Goal: Information Seeking & Learning: Learn about a topic

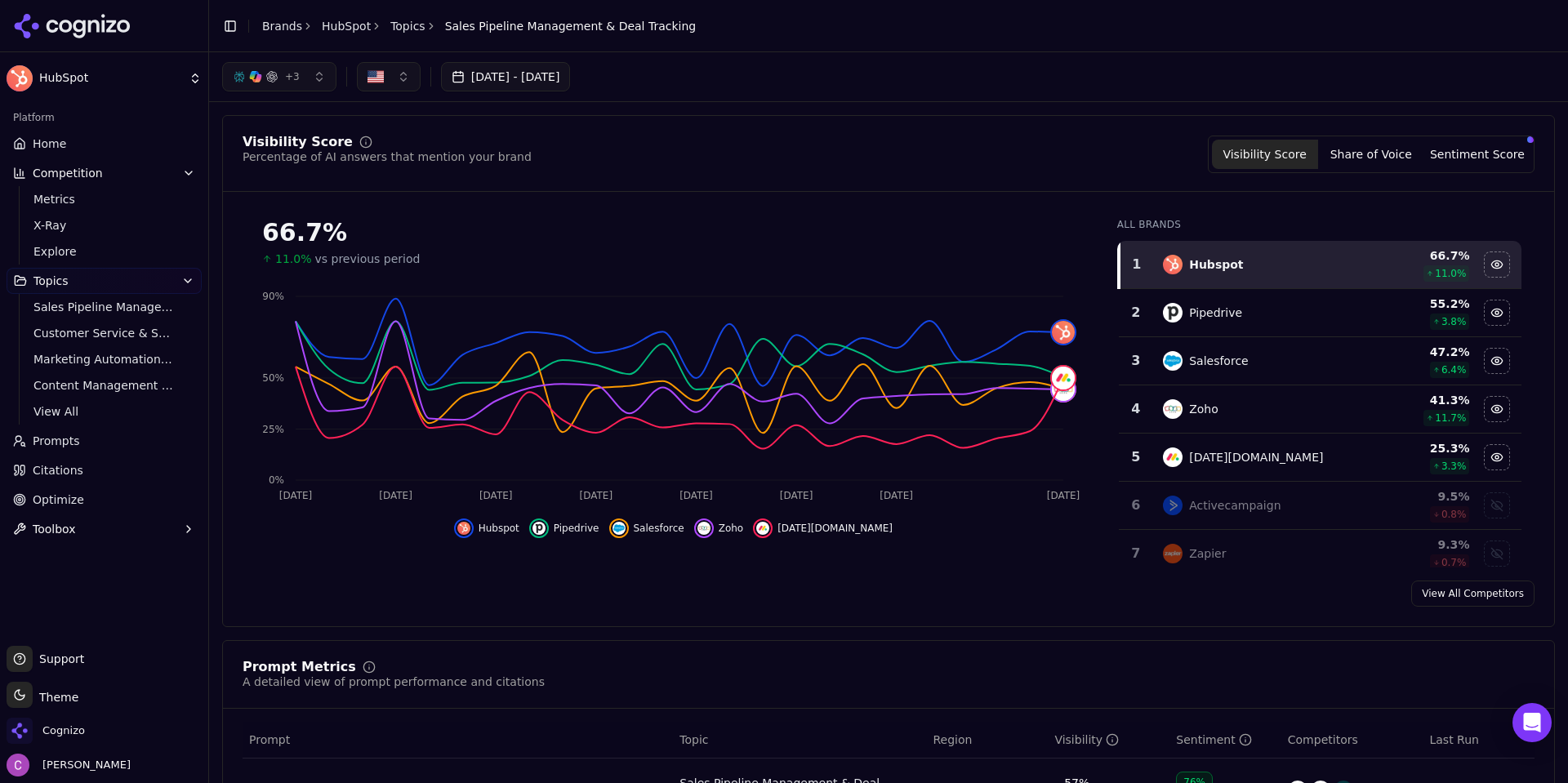
click at [50, 134] on link "Home" at bounding box center [104, 144] width 195 height 26
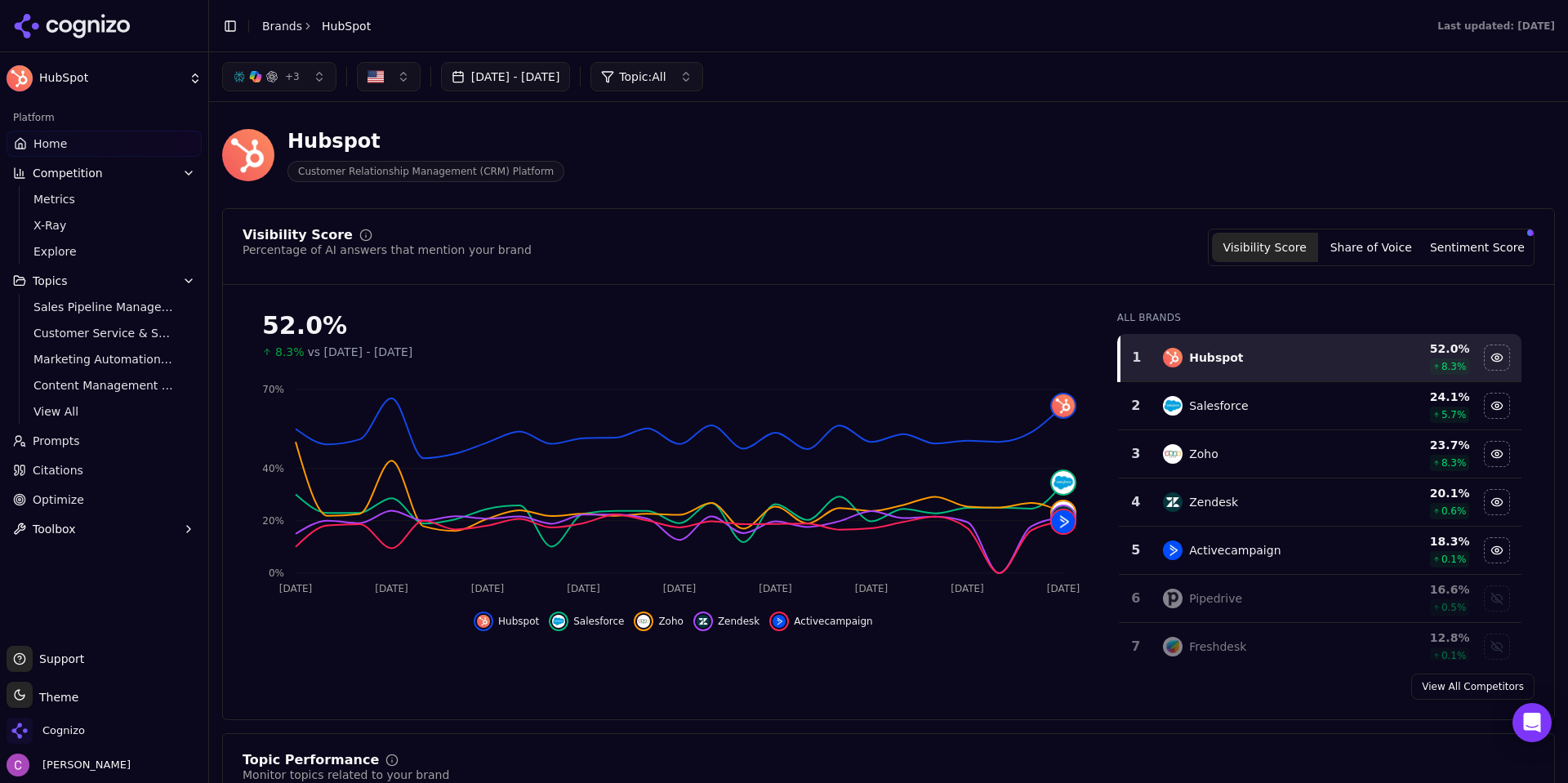
click at [821, 202] on header "Hubspot Customer Relationship Management (CRM) Platform" at bounding box center [888, 161] width 1332 height 93
click at [1444, 238] on button "Sentiment Score" at bounding box center [1478, 247] width 106 height 30
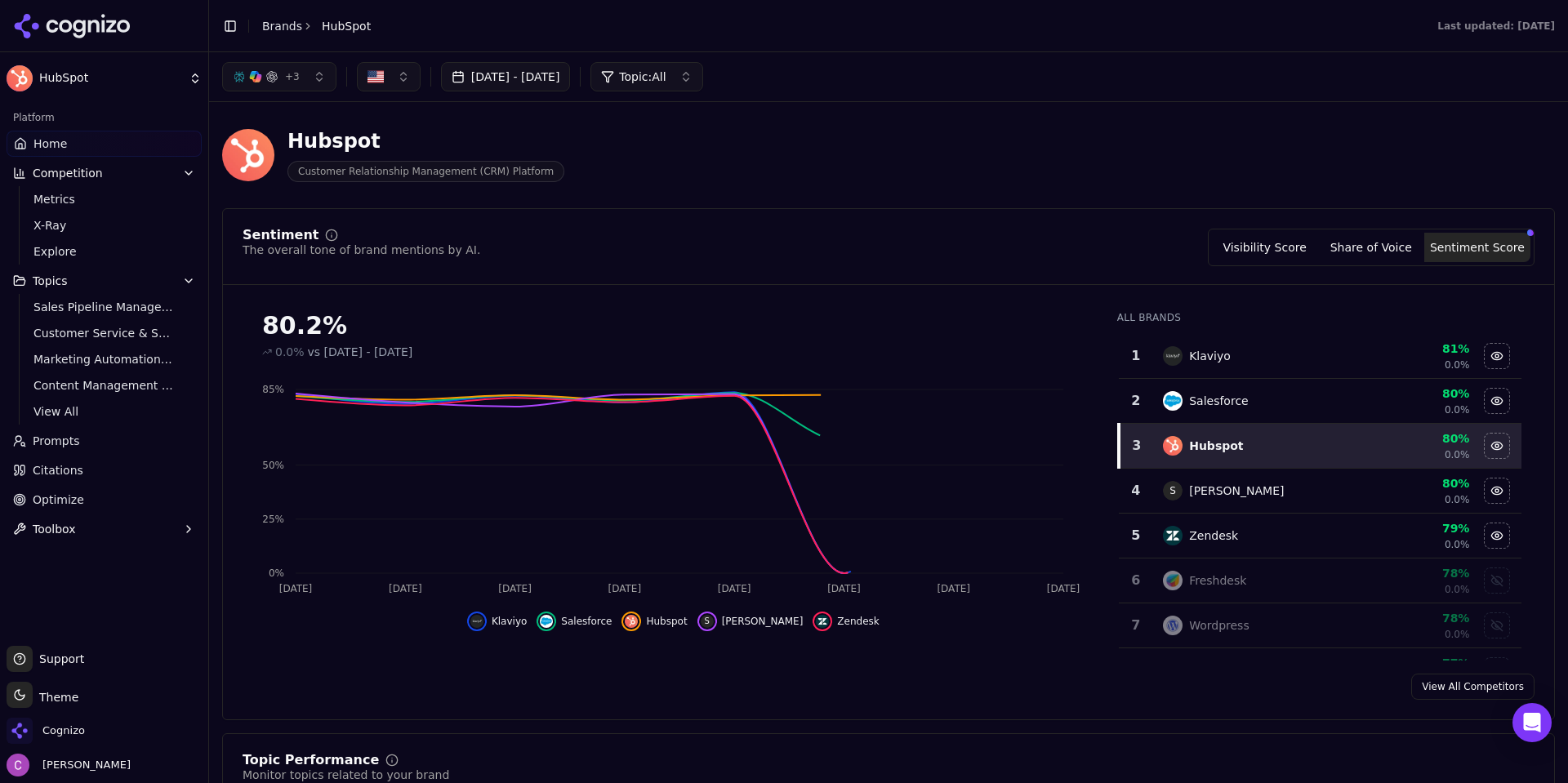
click at [1394, 241] on button "Share of Voice" at bounding box center [1371, 247] width 106 height 30
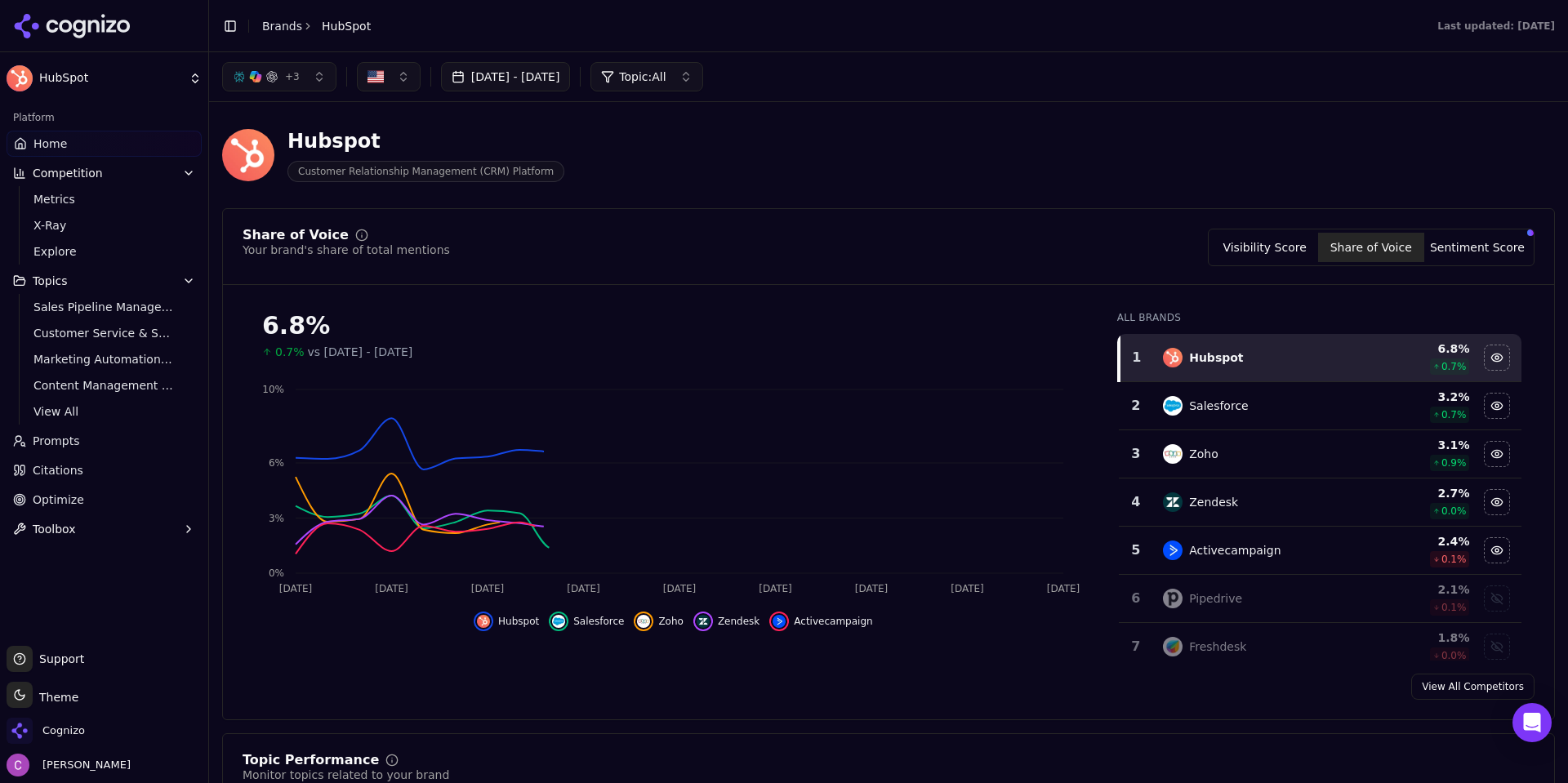
click at [1267, 247] on button "Visibility Score" at bounding box center [1265, 247] width 106 height 30
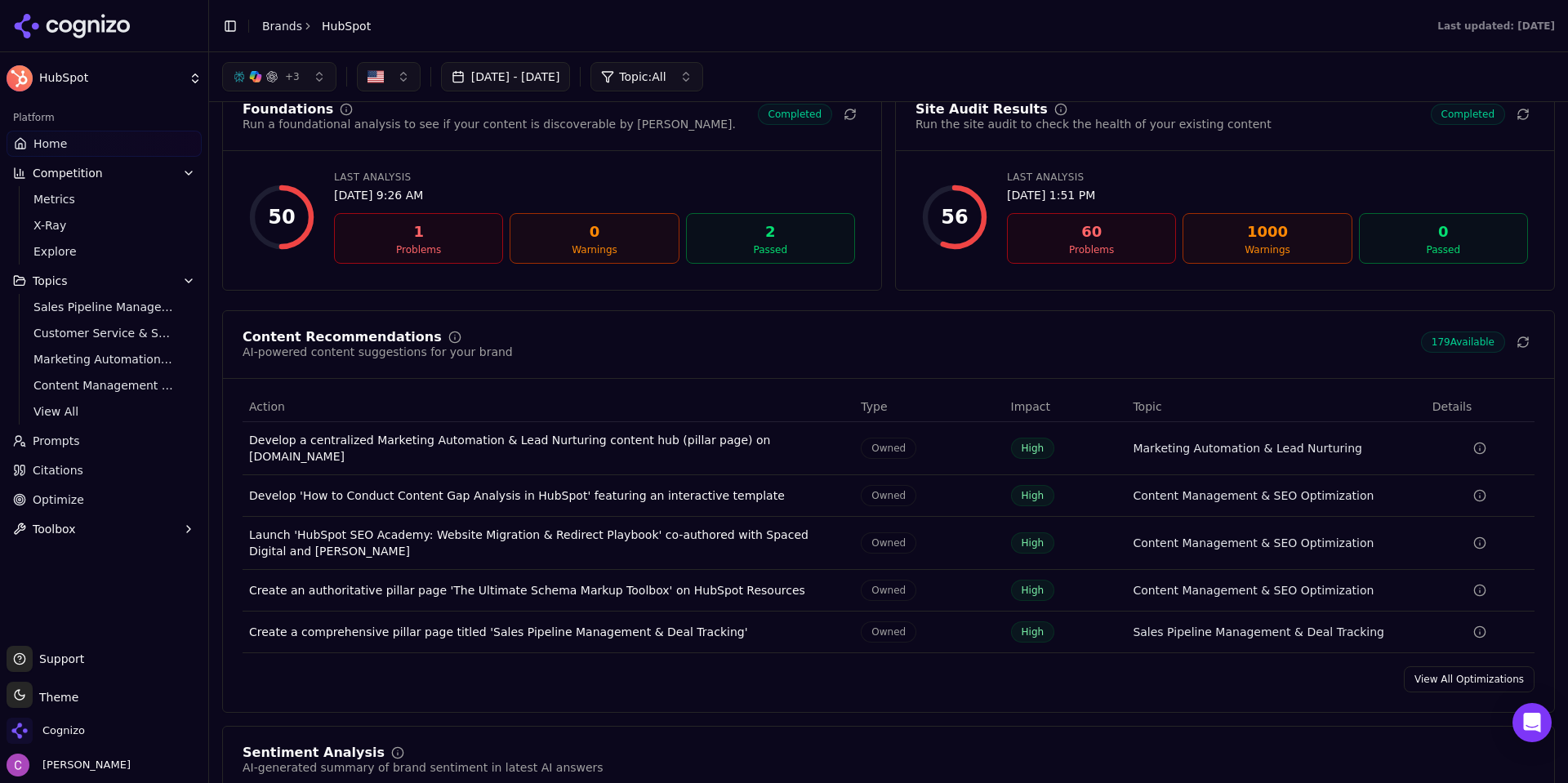
scroll to position [2041, 0]
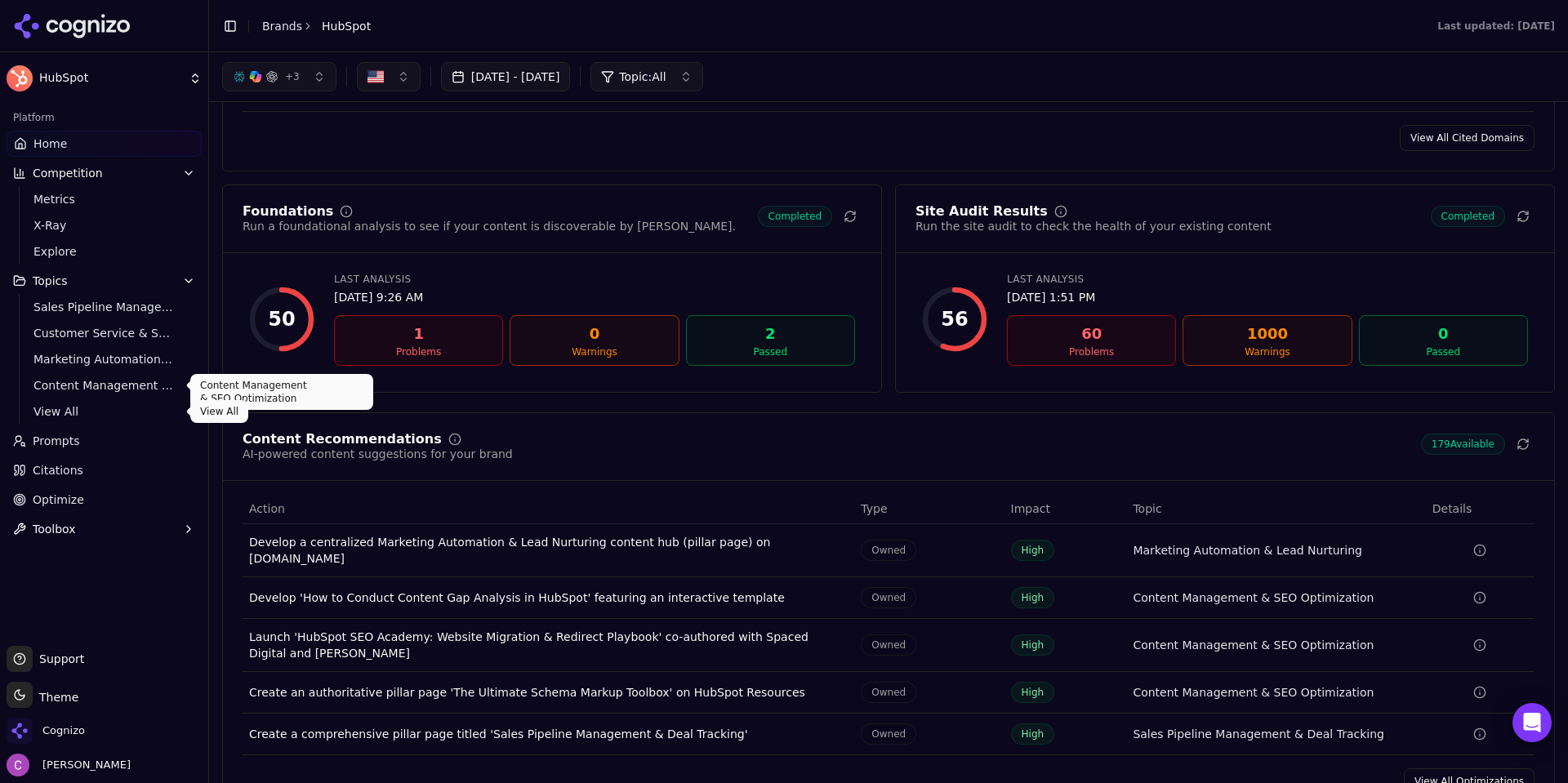
click at [79, 438] on link "Prompts" at bounding box center [104, 440] width 195 height 26
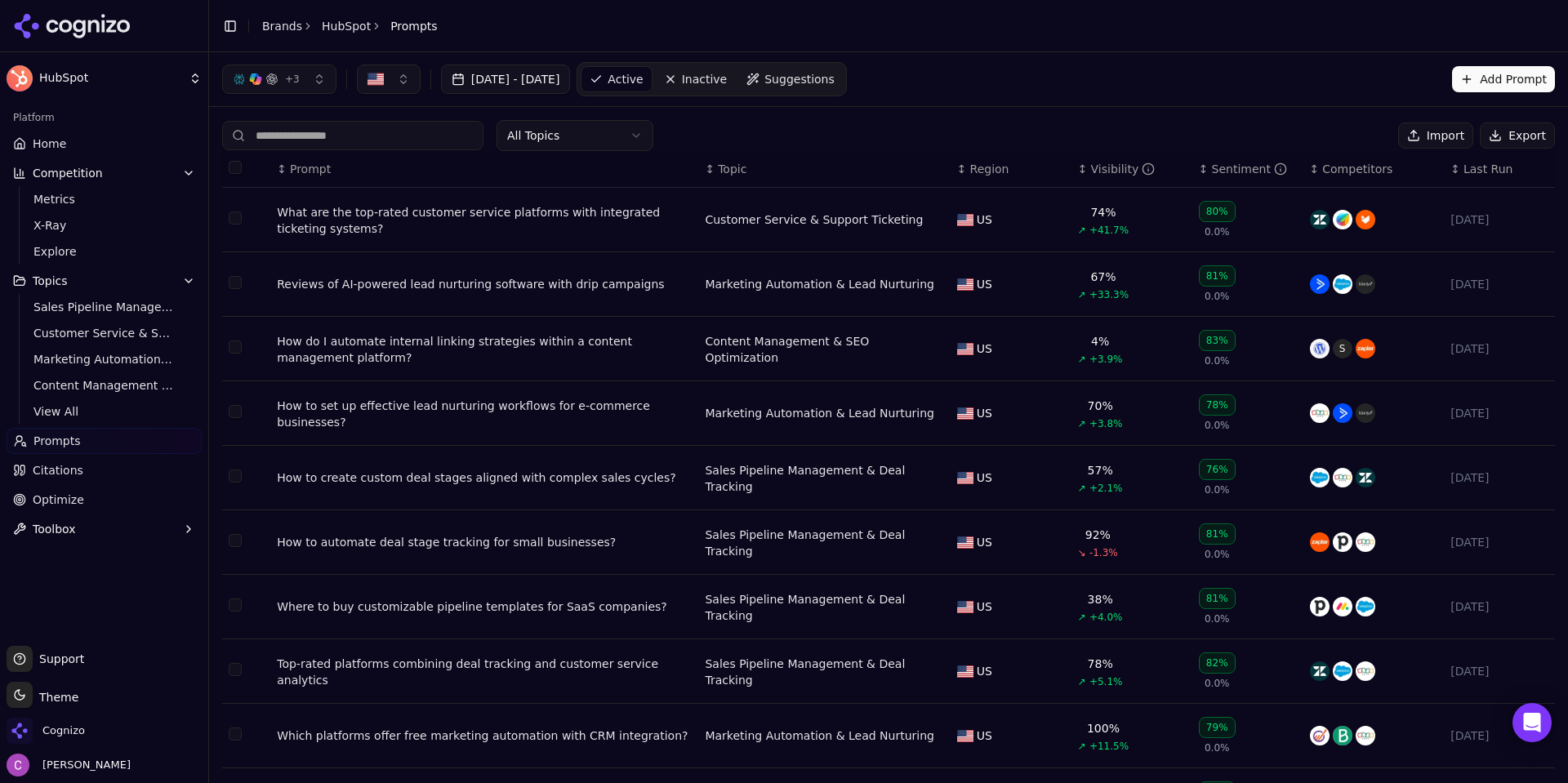
click at [812, 83] on span "Suggestions" at bounding box center [799, 79] width 70 height 16
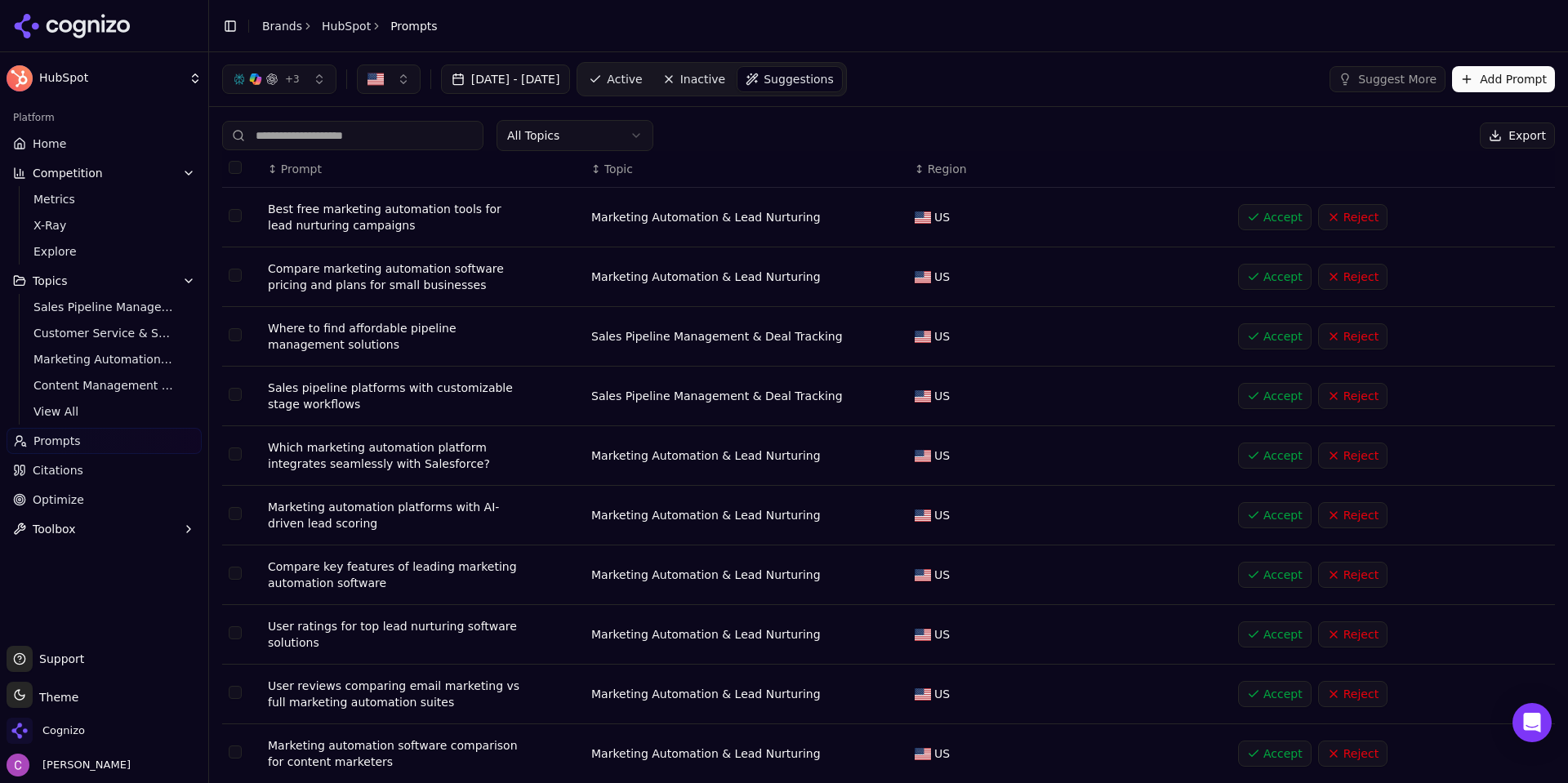
click at [1516, 84] on button "Add Prompt" at bounding box center [1504, 79] width 103 height 26
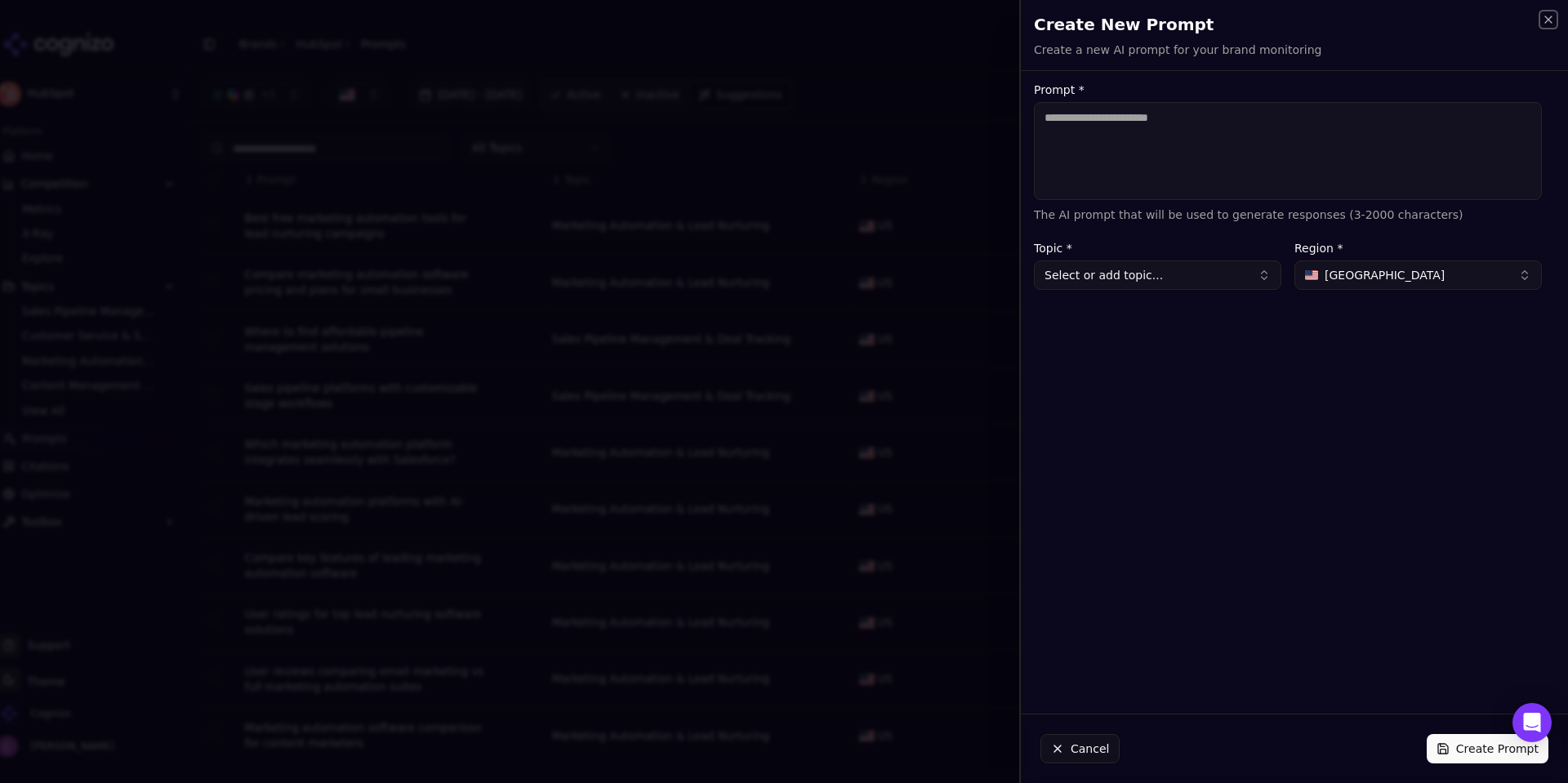
click at [1551, 14] on icon "button" at bounding box center [1548, 19] width 13 height 13
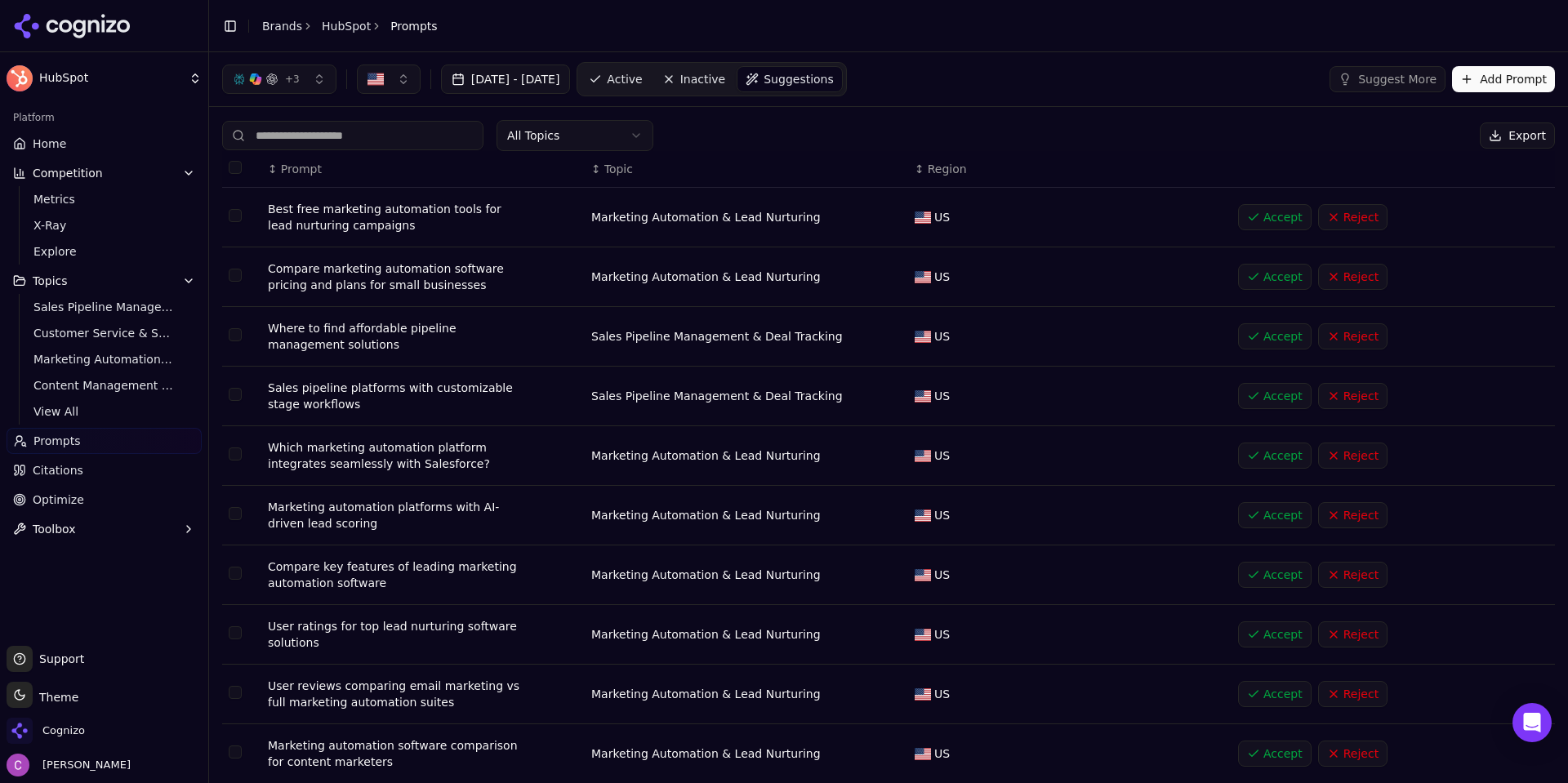
click at [642, 73] on span "Active" at bounding box center [624, 79] width 35 height 16
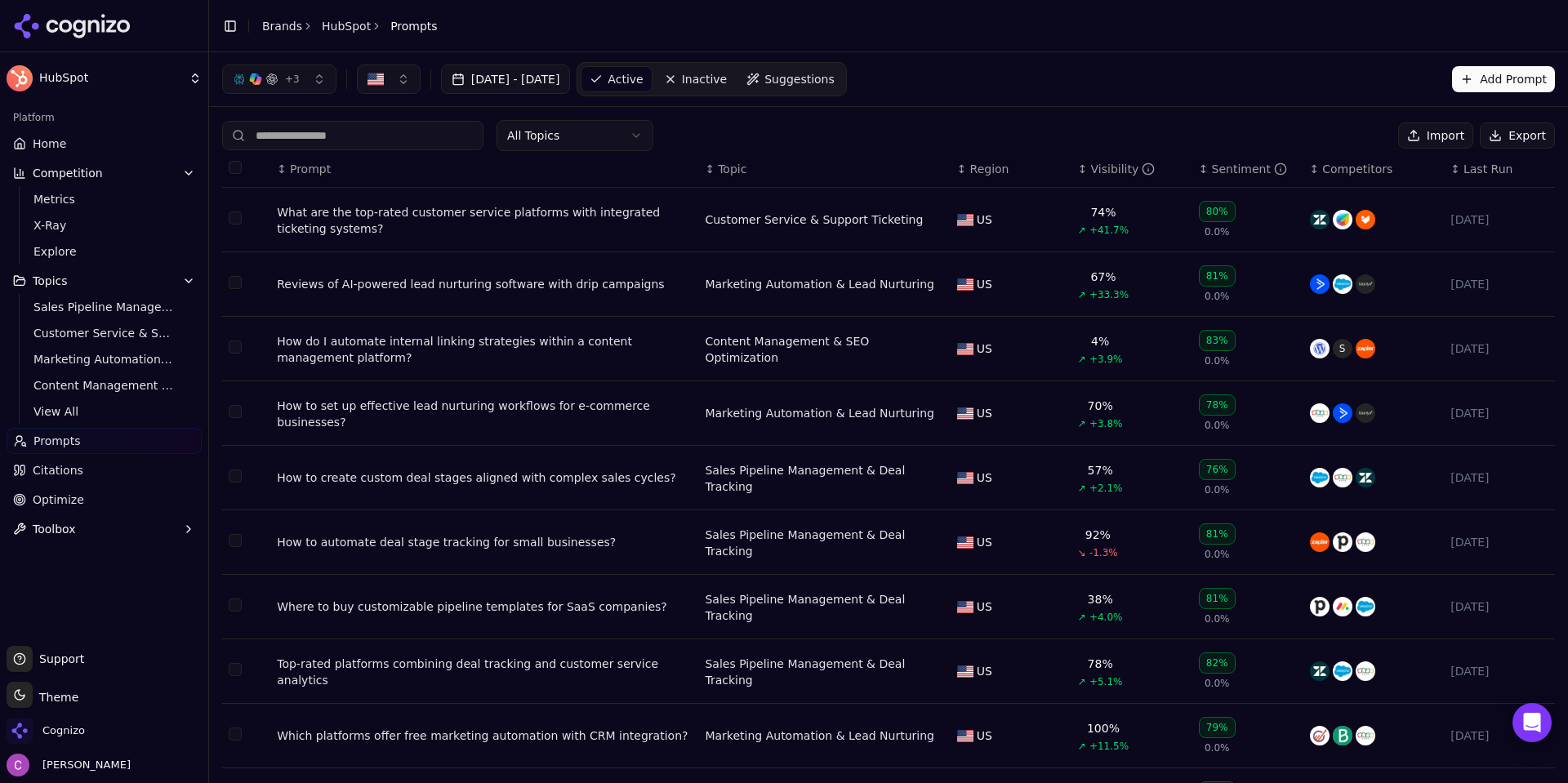
click at [576, 231] on div "What are the top-rated customer service platforms with integrated ticketing sys…" at bounding box center [484, 220] width 415 height 33
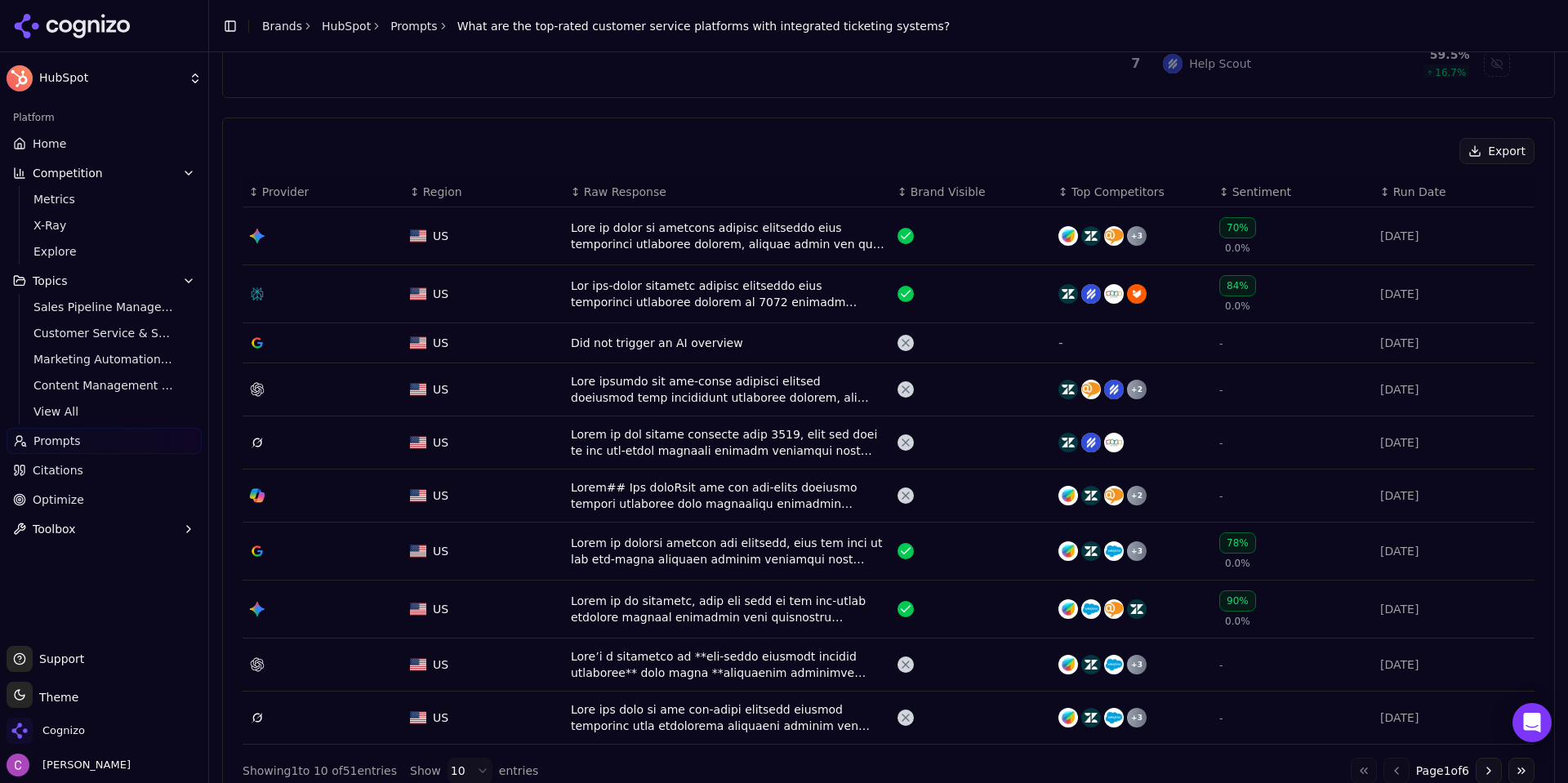
scroll to position [653, 0]
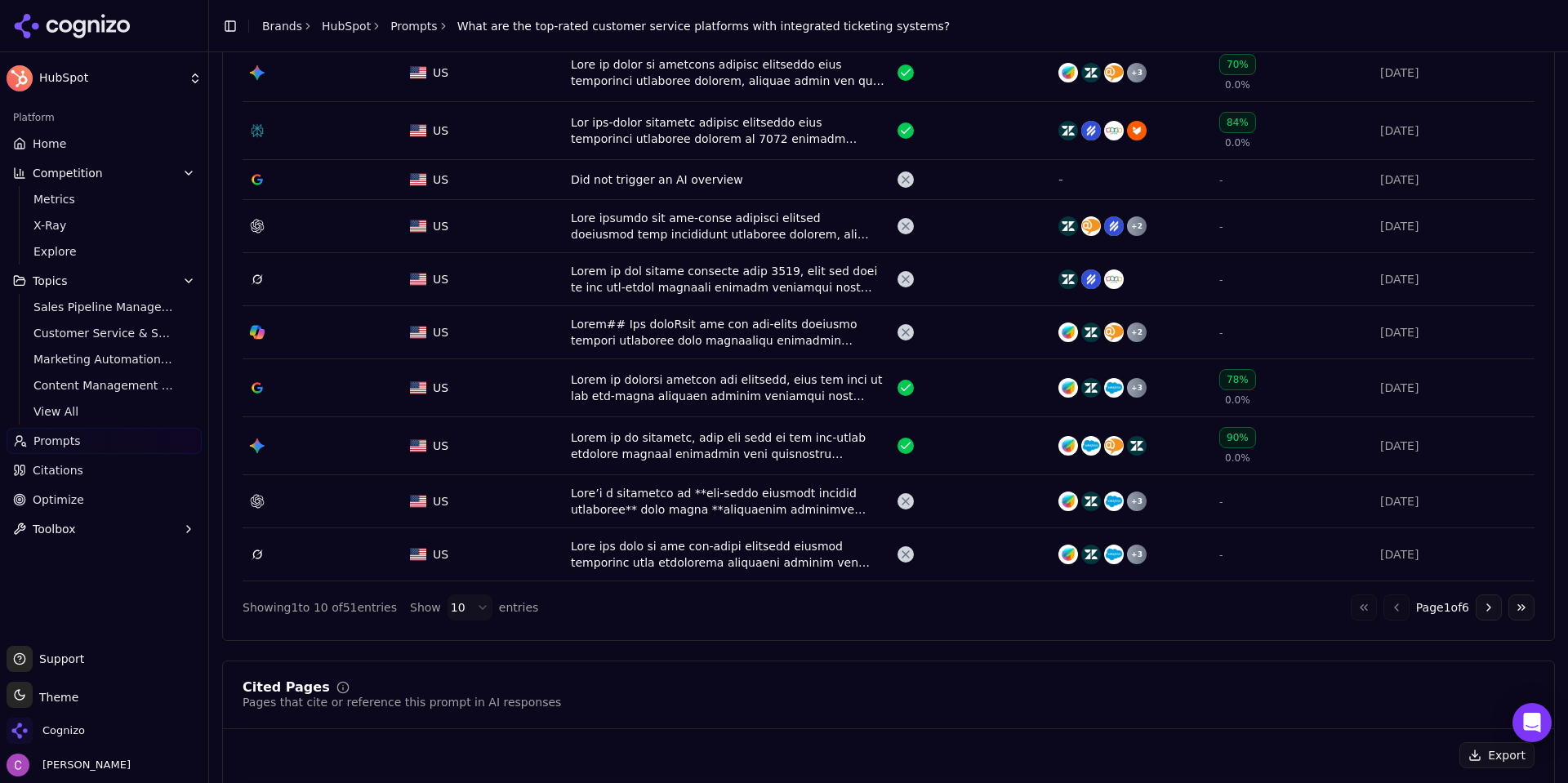
click at [1518, 607] on button "Go to last page" at bounding box center [1521, 607] width 26 height 26
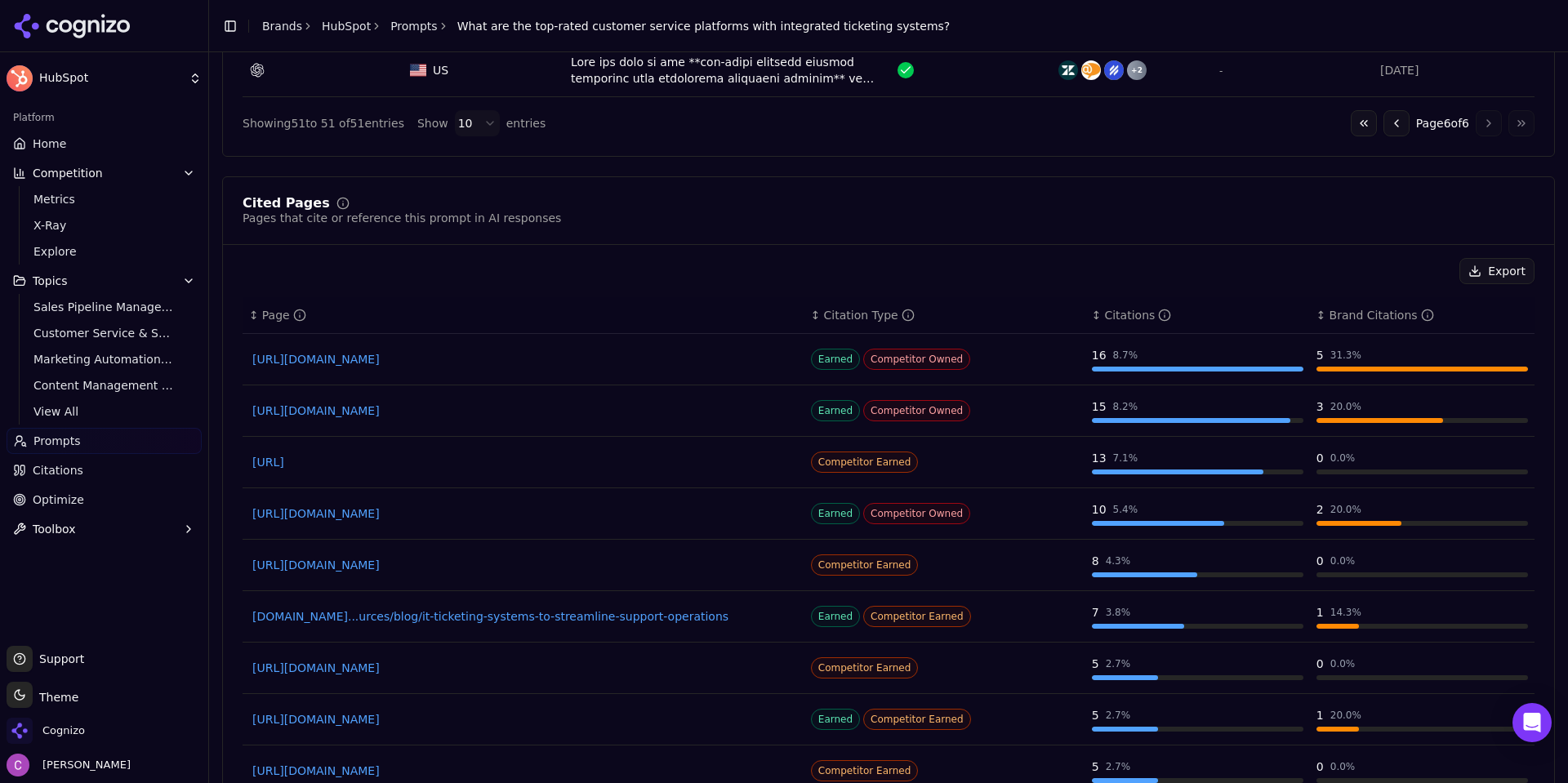
click at [1330, 130] on div "Showing 51 to 51 of 51 entries Show 10 entries Go to first page Go to previous …" at bounding box center [888, 122] width 1292 height 26
click at [1351, 120] on button "Go to first page" at bounding box center [1364, 122] width 26 height 26
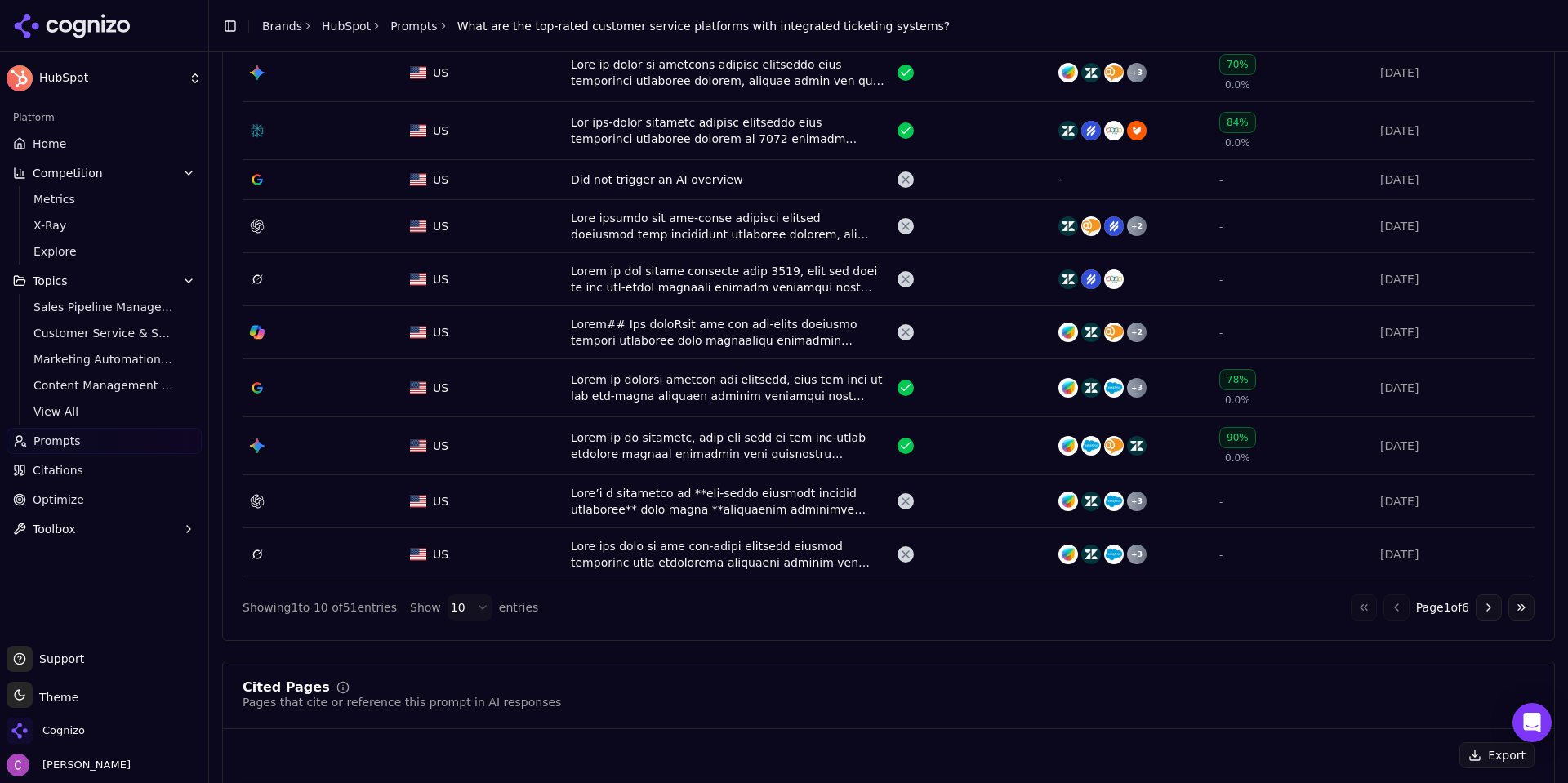
click at [1476, 613] on button "Go to next page" at bounding box center [1489, 607] width 26 height 26
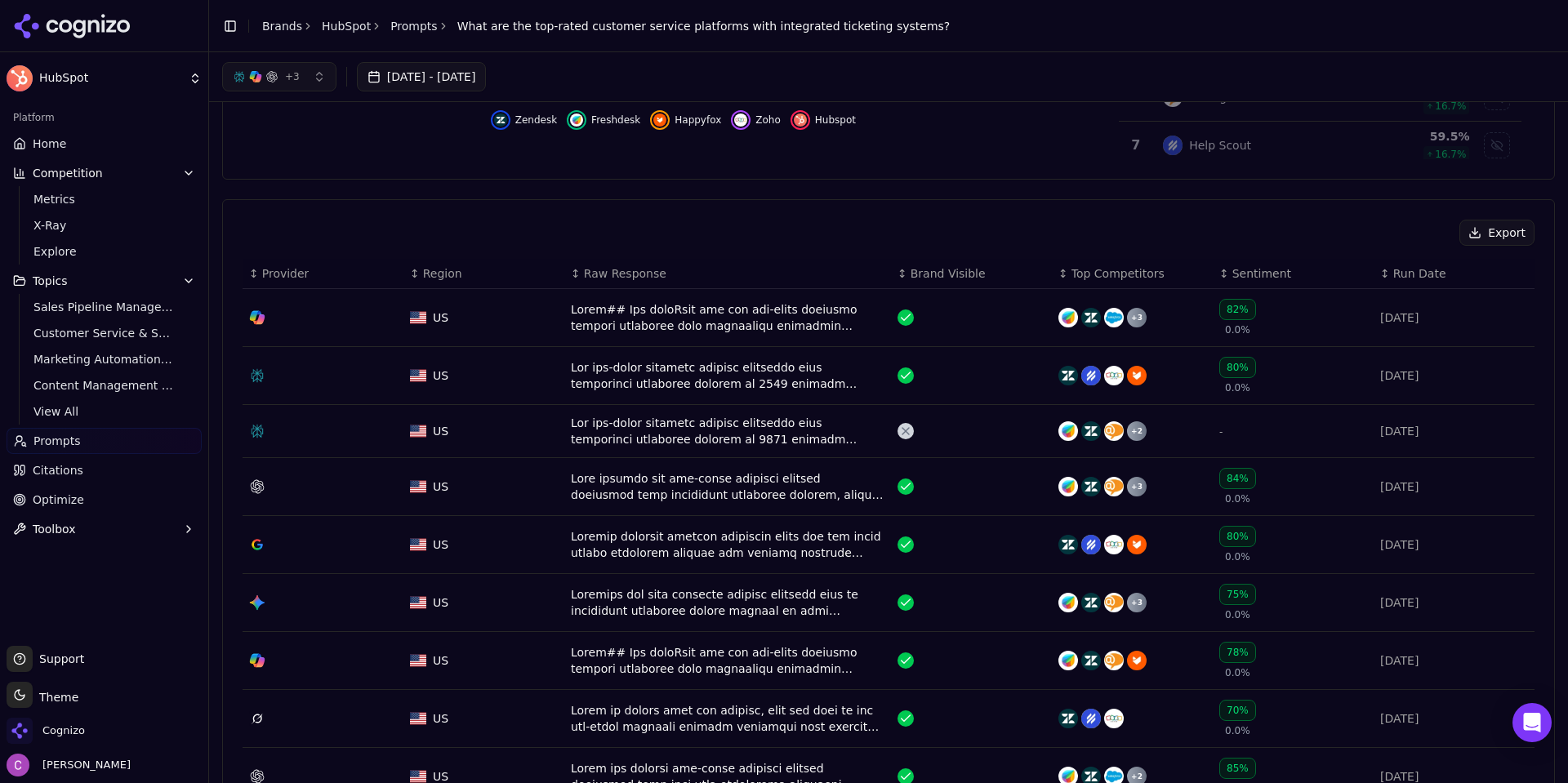
scroll to position [572, 0]
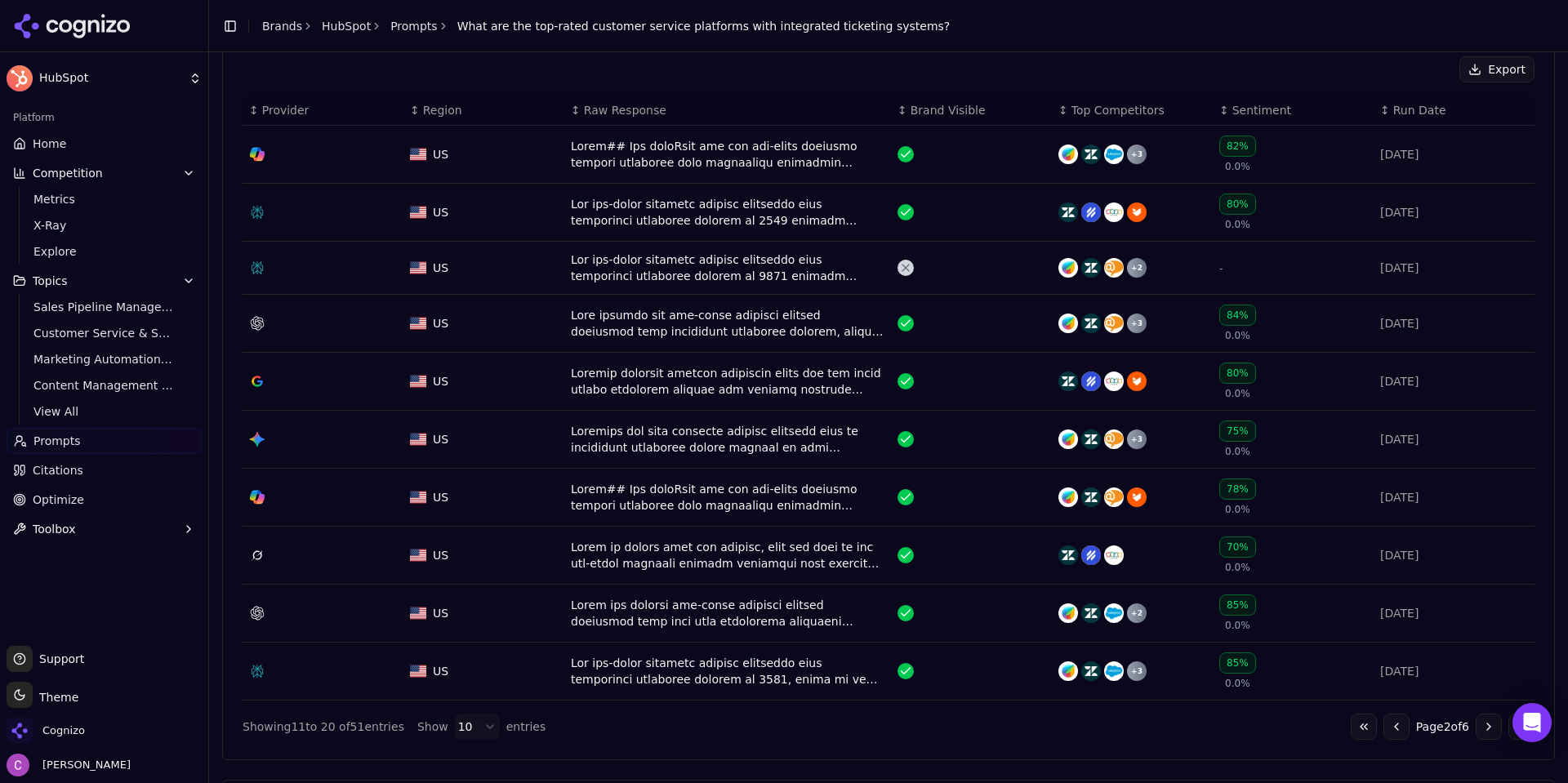
click at [1383, 726] on button "Go to previous page" at bounding box center [1396, 726] width 26 height 26
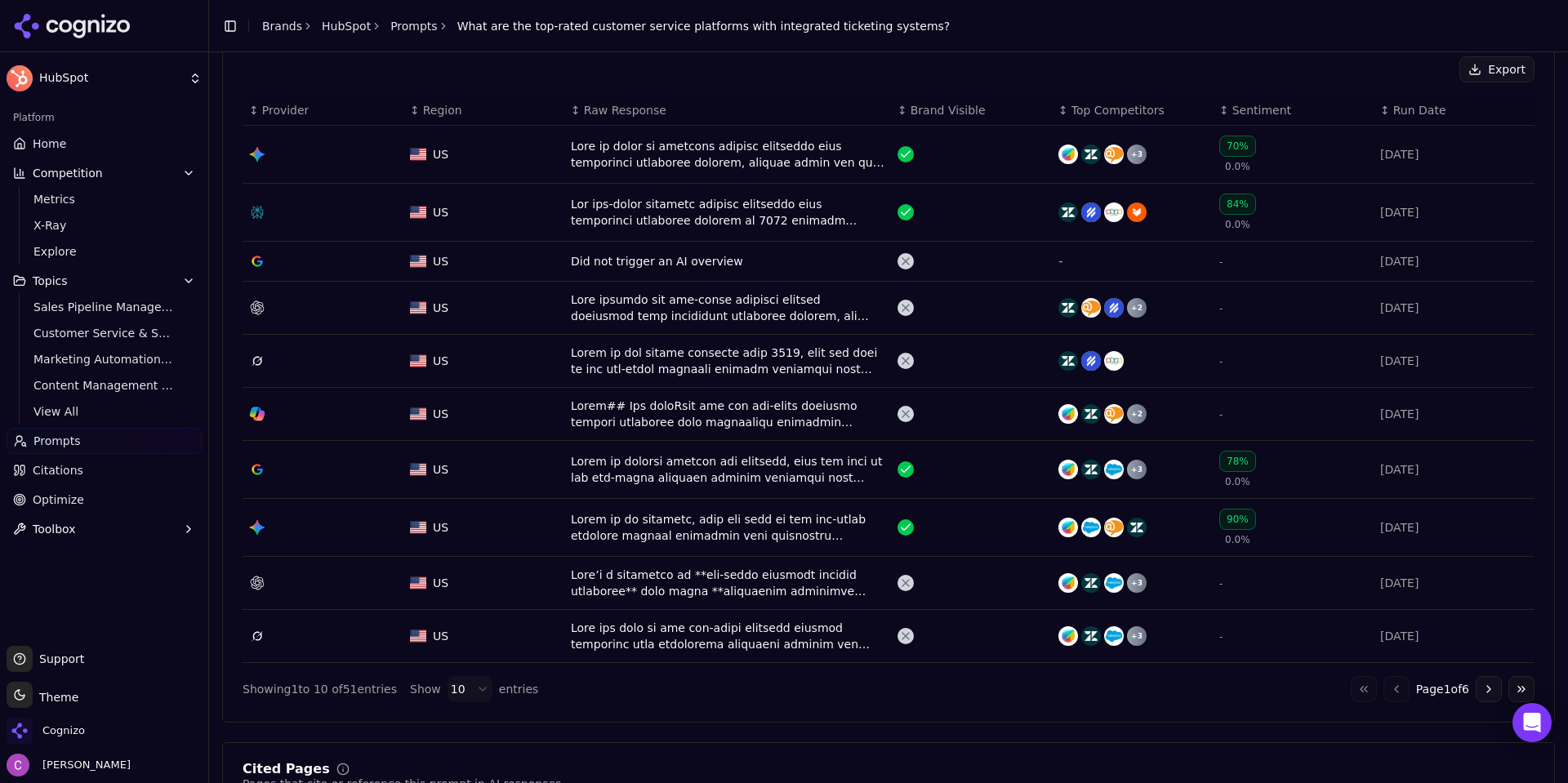
click at [674, 215] on div "Data table" at bounding box center [727, 212] width 313 height 33
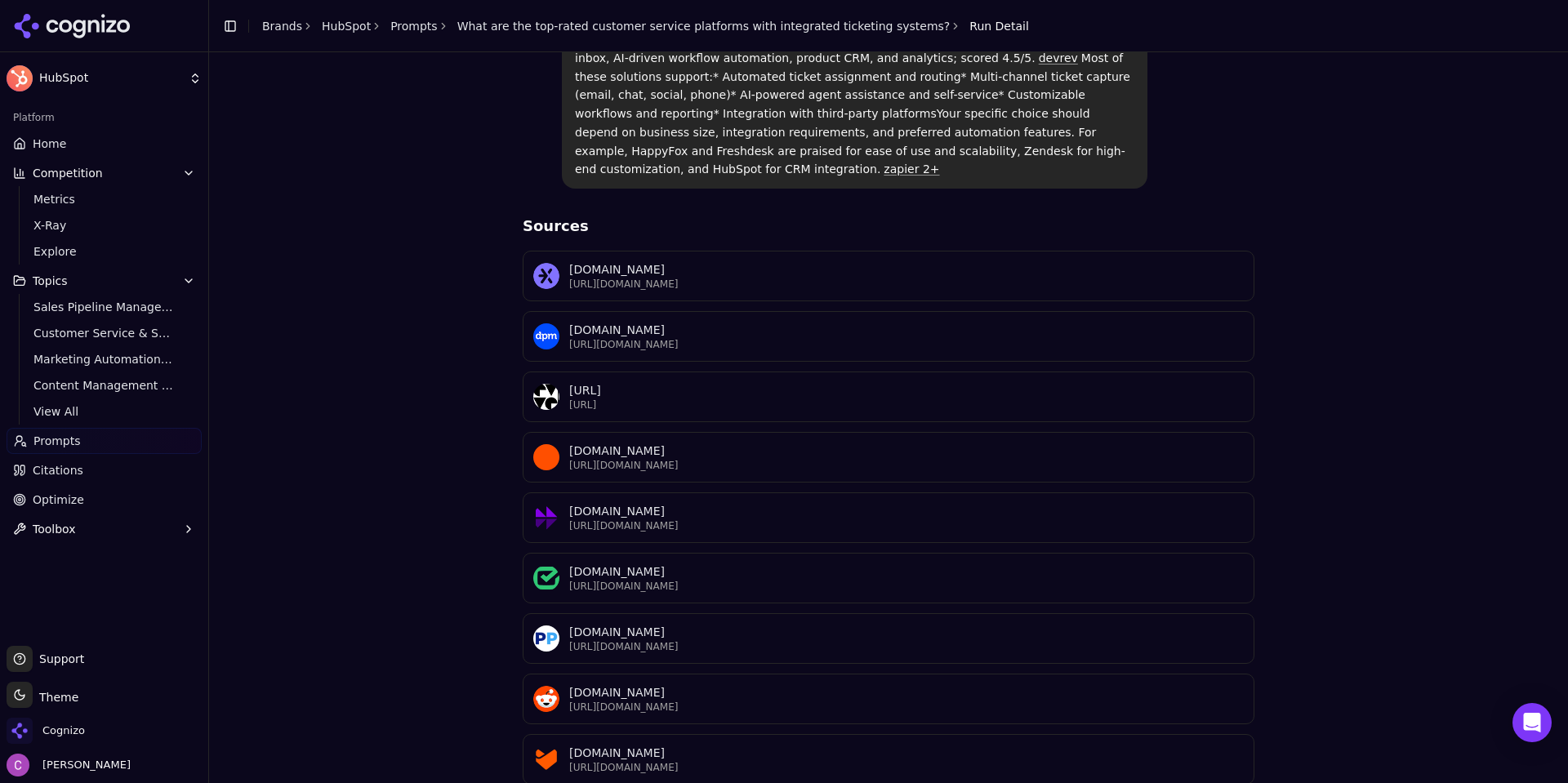
scroll to position [529, 0]
click at [97, 206] on span "Metrics" at bounding box center [105, 198] width 142 height 16
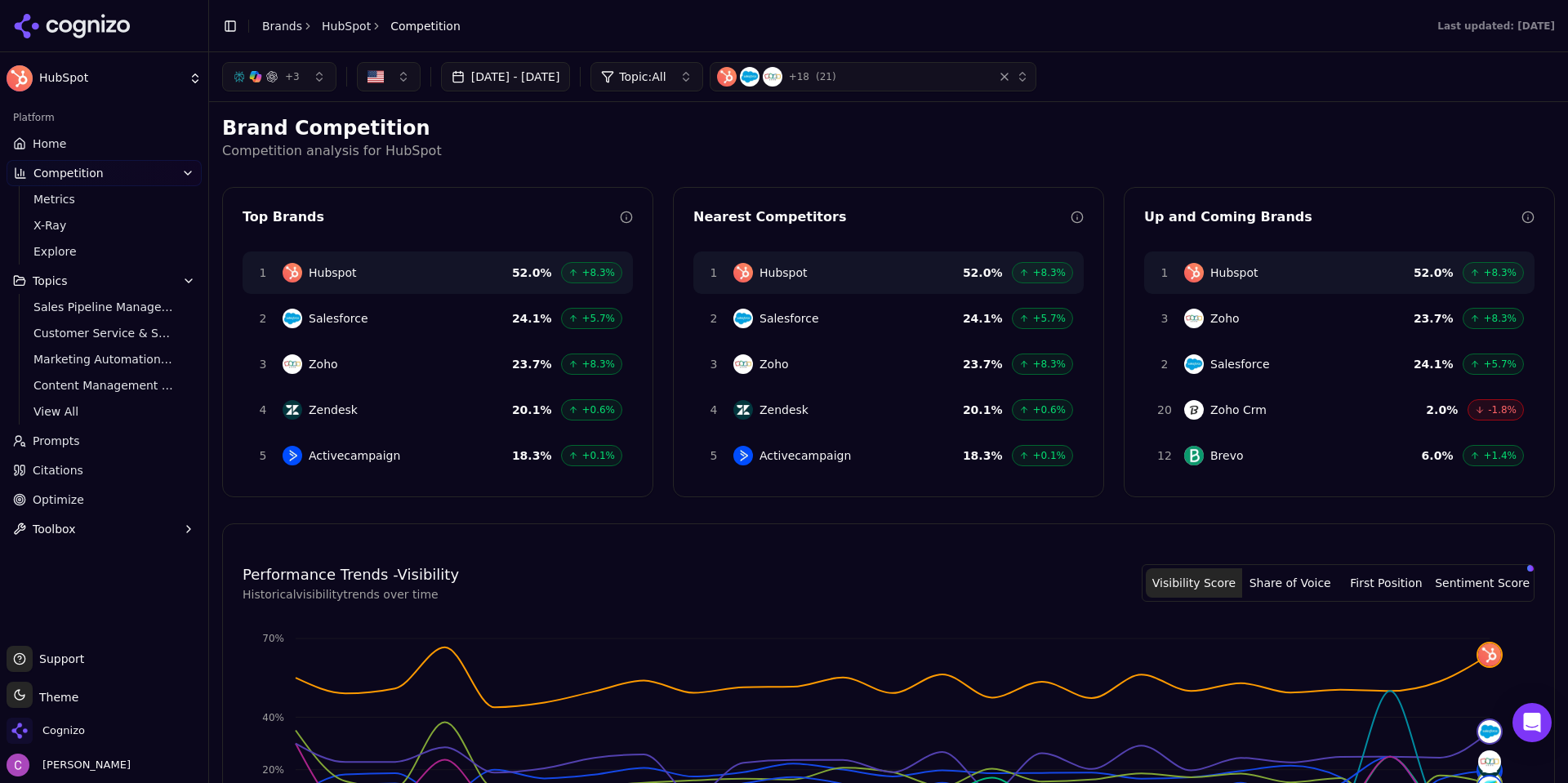
click at [666, 82] on span "Topic: All" at bounding box center [642, 76] width 46 height 16
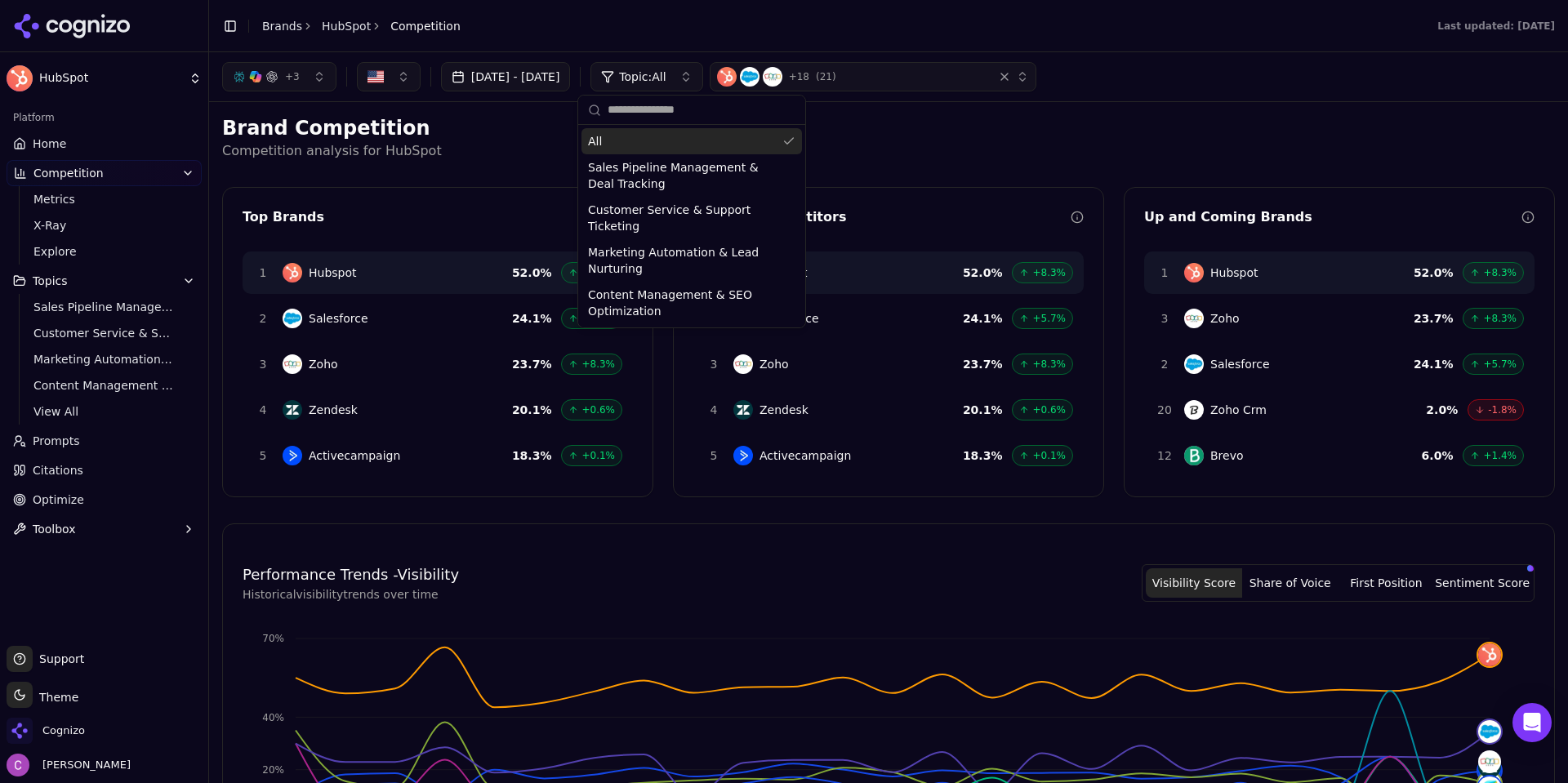
click at [666, 82] on span "Topic: All" at bounding box center [642, 76] width 46 height 16
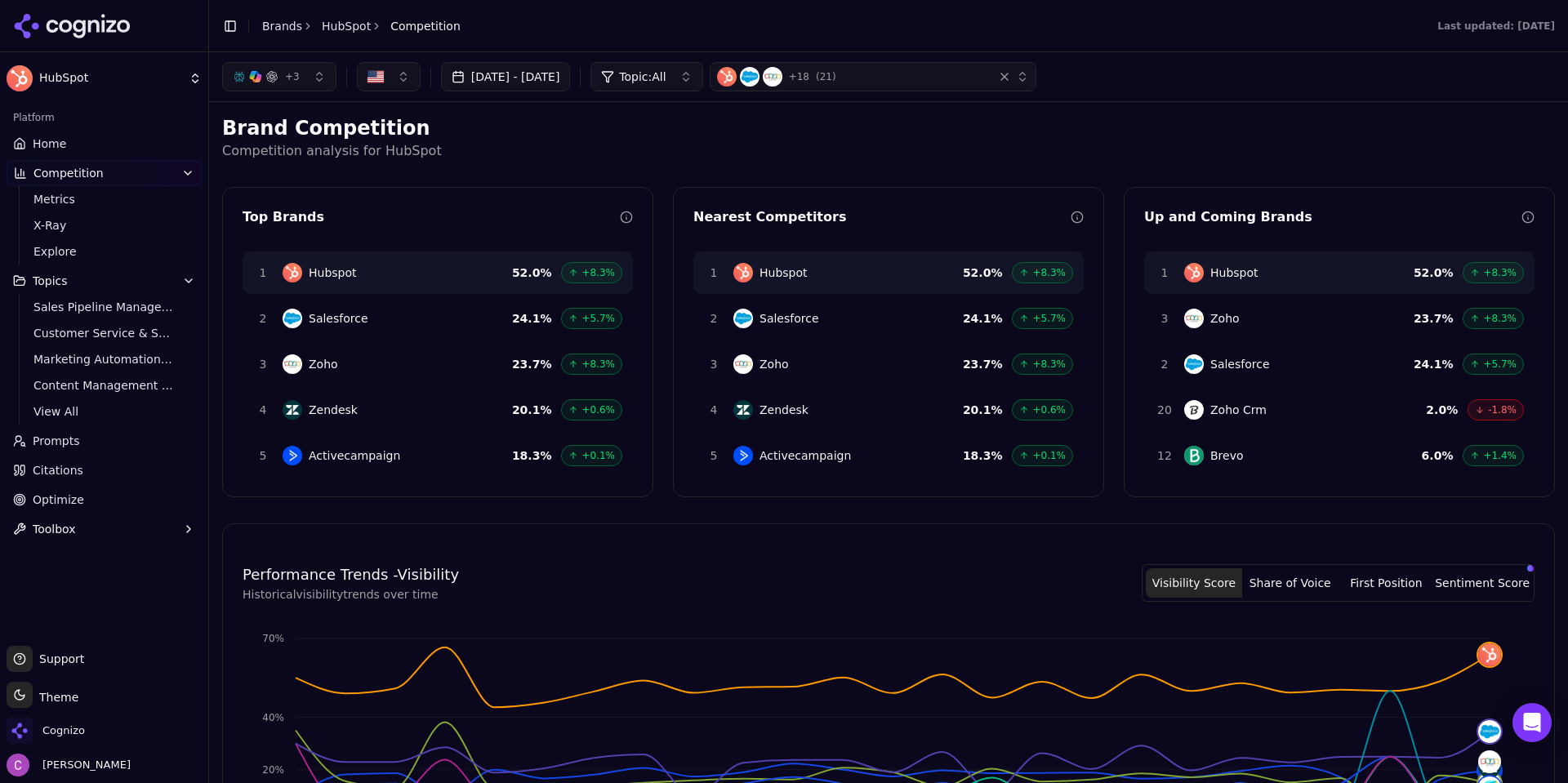
click at [284, 87] on button "+ 3" at bounding box center [279, 76] width 114 height 30
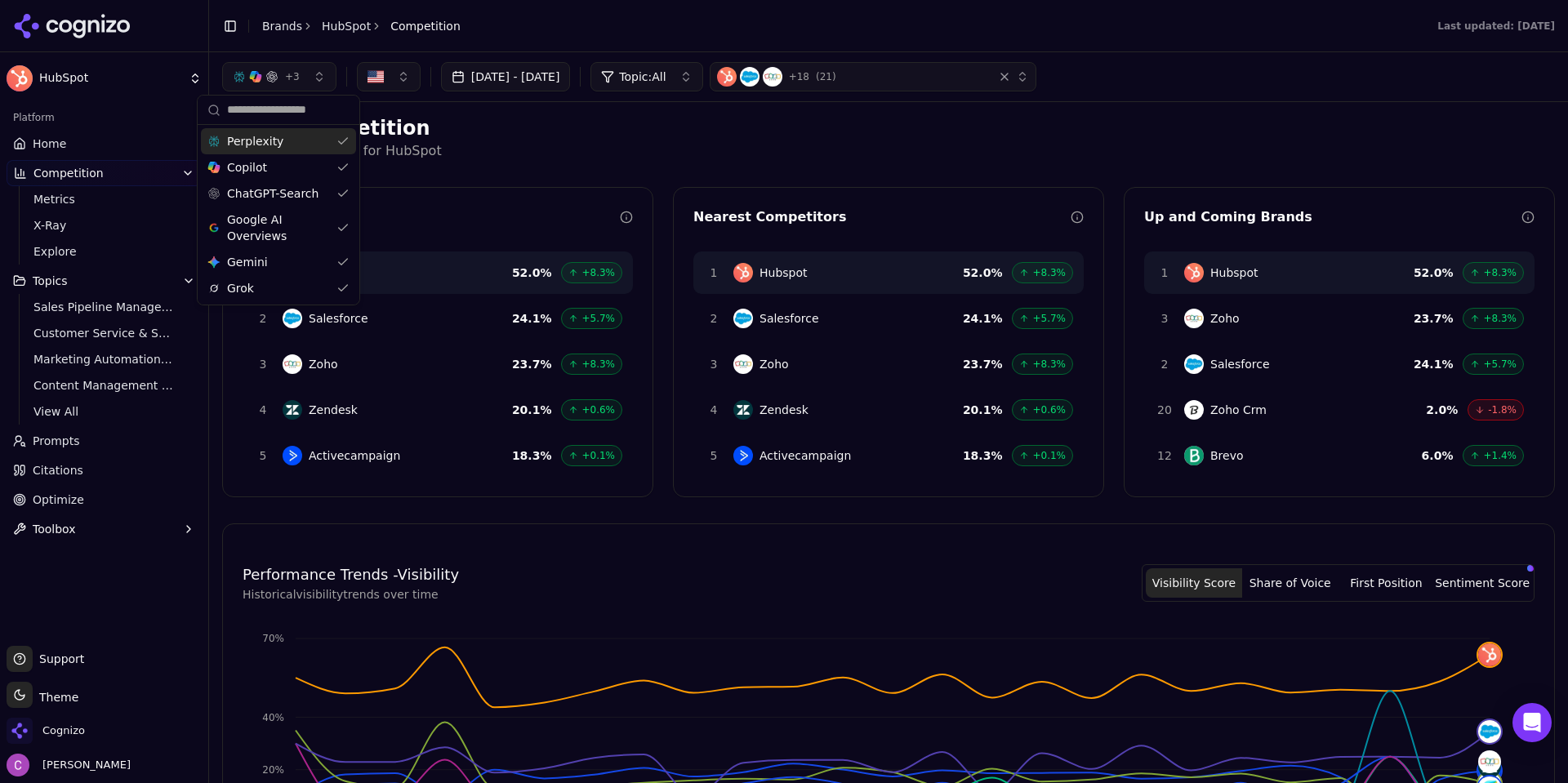
click at [285, 87] on button "+ 3" at bounding box center [279, 76] width 114 height 30
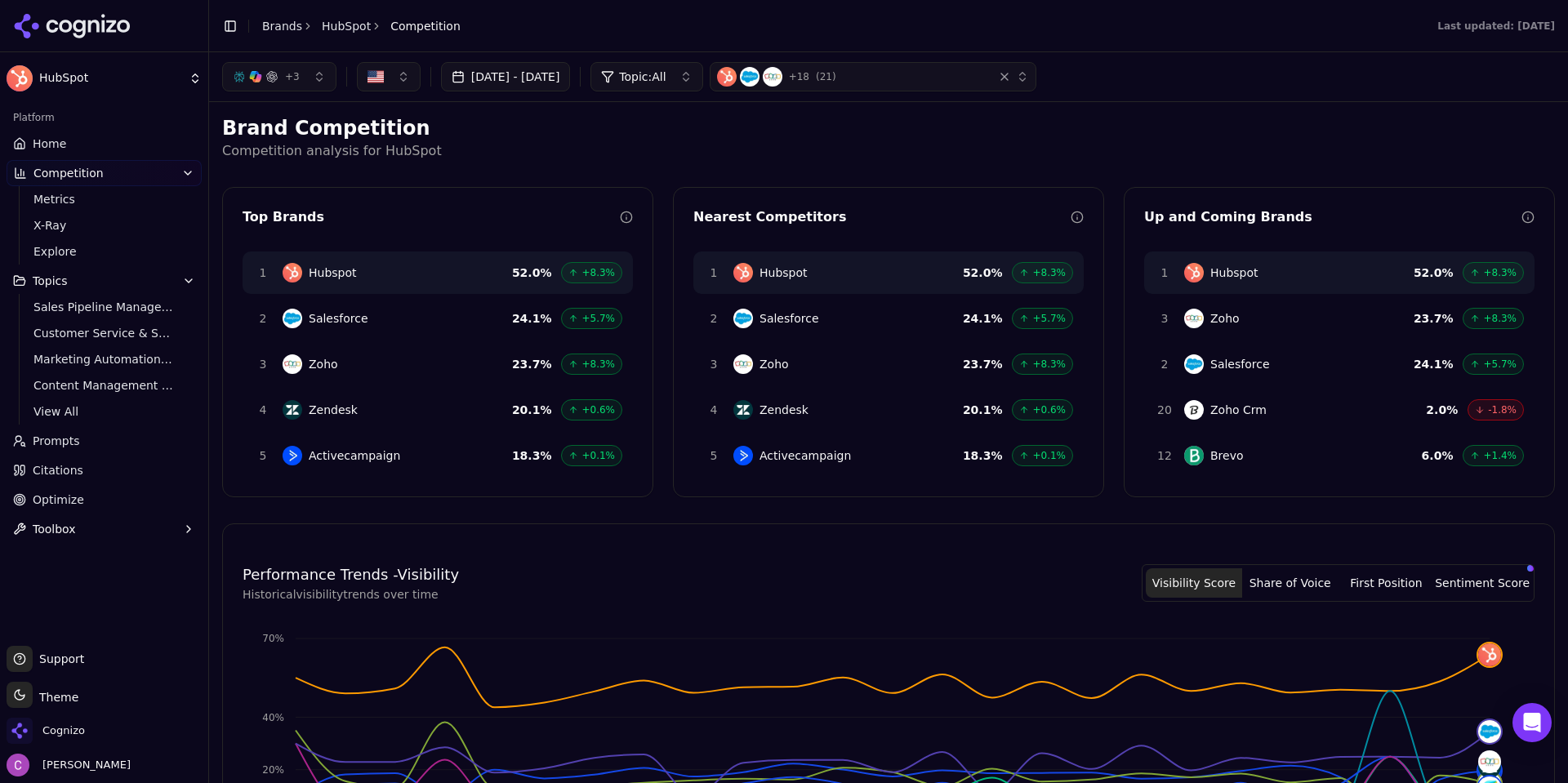
click at [442, 90] on button "[DATE] - [DATE]" at bounding box center [506, 76] width 130 height 30
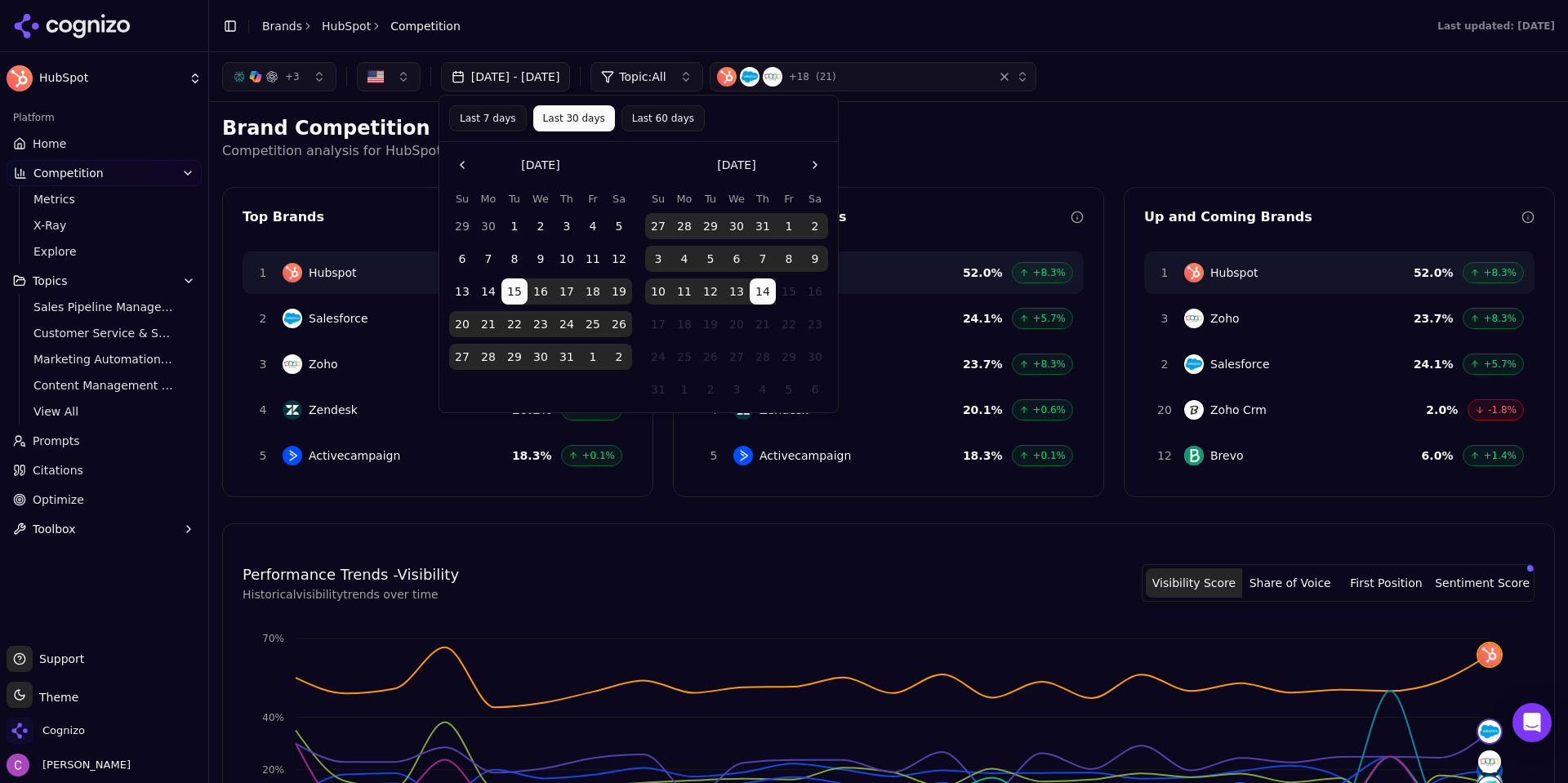
click at [415, 120] on h2 "Brand Competition" at bounding box center [888, 128] width 1332 height 26
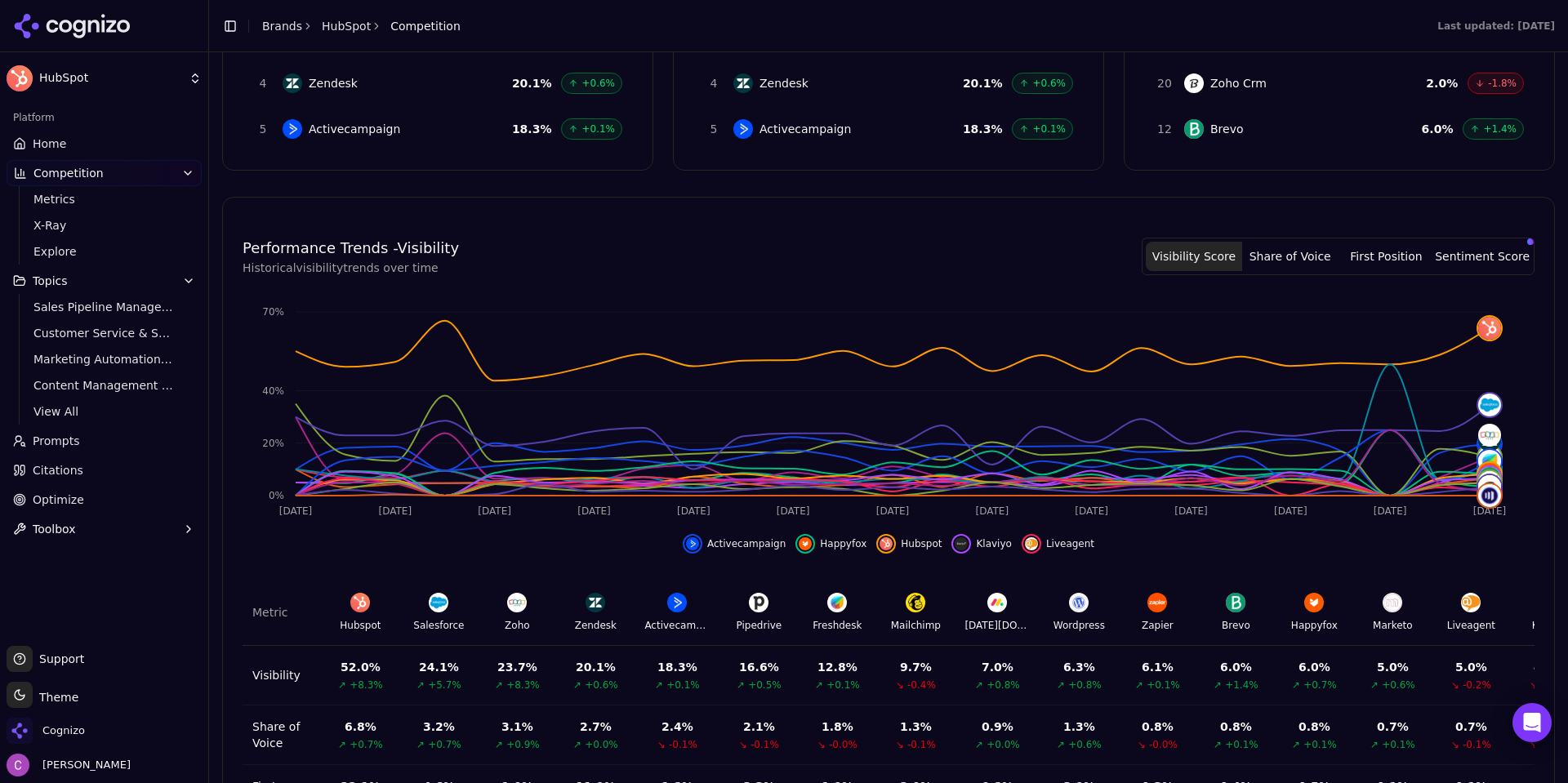
scroll to position [492, 0]
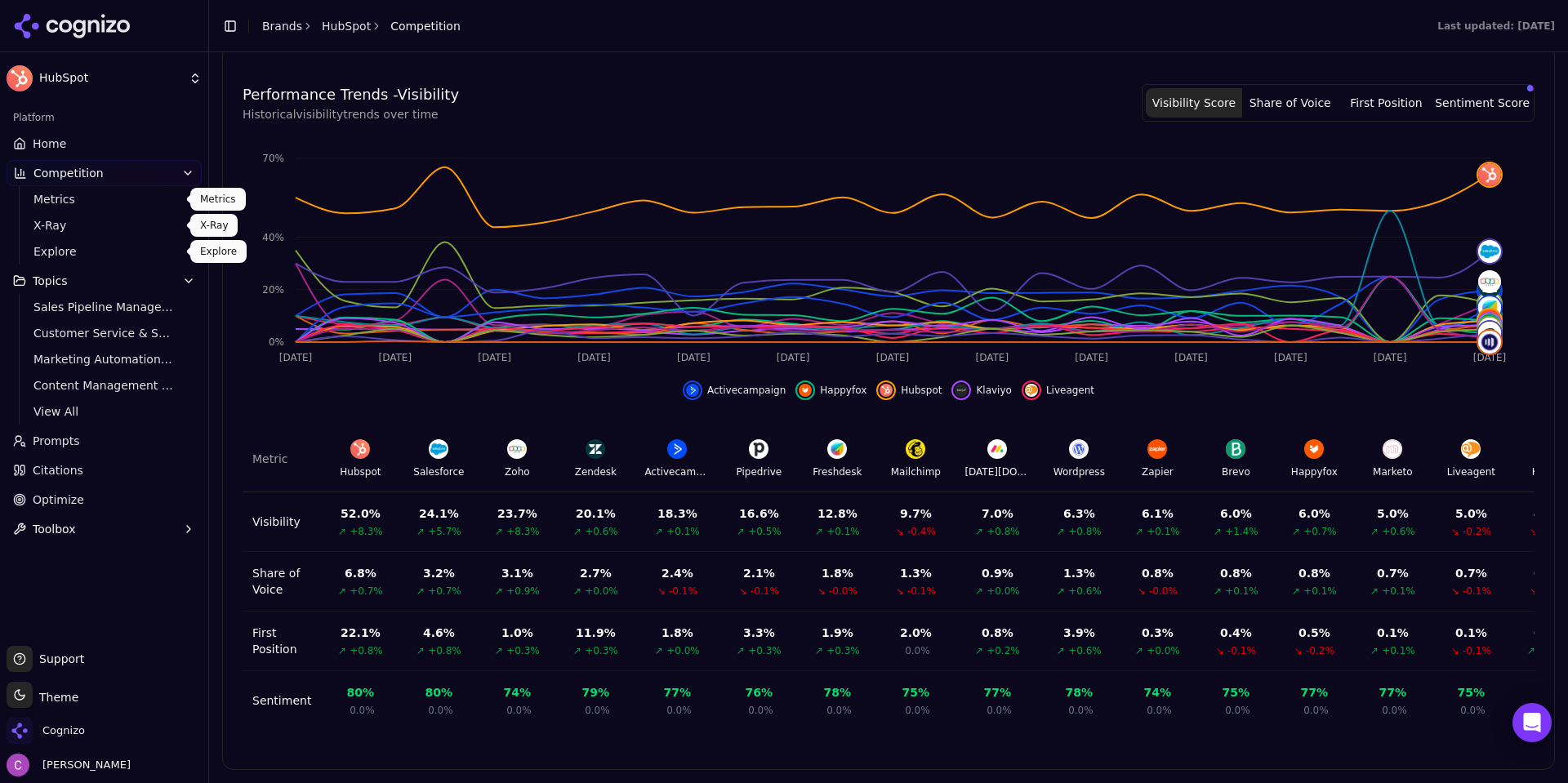
click at [69, 208] on link "Metrics" at bounding box center [105, 198] width 155 height 23
click at [58, 220] on html "HubSpot Platform Home Competition Metrics X-Ray Explore Topics Sales Pipeline M…" at bounding box center [784, 391] width 1568 height 783
click at [54, 231] on span "X-Ray" at bounding box center [105, 225] width 142 height 16
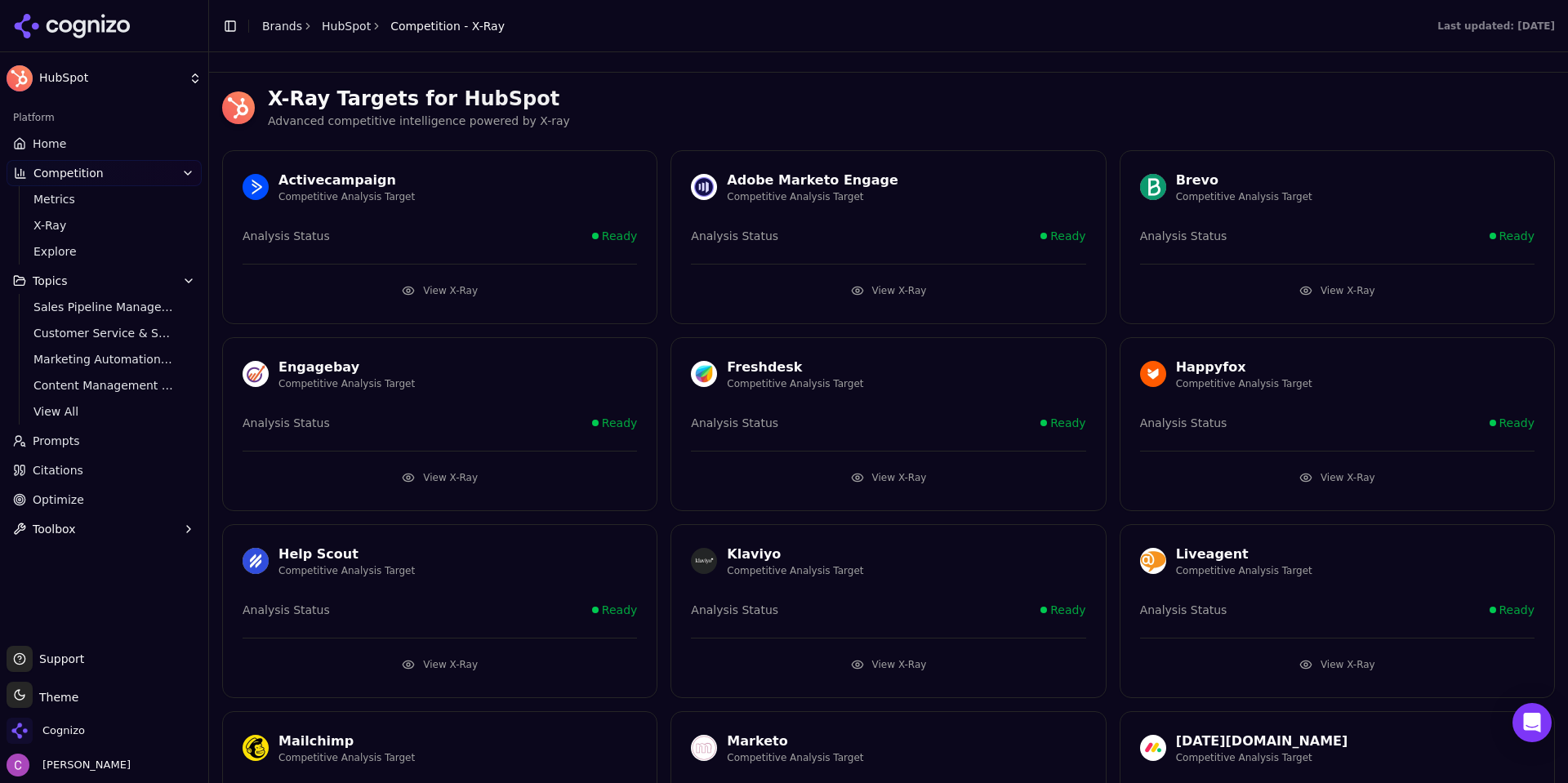
click at [487, 287] on button "View X-Ray" at bounding box center [439, 291] width 395 height 26
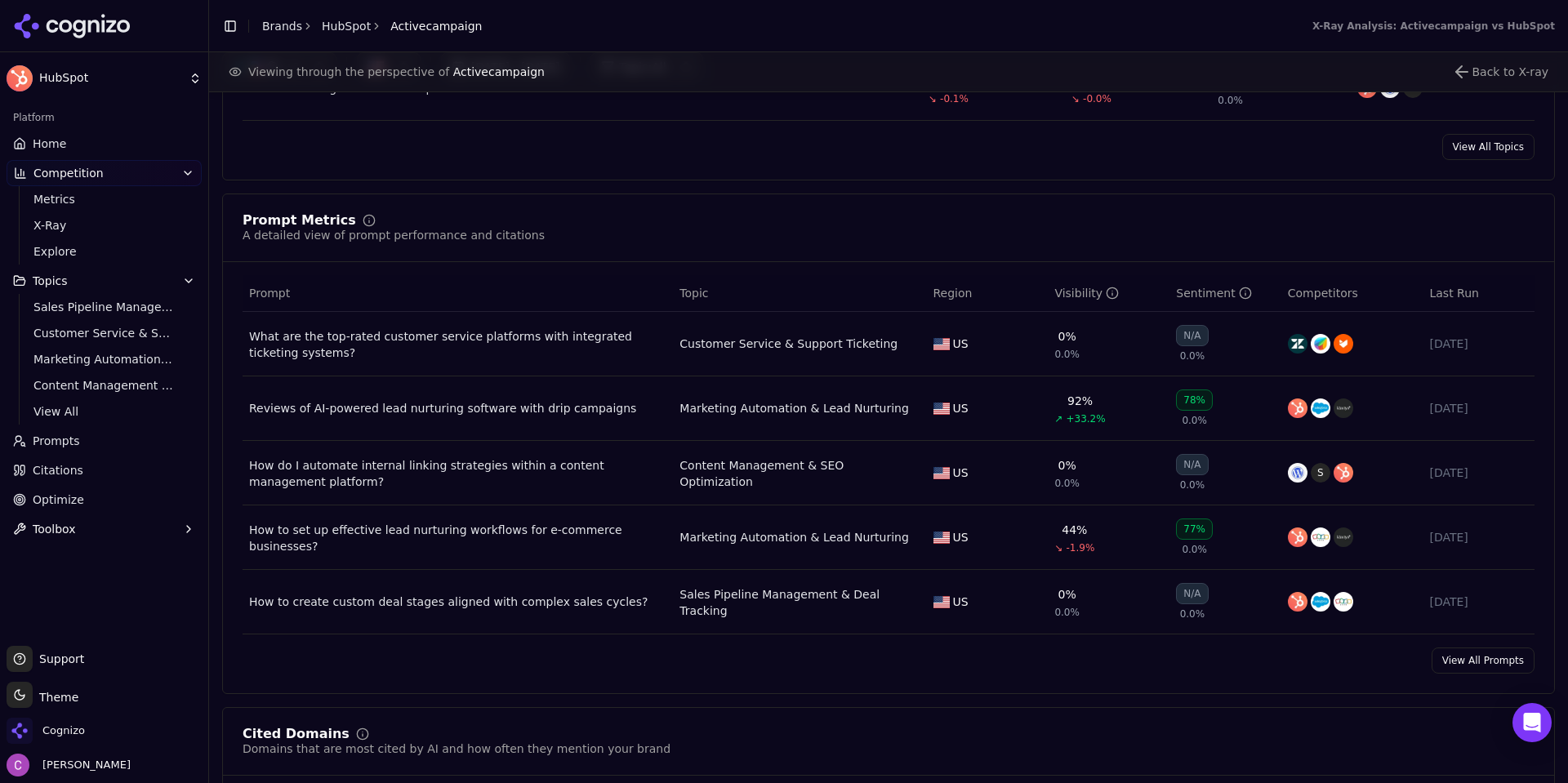
scroll to position [1061, 0]
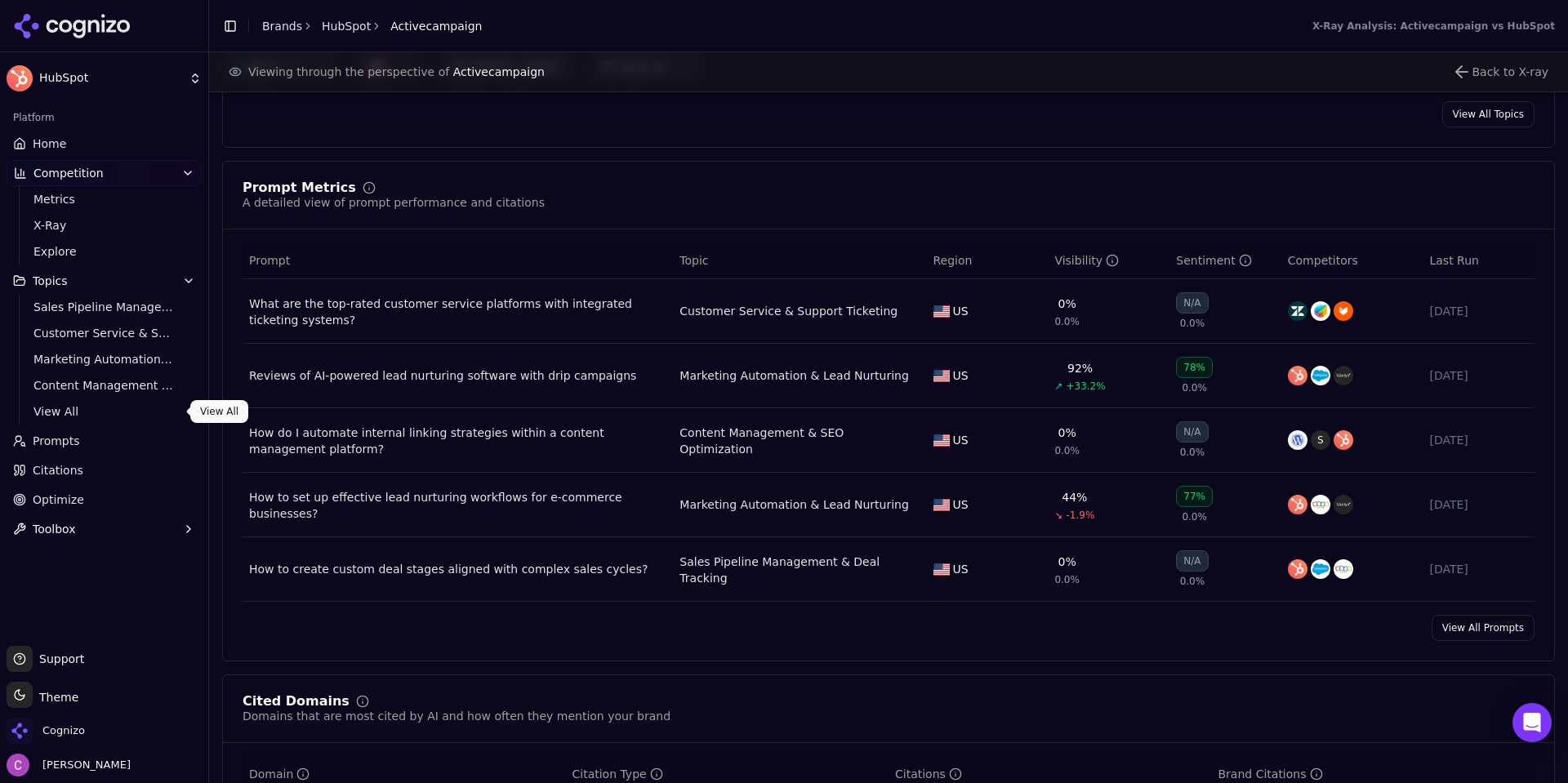
click at [83, 411] on span "View All" at bounding box center [105, 411] width 142 height 16
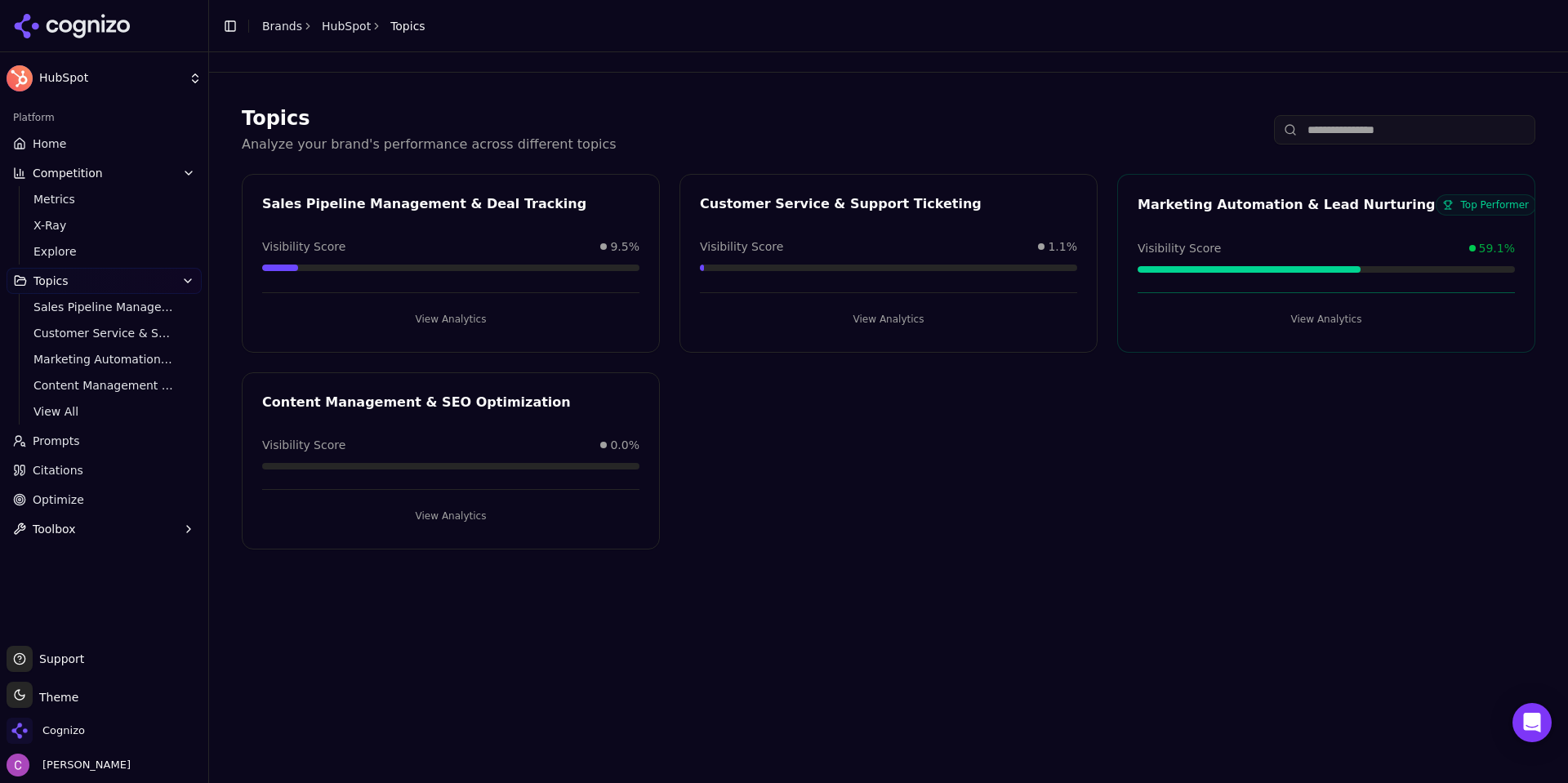
click at [1307, 323] on button "View Analytics" at bounding box center [1326, 318] width 378 height 26
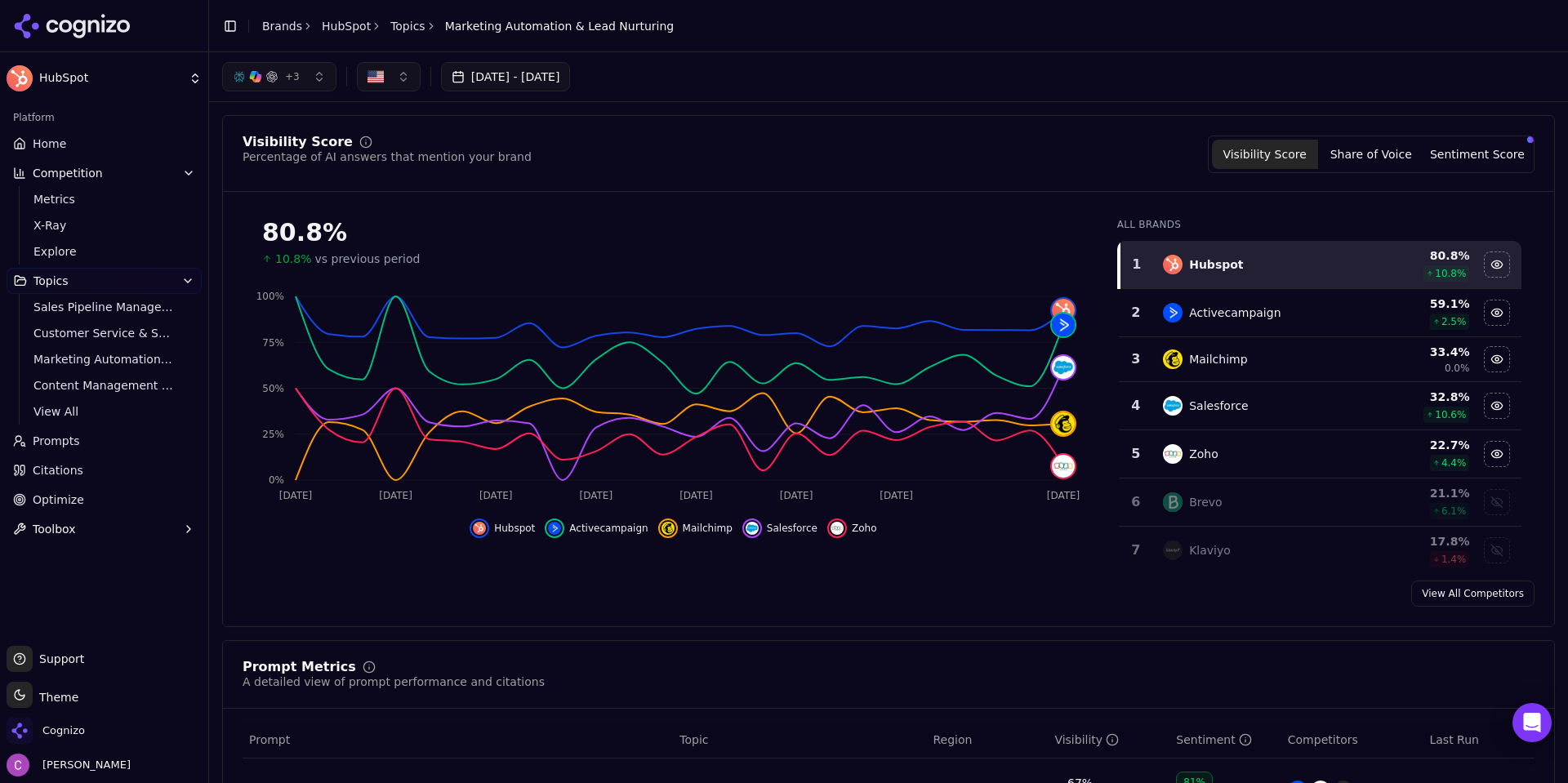
click at [82, 470] on link "Citations" at bounding box center [104, 470] width 195 height 26
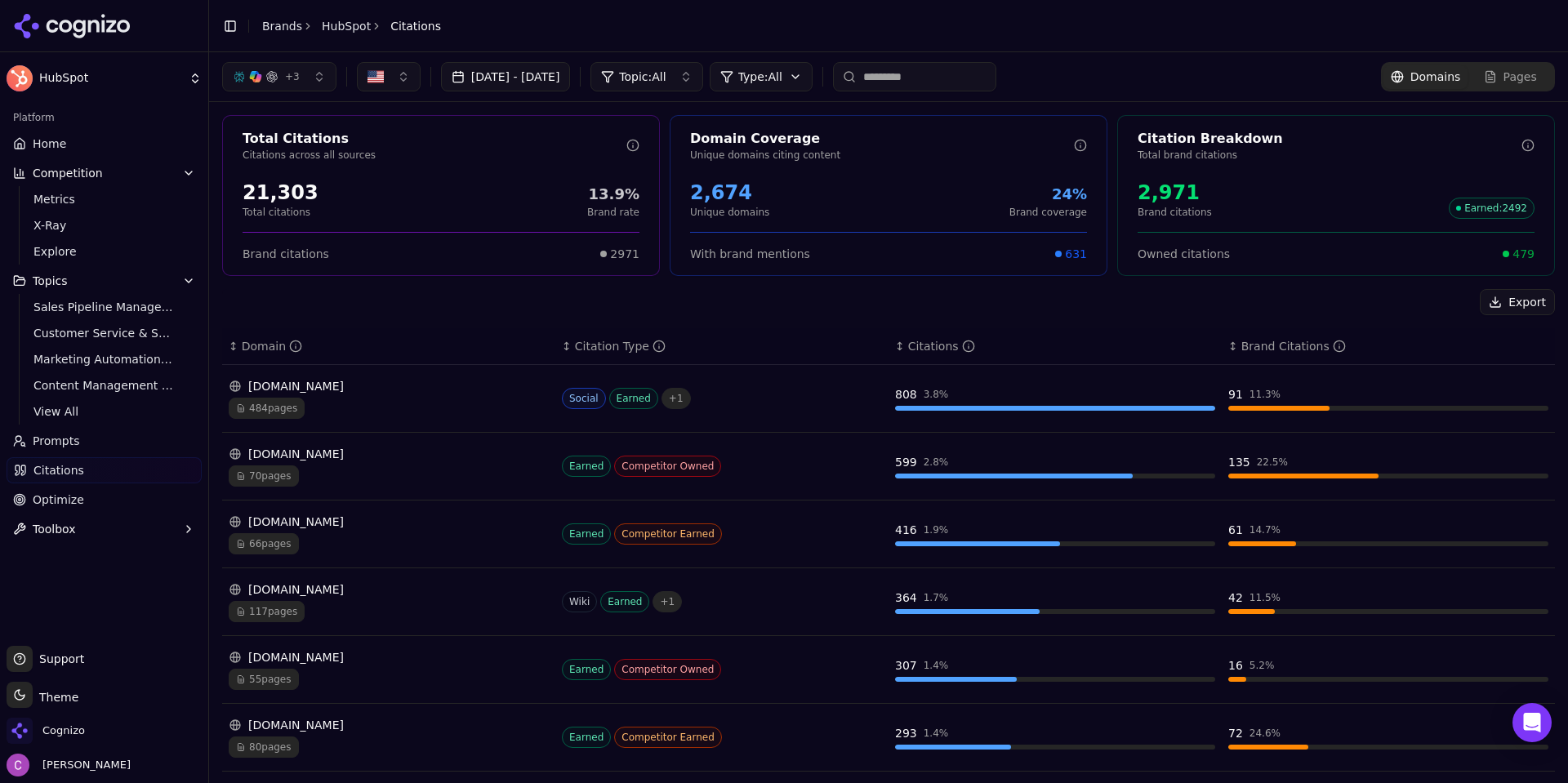
click at [1512, 249] on span "479" at bounding box center [1523, 253] width 22 height 16
click at [1316, 302] on div "Export" at bounding box center [888, 302] width 1332 height 26
click at [790, 84] on html "HubSpot Platform Home Competition Metrics X-Ray Explore Topics Sales Pipeline M…" at bounding box center [784, 391] width 1568 height 783
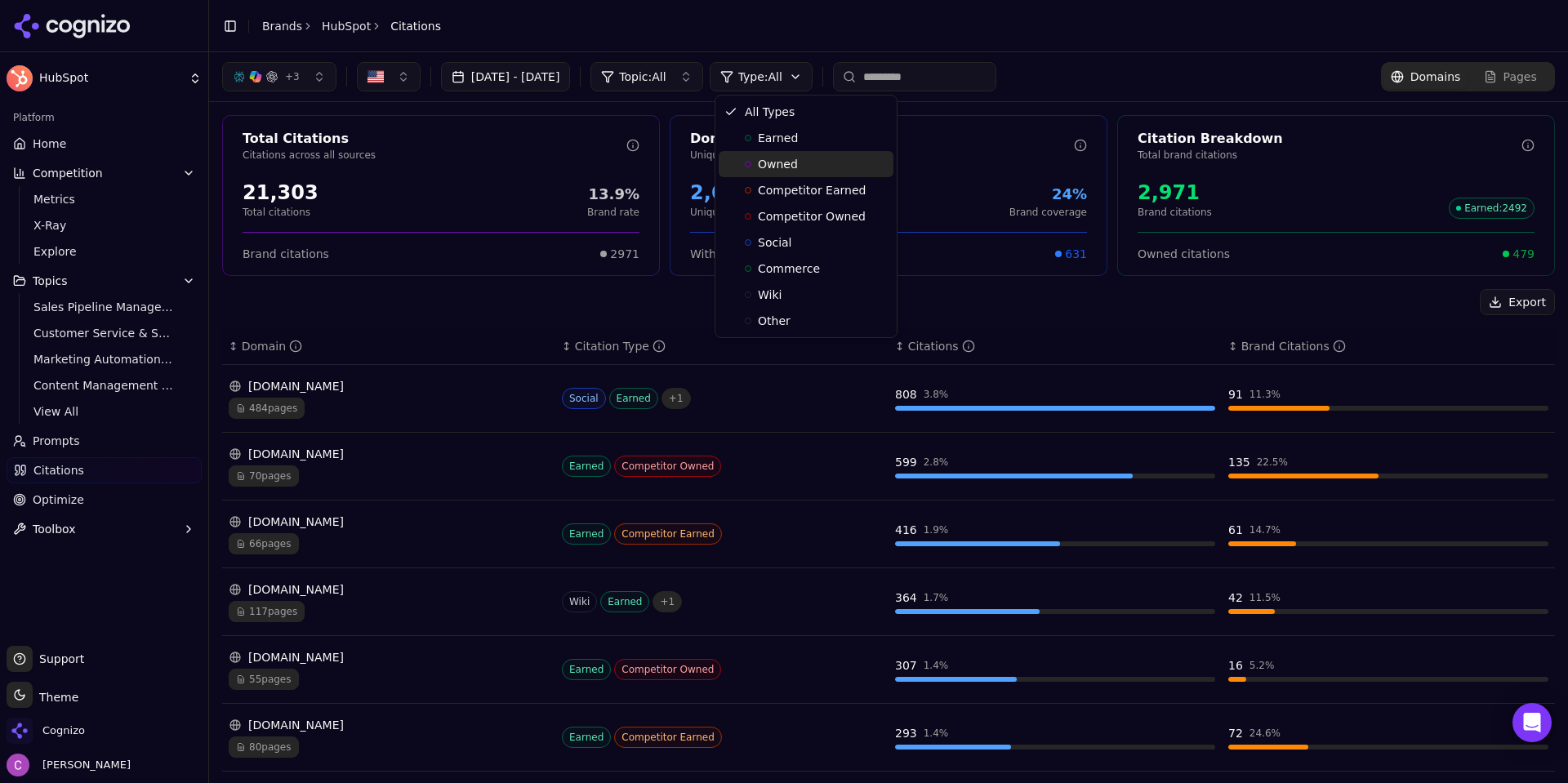
click at [780, 175] on div "Owned" at bounding box center [806, 164] width 175 height 26
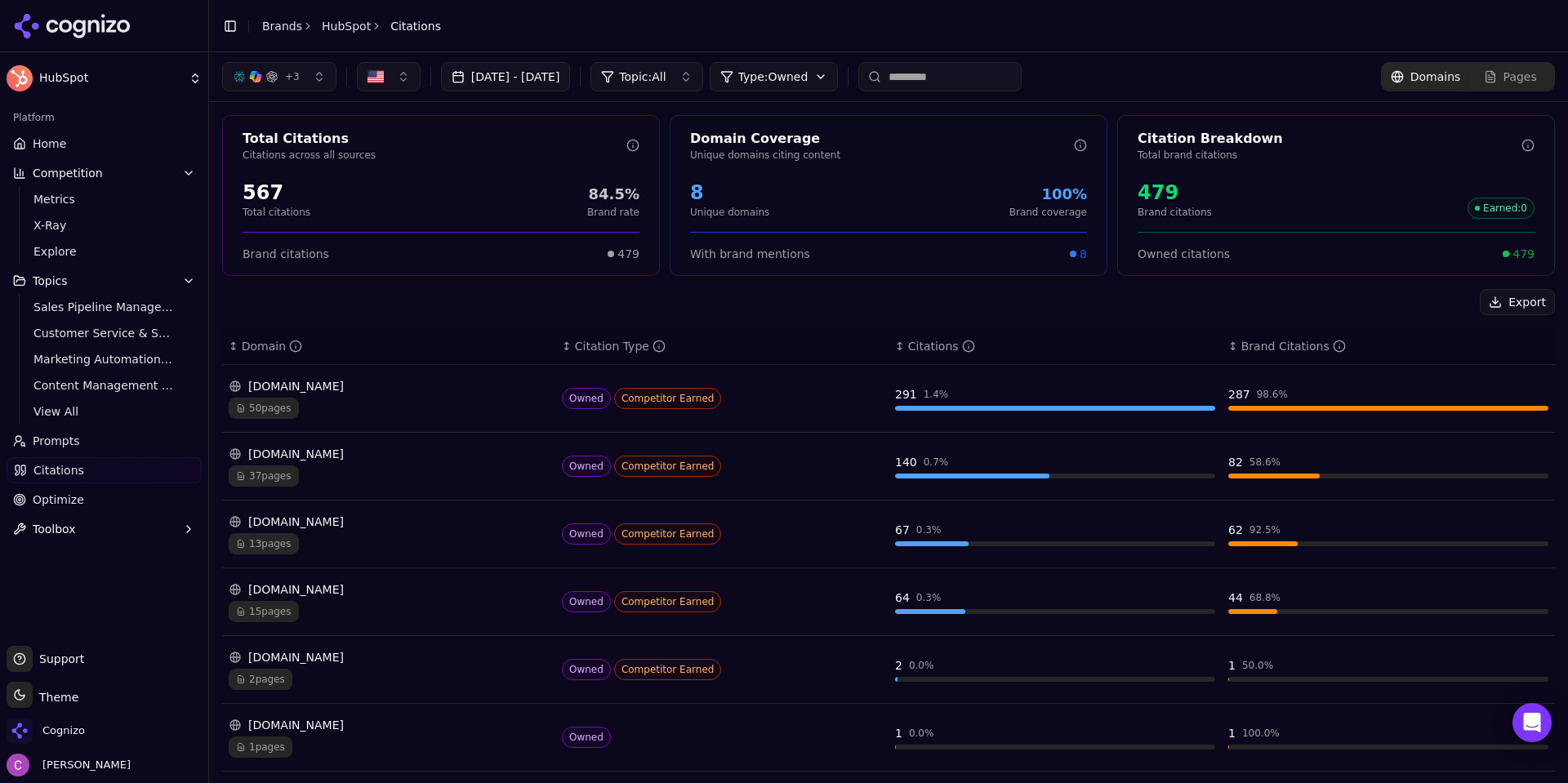
click at [793, 79] on html "HubSpot Platform Home Competition Metrics X-Ray Explore Topics Sales Pipeline M…" at bounding box center [784, 391] width 1568 height 783
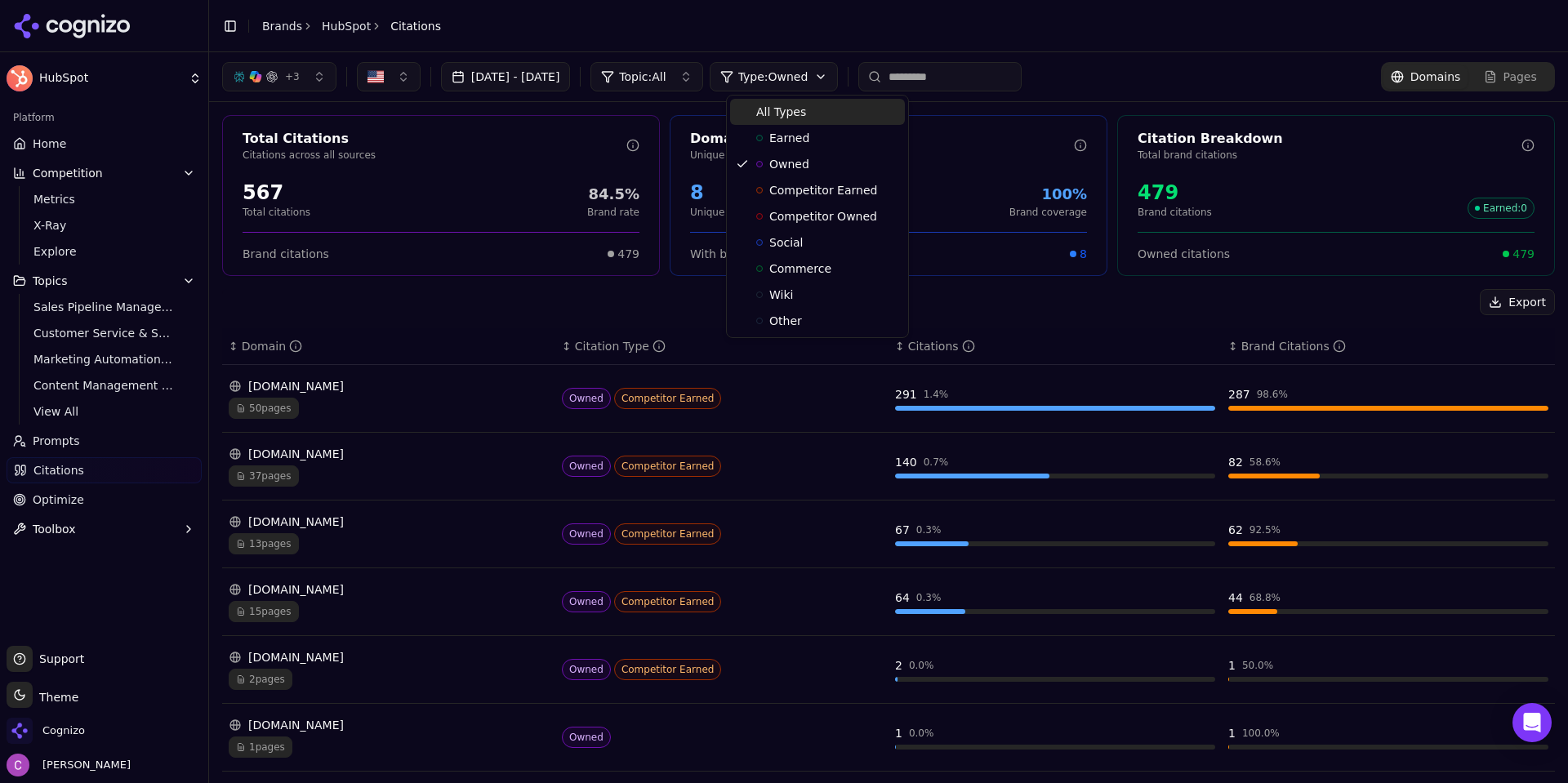
click at [786, 110] on span "All Types" at bounding box center [781, 111] width 50 height 16
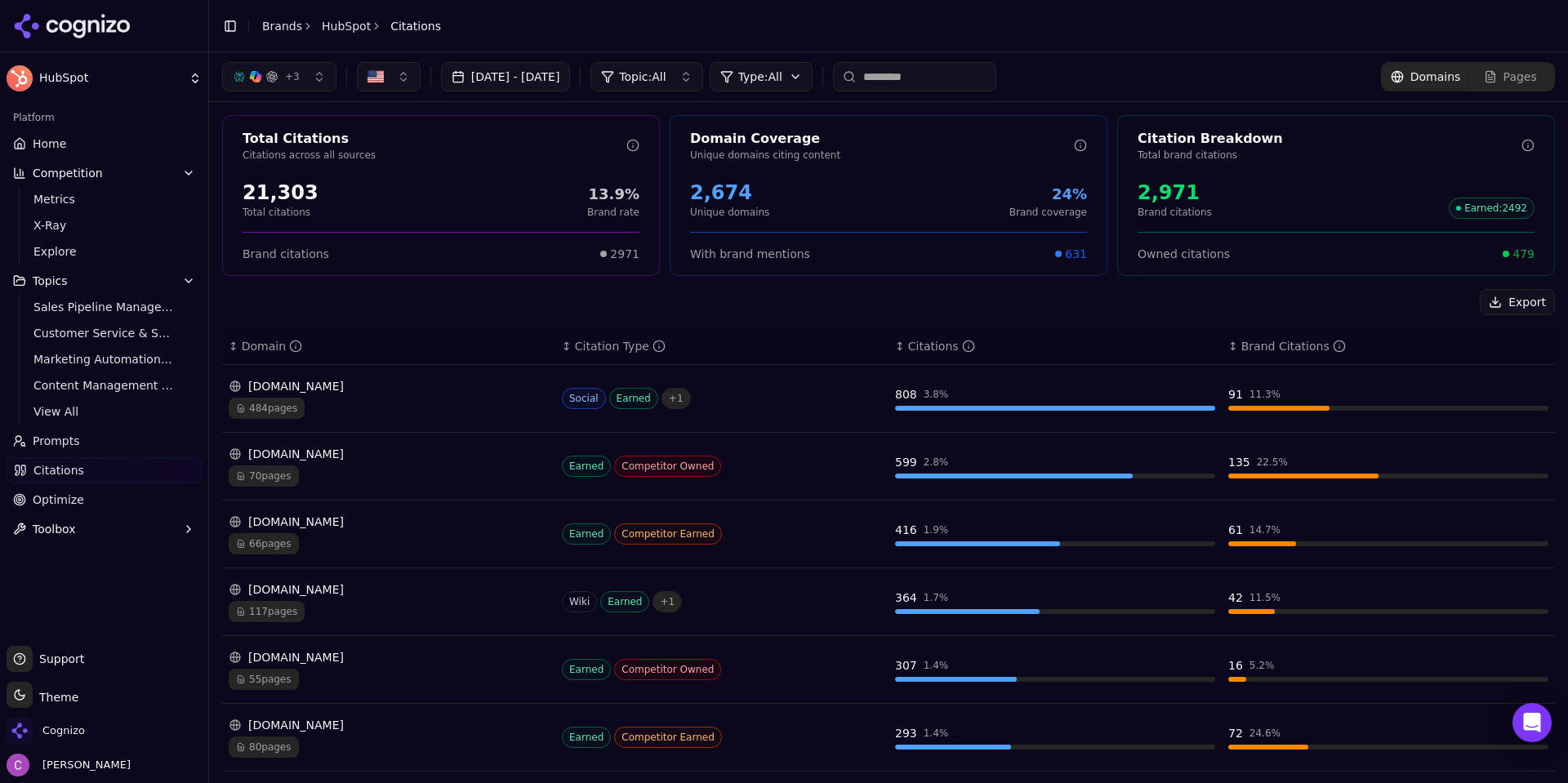
click at [809, 313] on div "Export" at bounding box center [888, 302] width 1332 height 26
click at [825, 313] on div "Export" at bounding box center [888, 302] width 1332 height 26
click at [94, 504] on link "Optimize" at bounding box center [104, 499] width 195 height 26
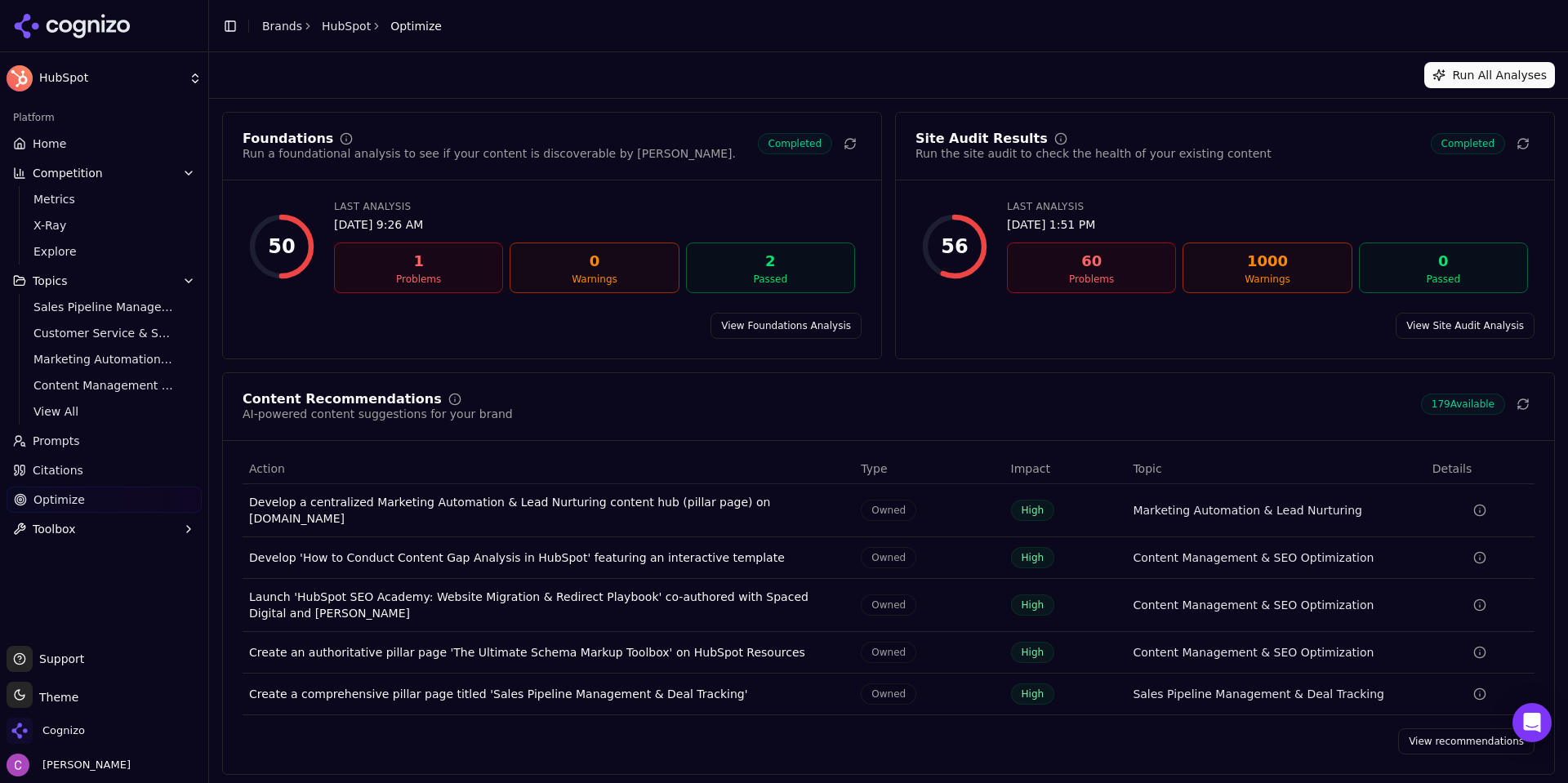
click at [747, 324] on link "View Foundations Analysis" at bounding box center [786, 325] width 151 height 26
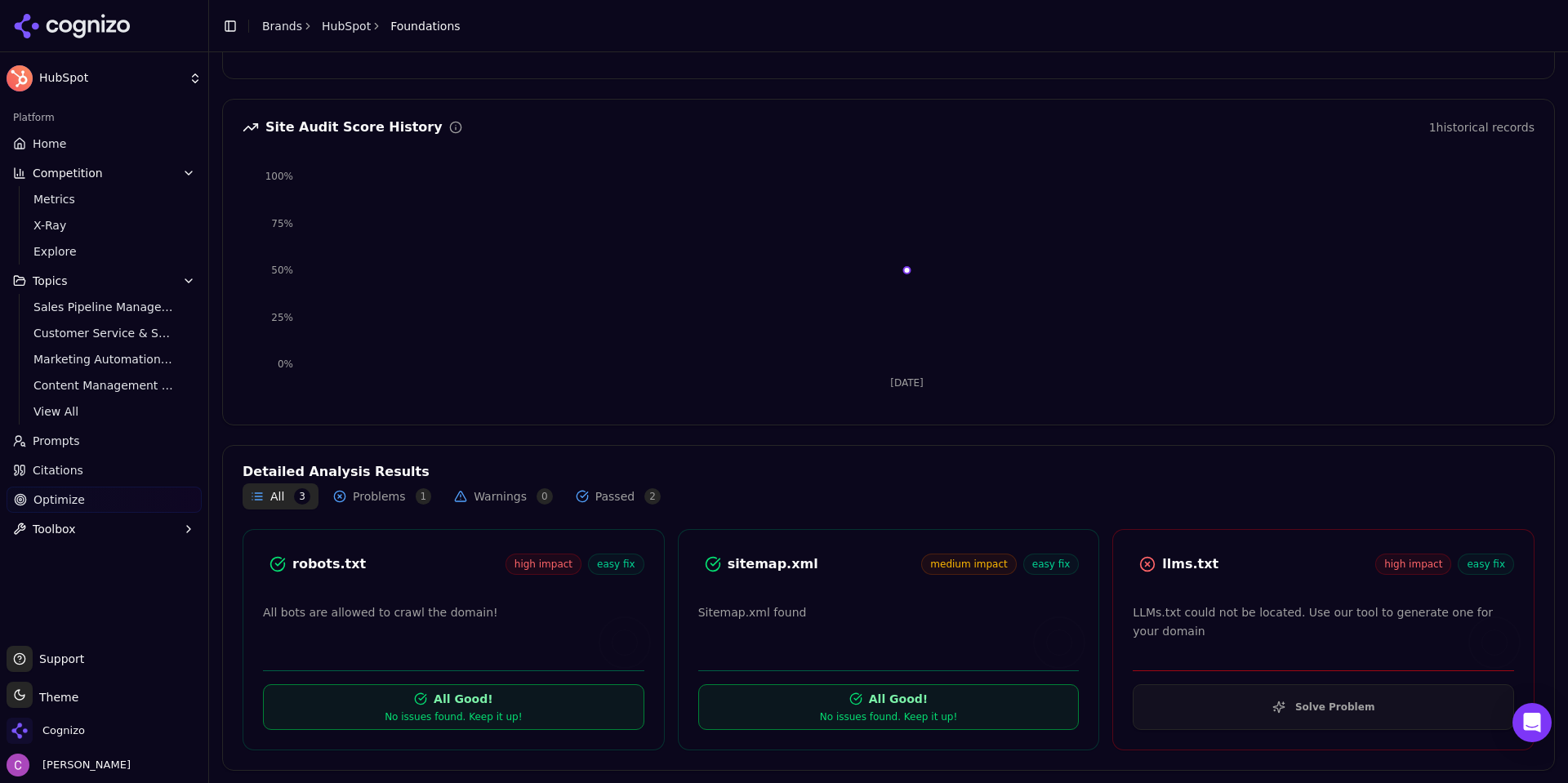
scroll to position [133, 0]
click at [307, 563] on div "robots.txt" at bounding box center [399, 563] width 213 height 19
click at [1289, 720] on button "Solve Problem" at bounding box center [1323, 706] width 381 height 46
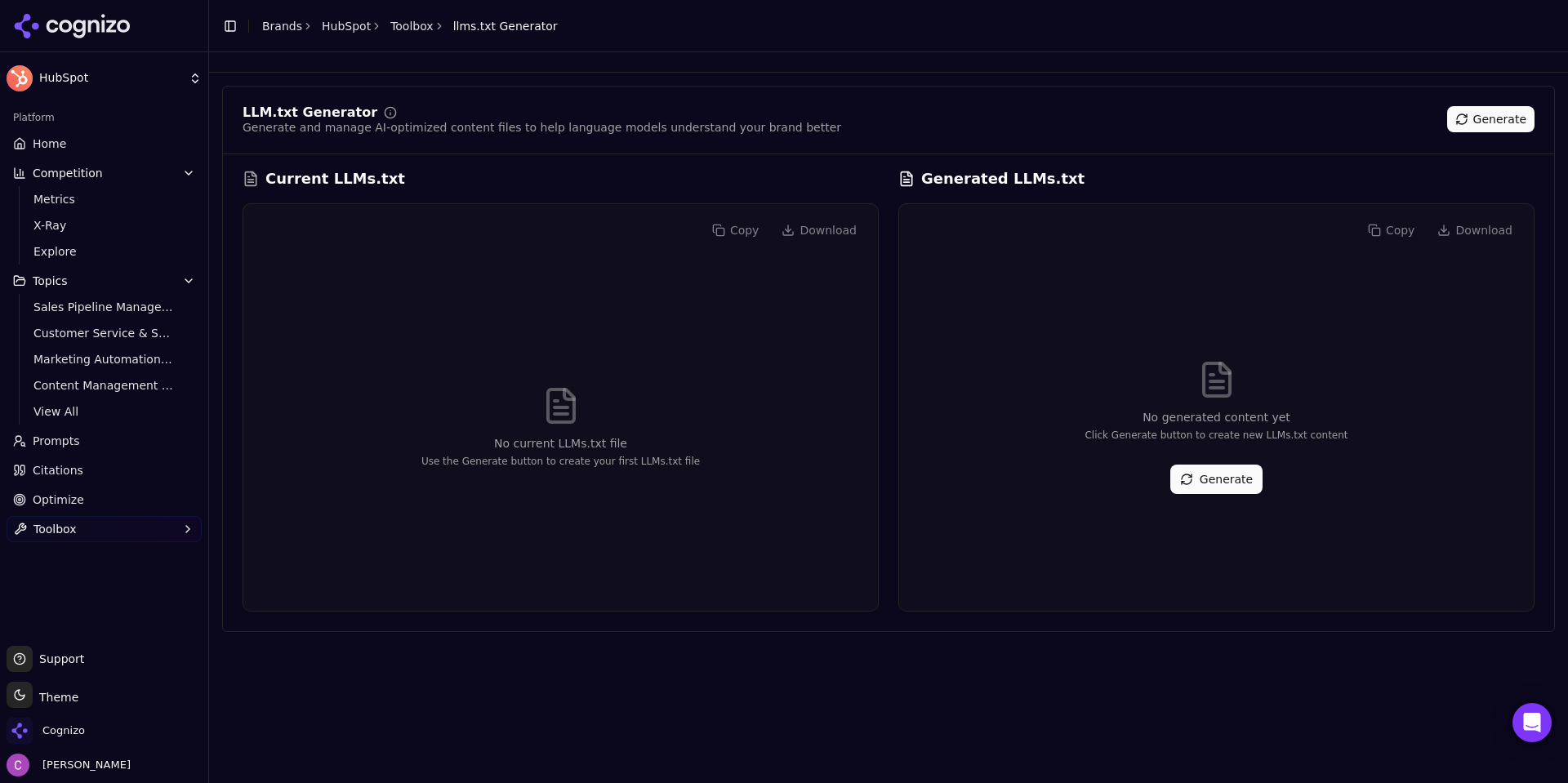
click at [1222, 481] on button "Generate" at bounding box center [1216, 479] width 92 height 30
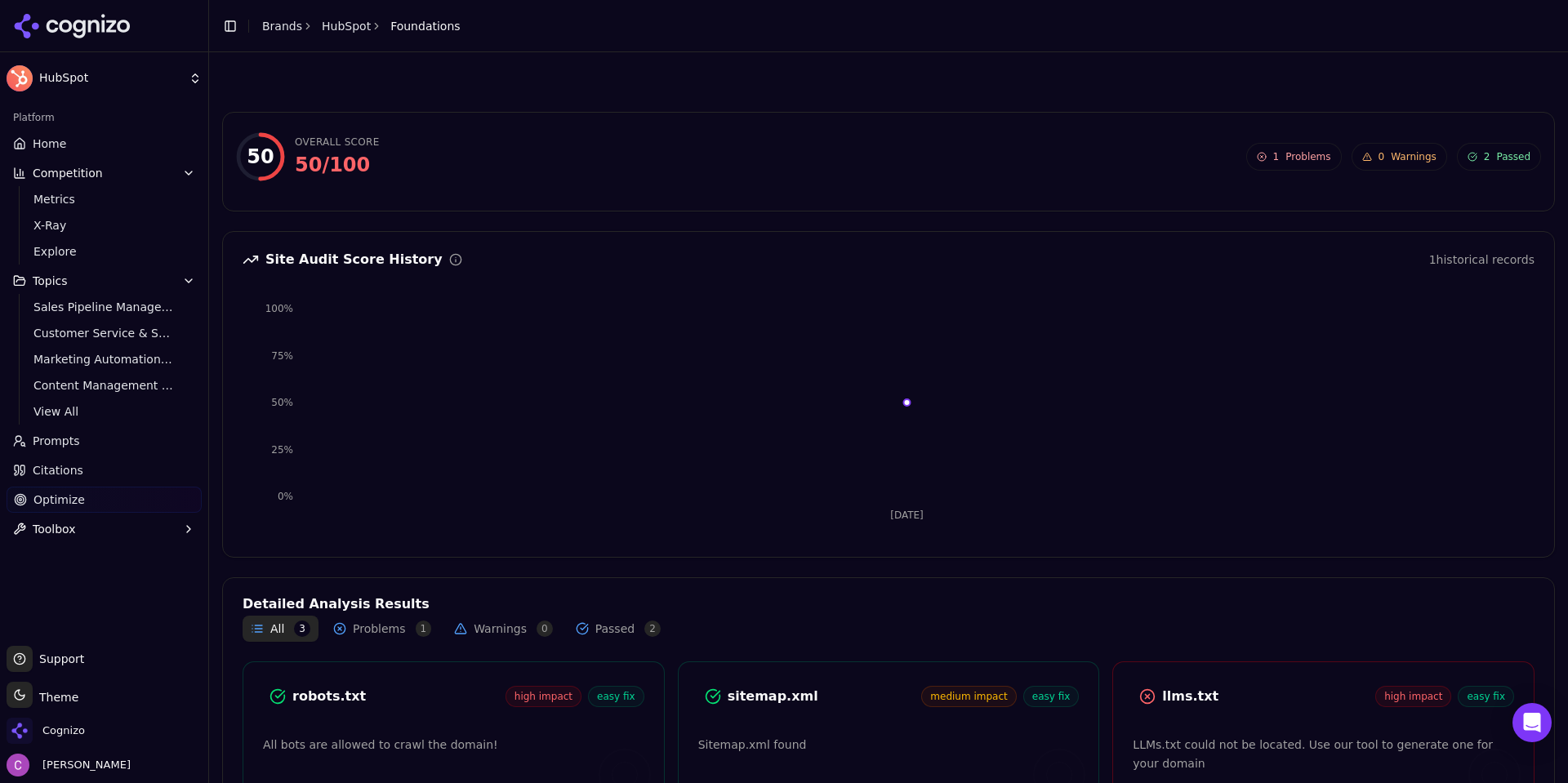
scroll to position [133, 0]
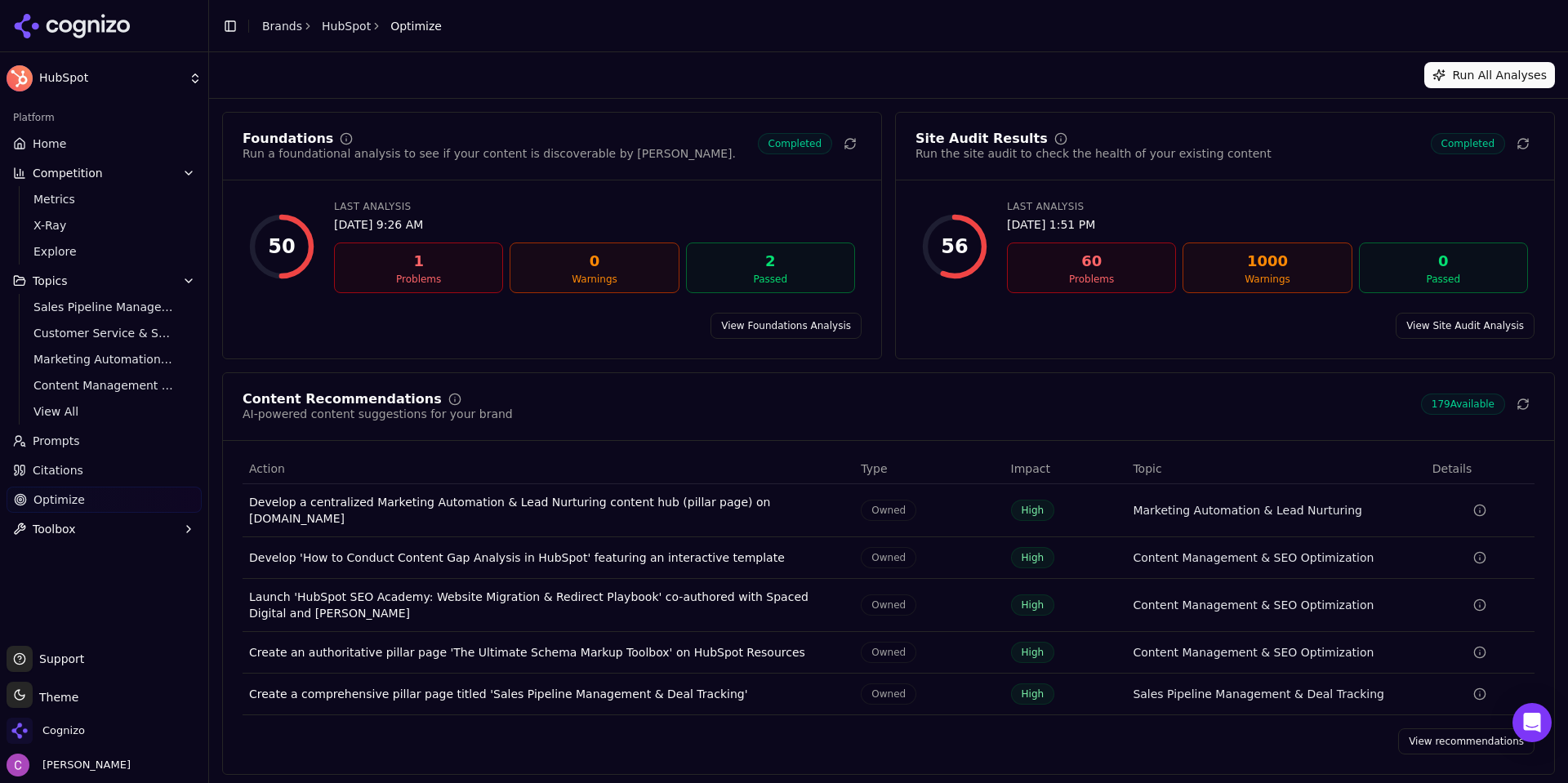
click at [1434, 728] on link "View recommendations" at bounding box center [1466, 741] width 136 height 26
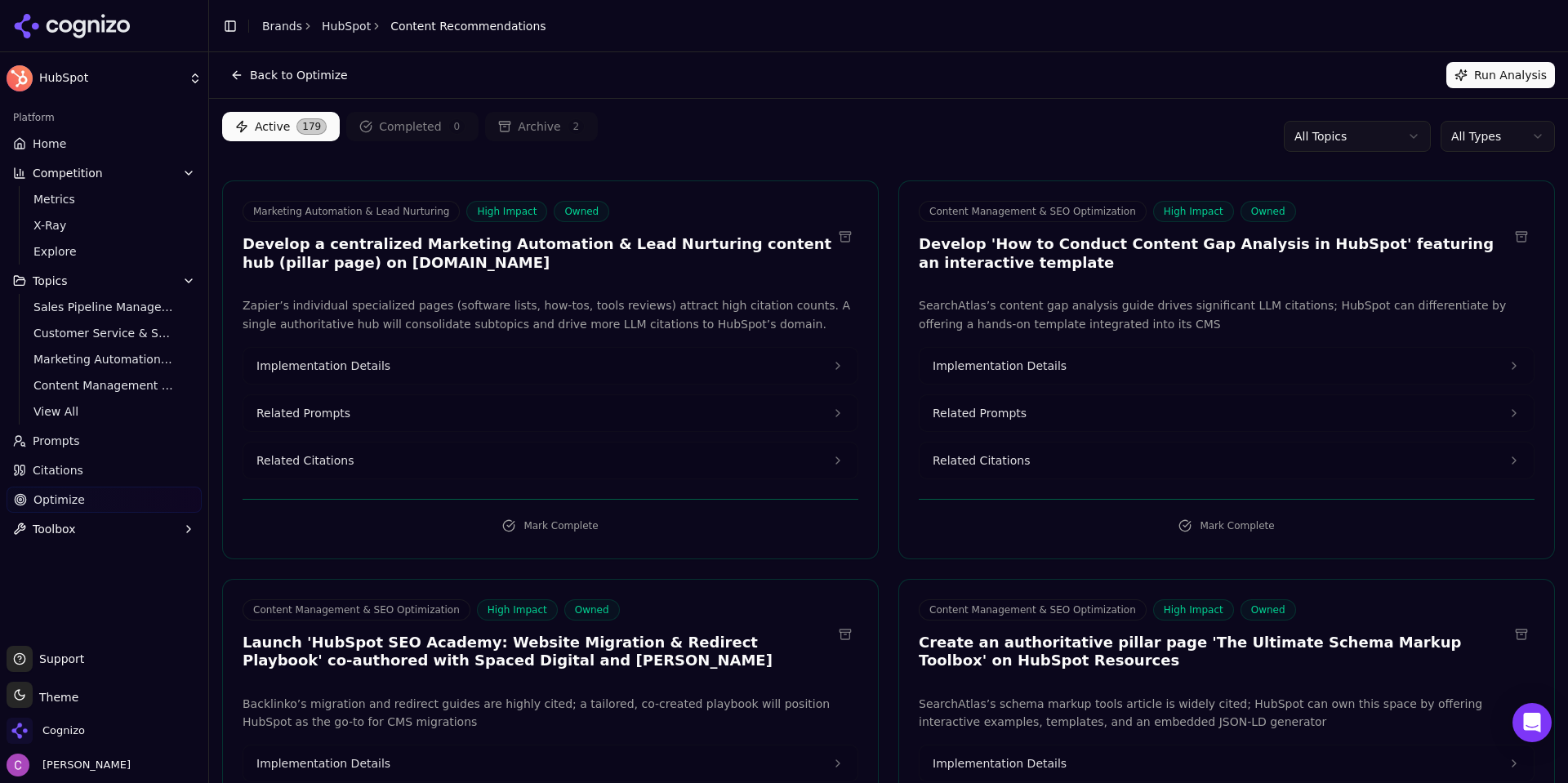
click at [415, 405] on button "Related Prompts" at bounding box center [550, 413] width 614 height 36
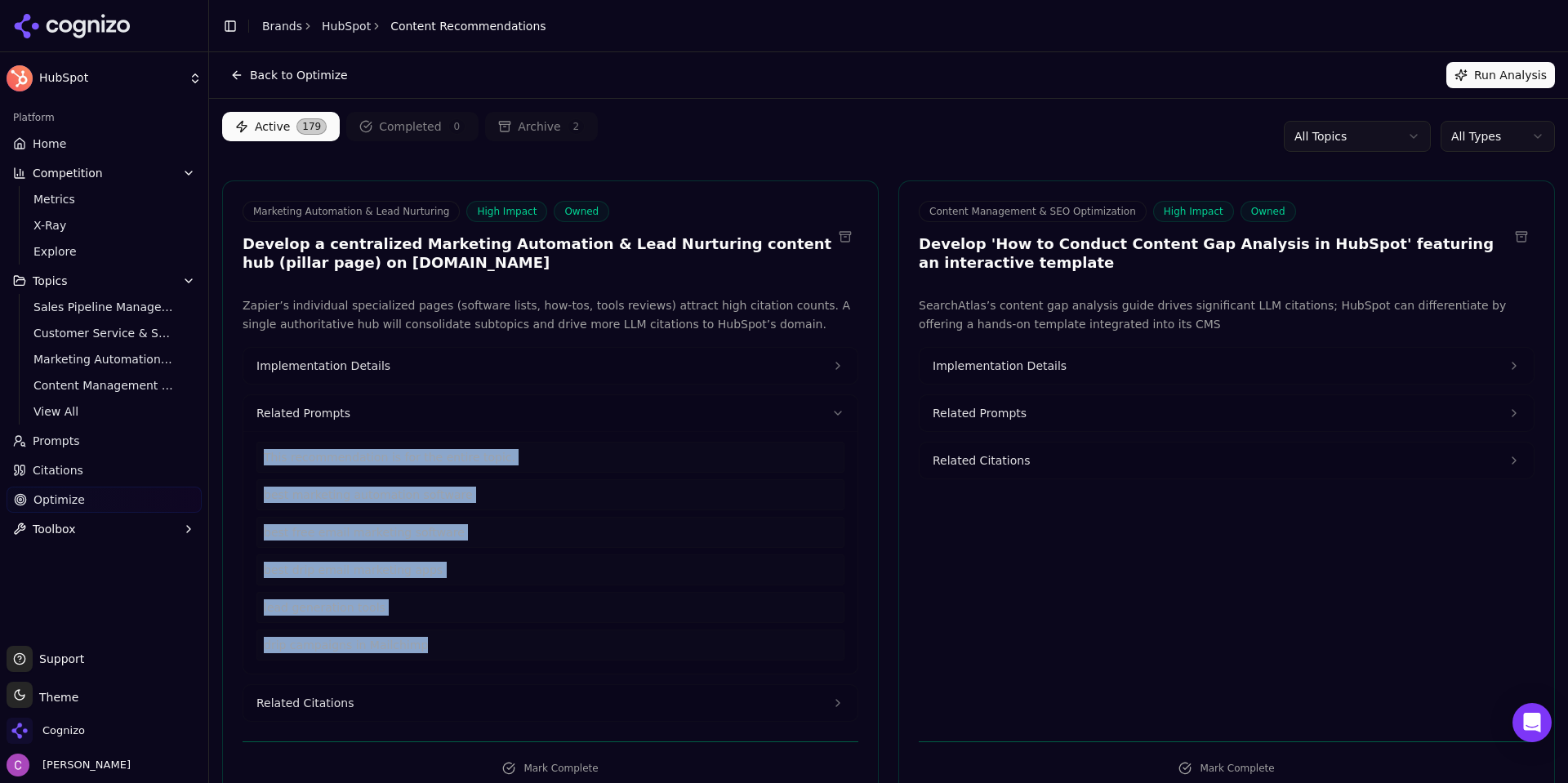
drag, startPoint x: 441, startPoint y: 659, endPoint x: 248, endPoint y: 452, distance: 283.0
click at [248, 452] on div "This recommendation is for the entire topic. best marketing automation software…" at bounding box center [550, 552] width 614 height 242
click at [352, 693] on button "Related Citations" at bounding box center [550, 703] width 614 height 36
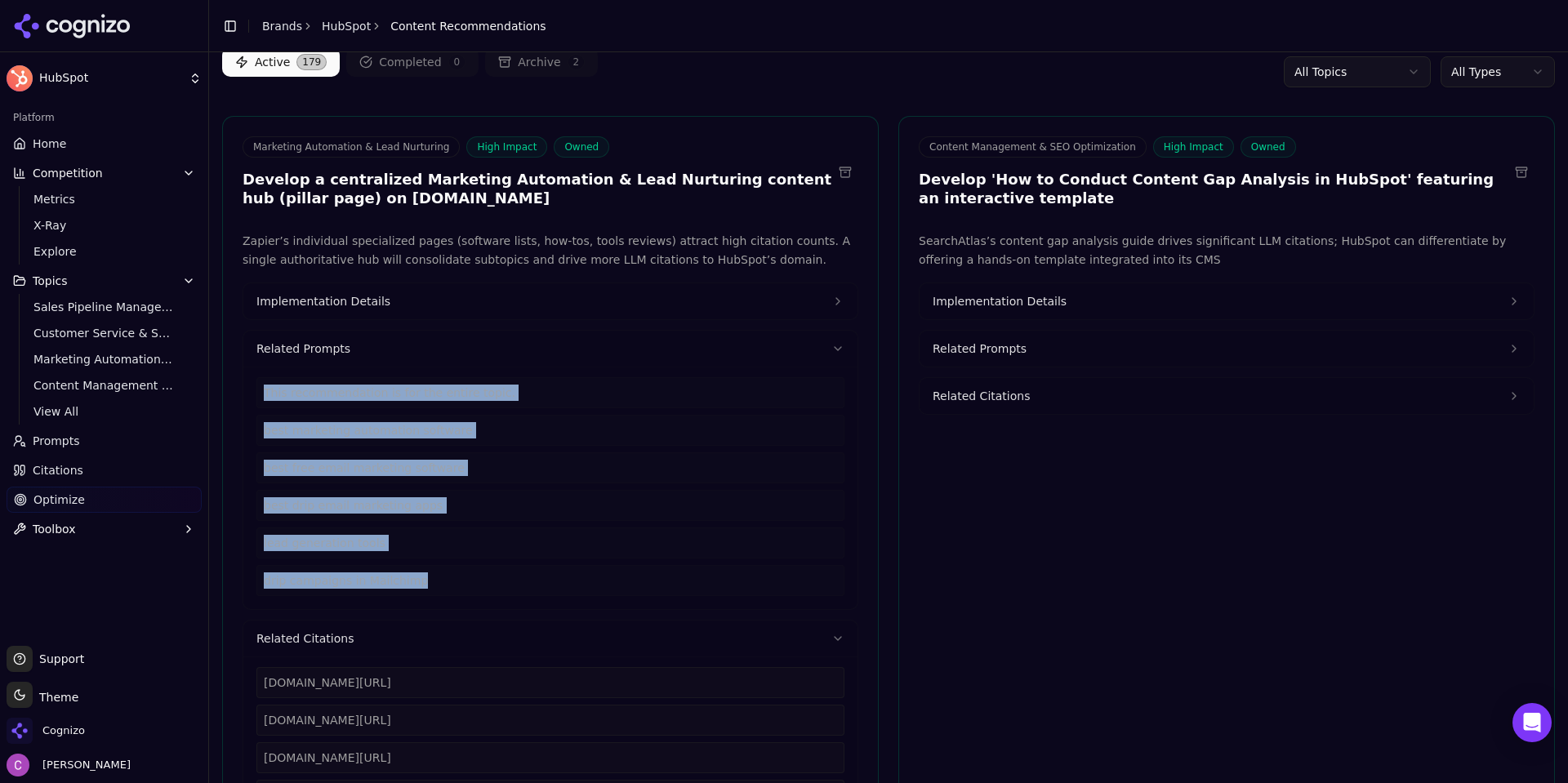
scroll to position [163, 0]
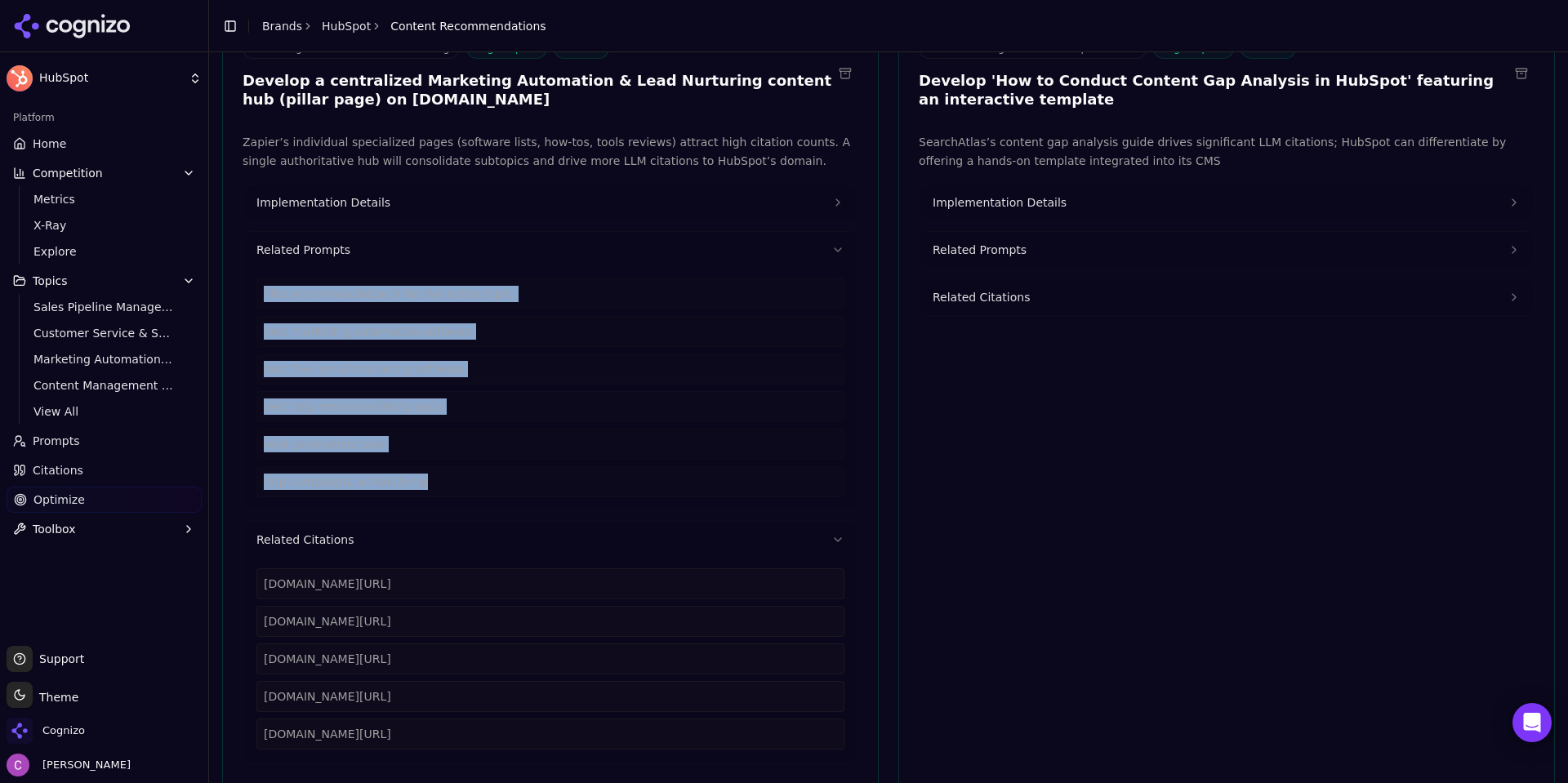
drag, startPoint x: 501, startPoint y: 737, endPoint x: 251, endPoint y: 573, distance: 299.0
click at [251, 573] on div "[DOMAIN_NAME][URL] [DOMAIN_NAME][URL] [DOMAIN_NAME][URL] [DOMAIN_NAME][URL] [DO…" at bounding box center [550, 660] width 614 height 205
click at [373, 202] on span "Implementation Details" at bounding box center [323, 202] width 134 height 16
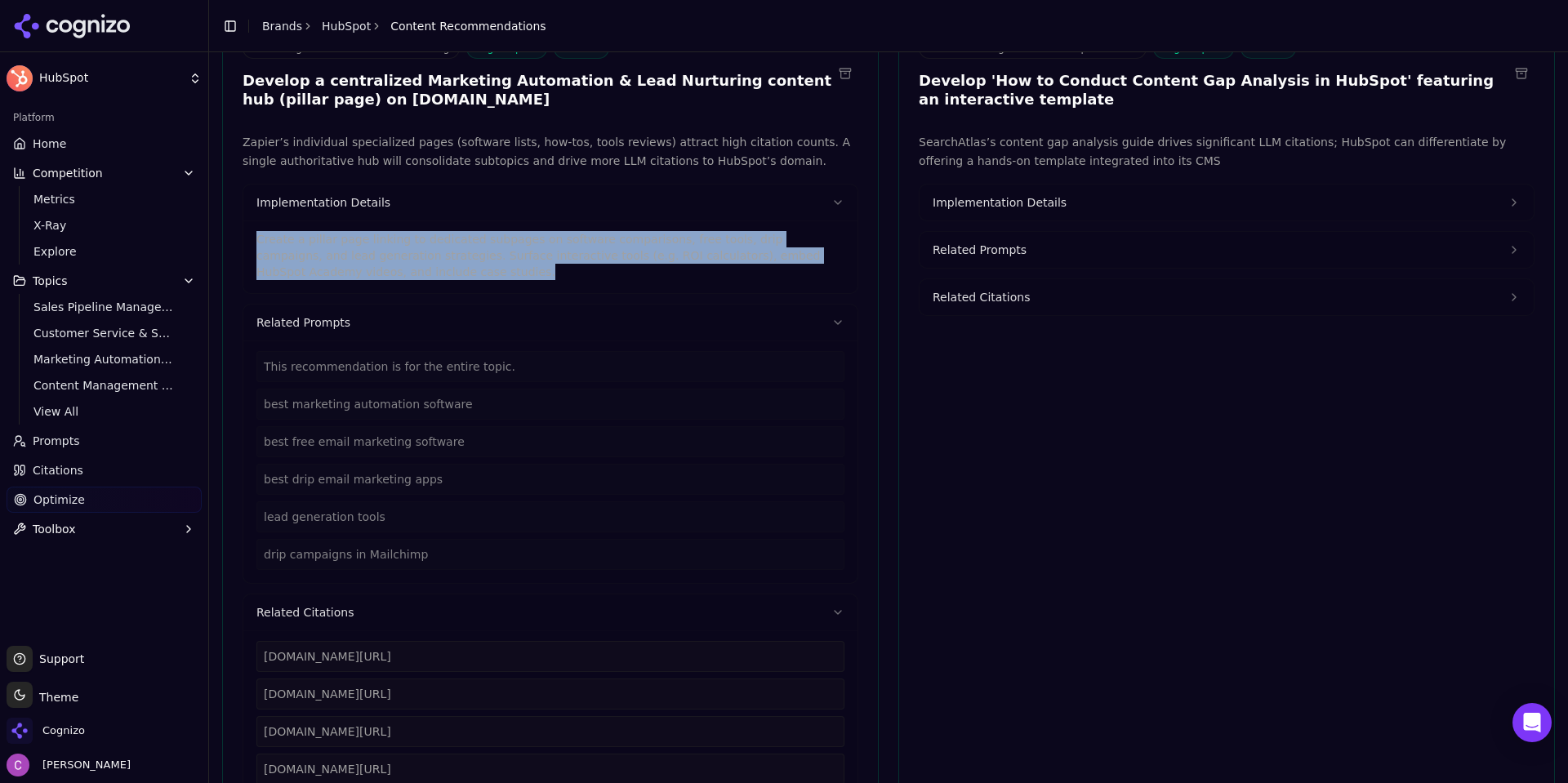
drag, startPoint x: 351, startPoint y: 266, endPoint x: 257, endPoint y: 233, distance: 99.6
click at [259, 236] on p "Create a pillar page linking to dedicated subpages on software comparisons, fre…" at bounding box center [550, 256] width 588 height 49
click at [969, 192] on button "Implementation Details" at bounding box center [1226, 202] width 614 height 36
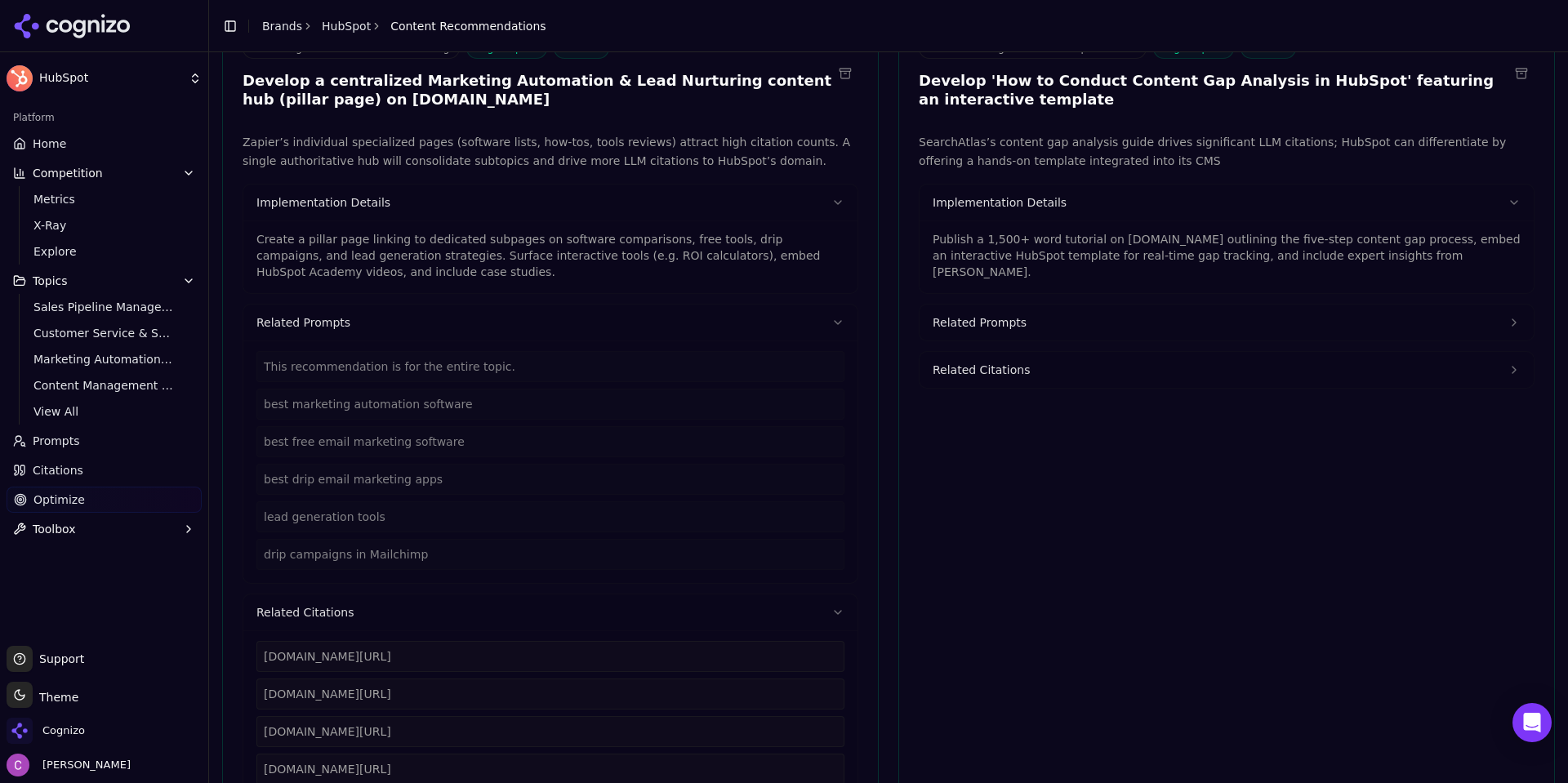
click at [1053, 242] on p "Publish a 1,500+ word tutorial on [DOMAIN_NAME] outlining the five-step content…" at bounding box center [1227, 256] width 588 height 49
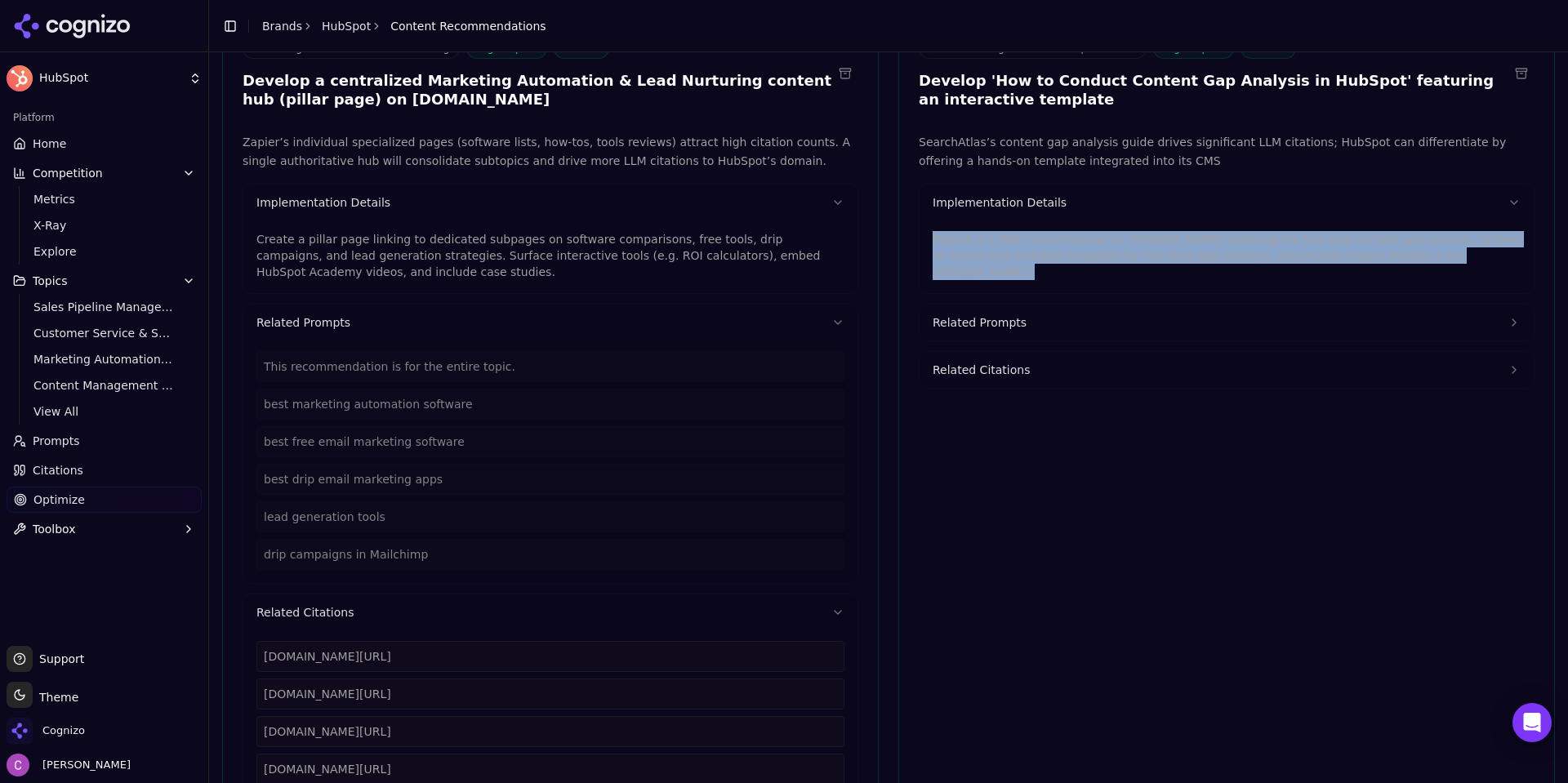
click at [1053, 242] on p "Publish a 1,500+ word tutorial on [DOMAIN_NAME] outlining the five-step content…" at bounding box center [1227, 256] width 588 height 49
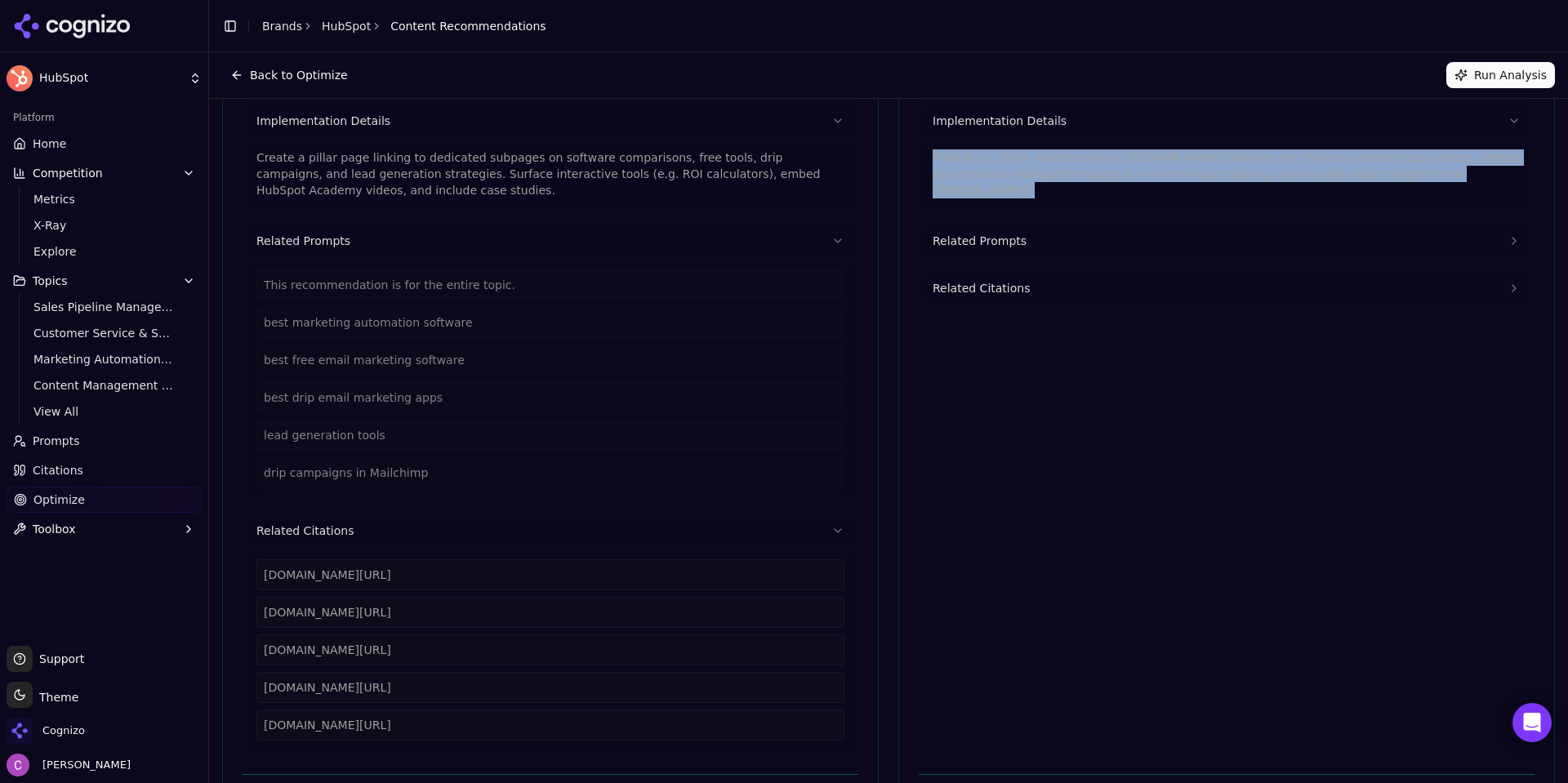
scroll to position [0, 0]
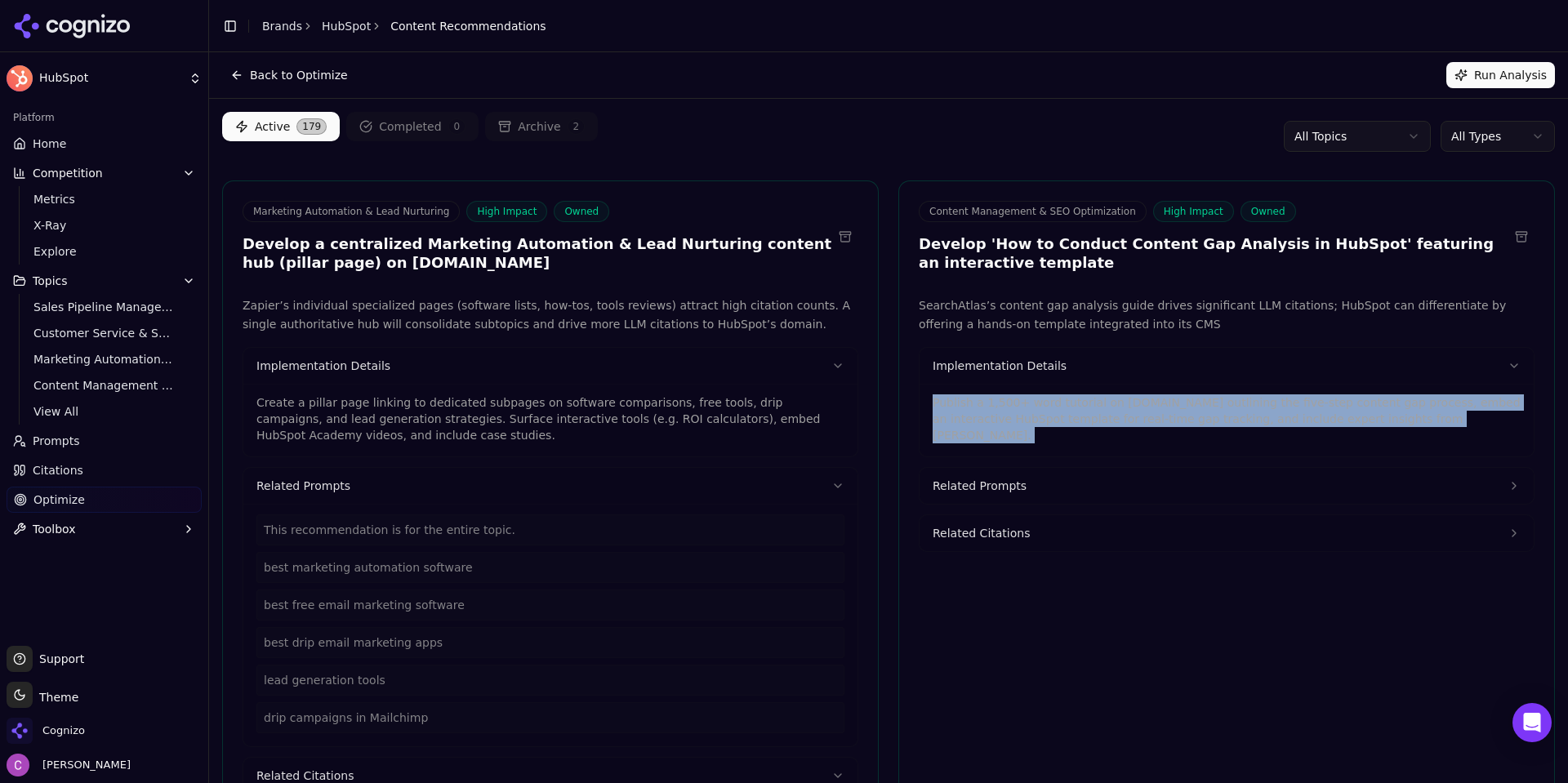
click at [1514, 136] on html "HubSpot Platform Home Competition Metrics X-Ray Explore Topics Sales Pipeline M…" at bounding box center [784, 391] width 1568 height 783
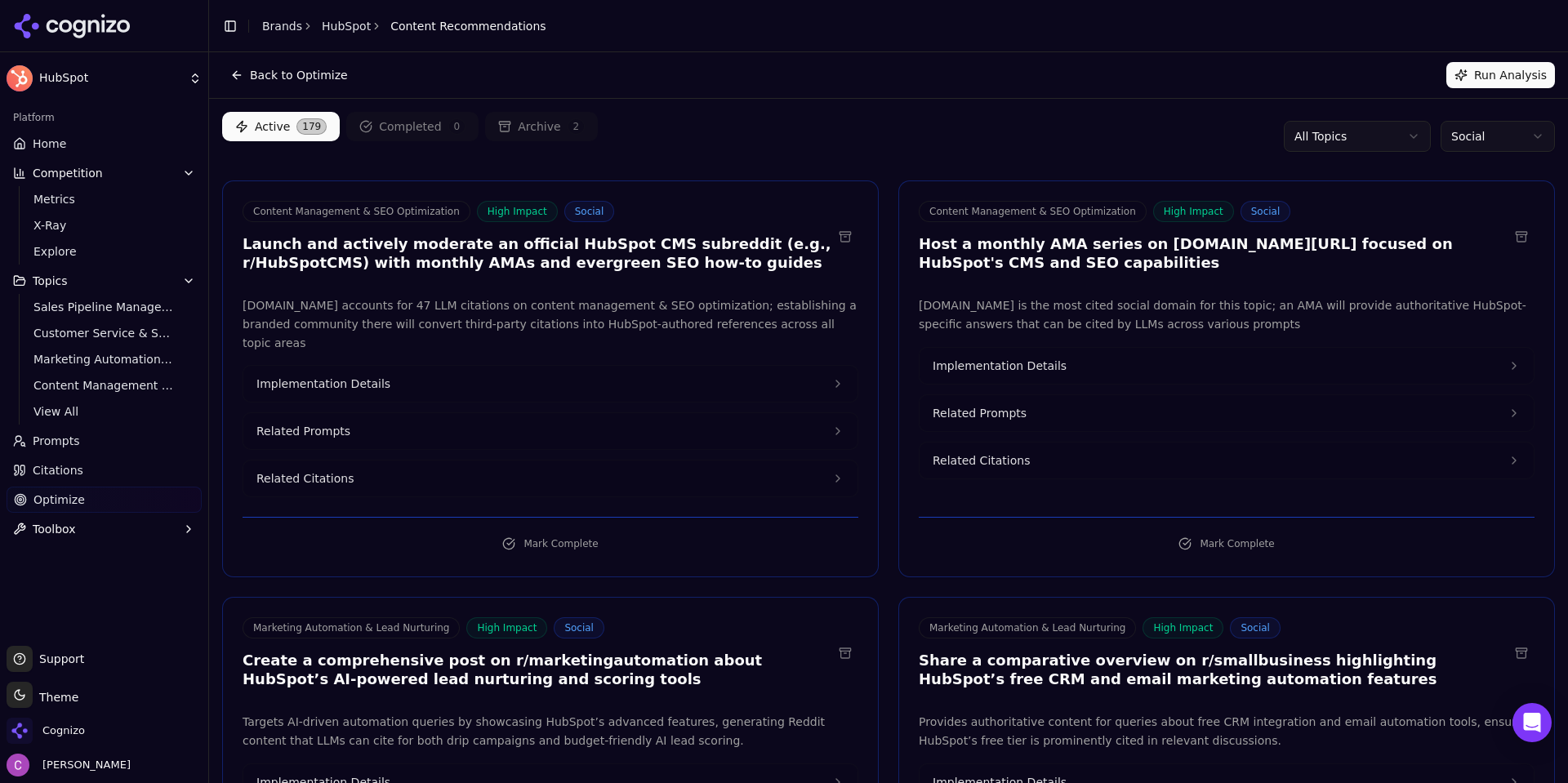
click at [901, 154] on div "Active 179 Completed 0 Archive 2 All Topics Social" at bounding box center [888, 136] width 1332 height 49
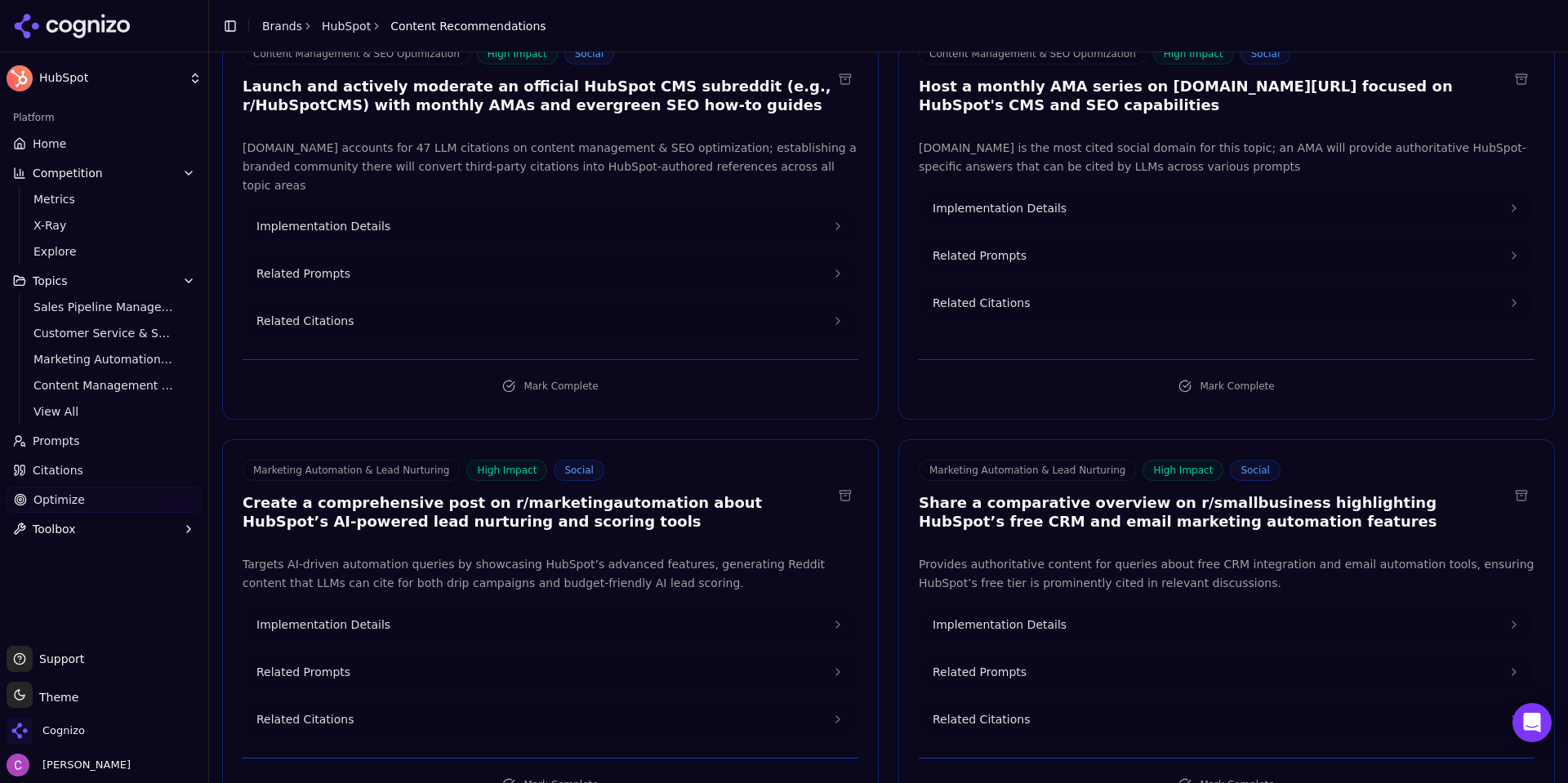
scroll to position [163, 0]
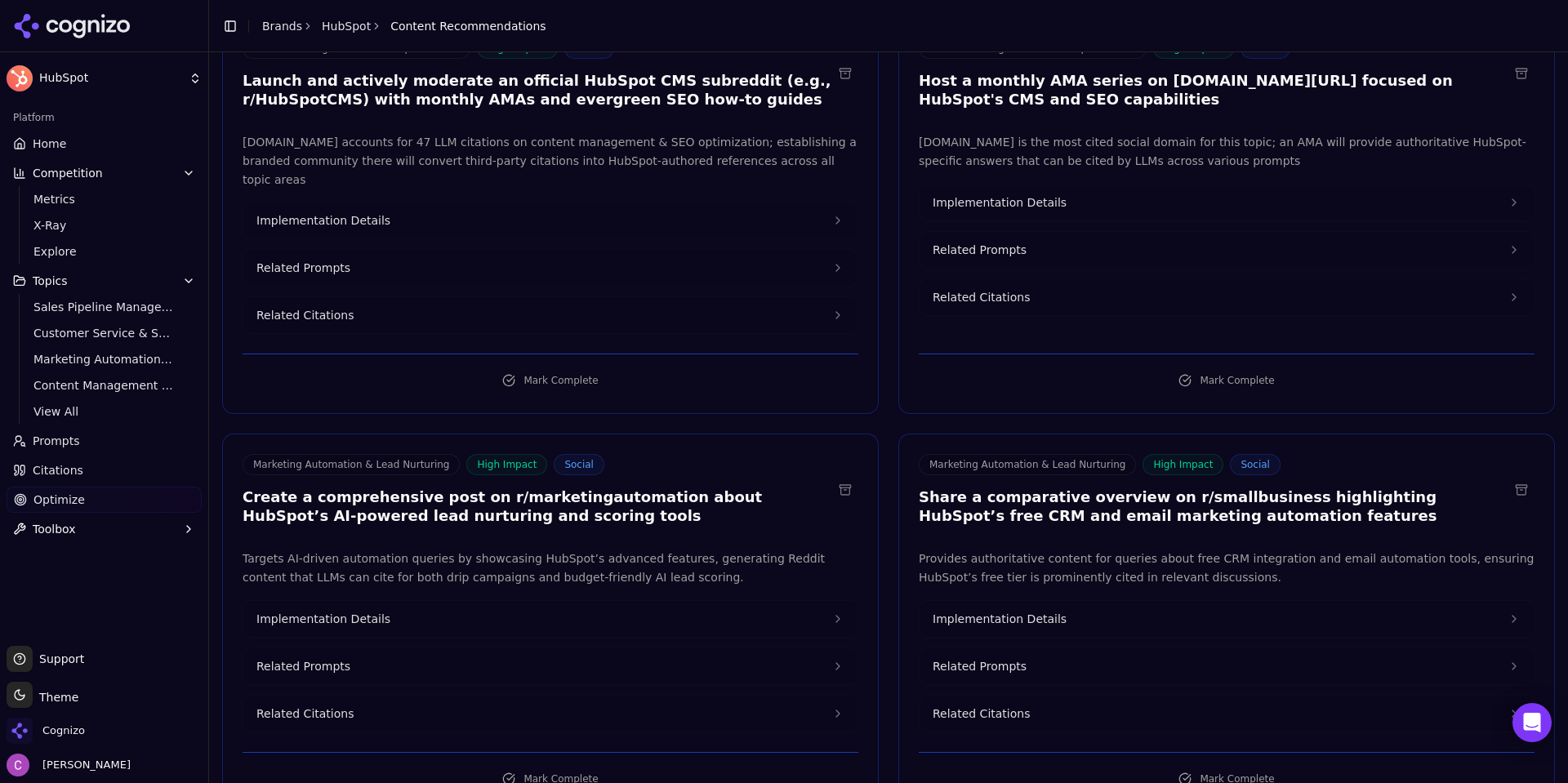
drag, startPoint x: 376, startPoint y: 653, endPoint x: 386, endPoint y: 653, distance: 10.0
click at [378, 651] on button "Related Prompts" at bounding box center [550, 666] width 614 height 36
click at [1056, 648] on button "Related Prompts" at bounding box center [1226, 666] width 614 height 36
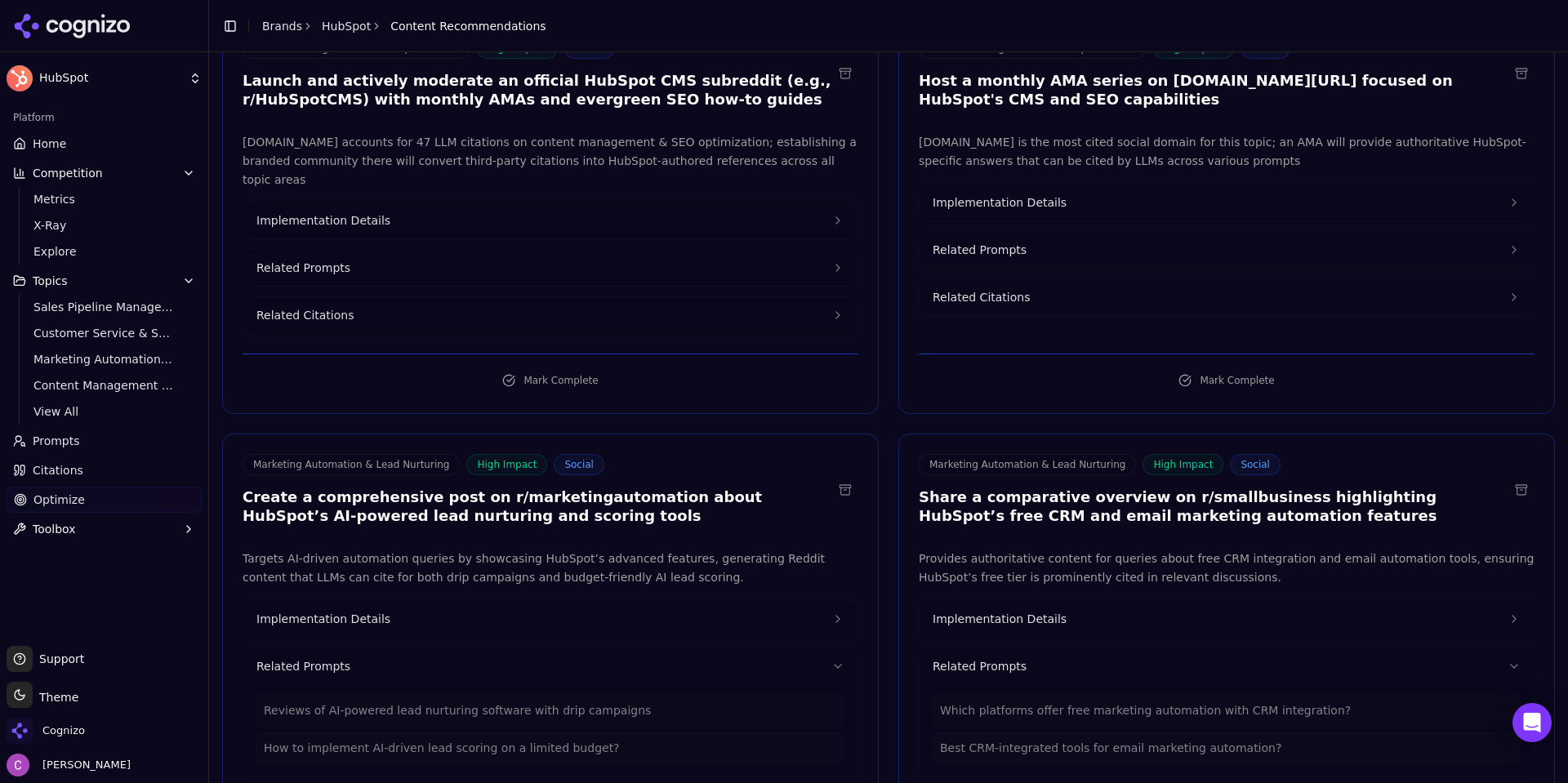
drag, startPoint x: 1051, startPoint y: 607, endPoint x: 989, endPoint y: 606, distance: 62.0
click at [1052, 607] on button "Implementation Details" at bounding box center [1226, 618] width 614 height 36
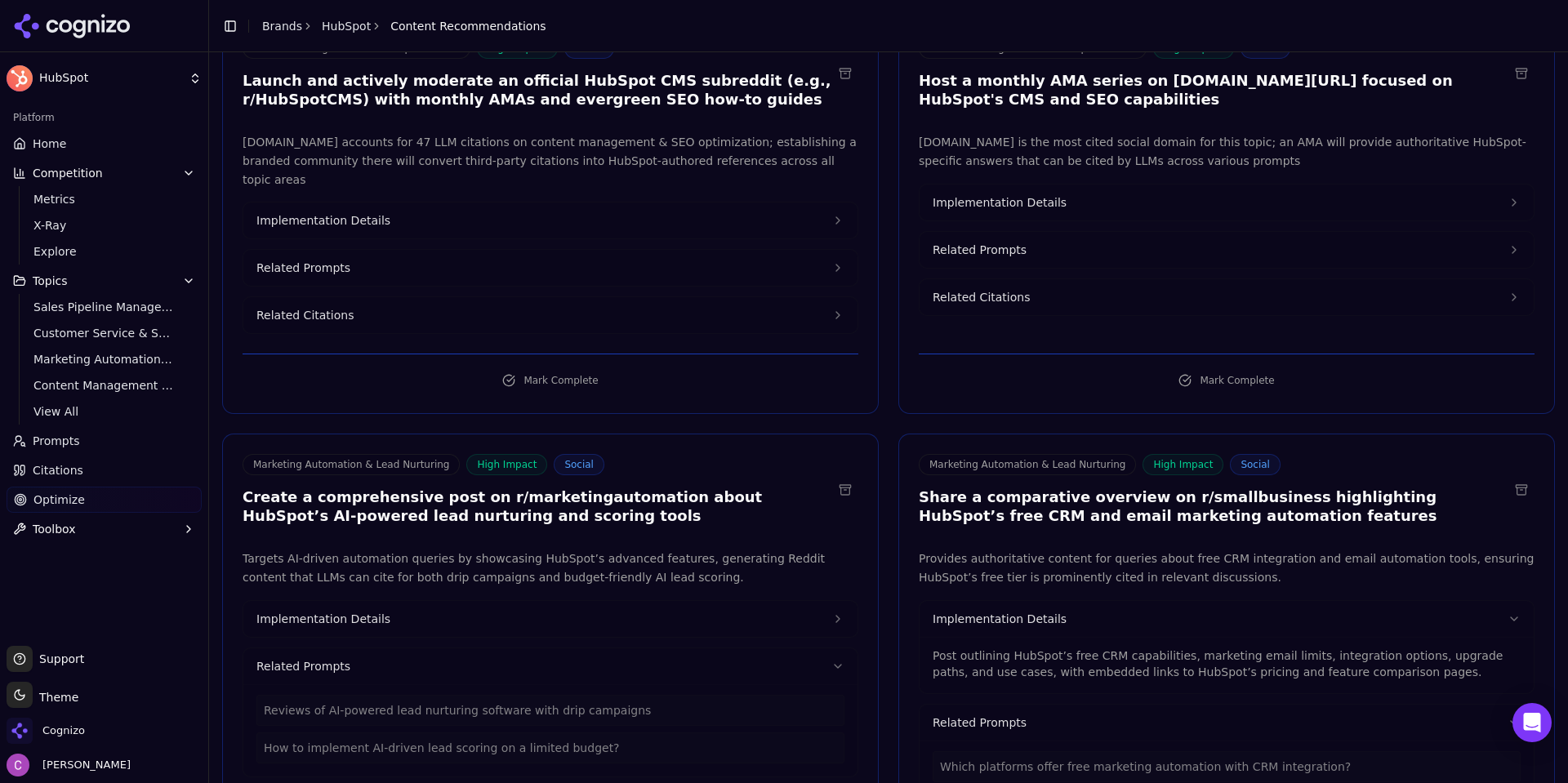
click at [605, 603] on button "Implementation Details" at bounding box center [550, 618] width 614 height 36
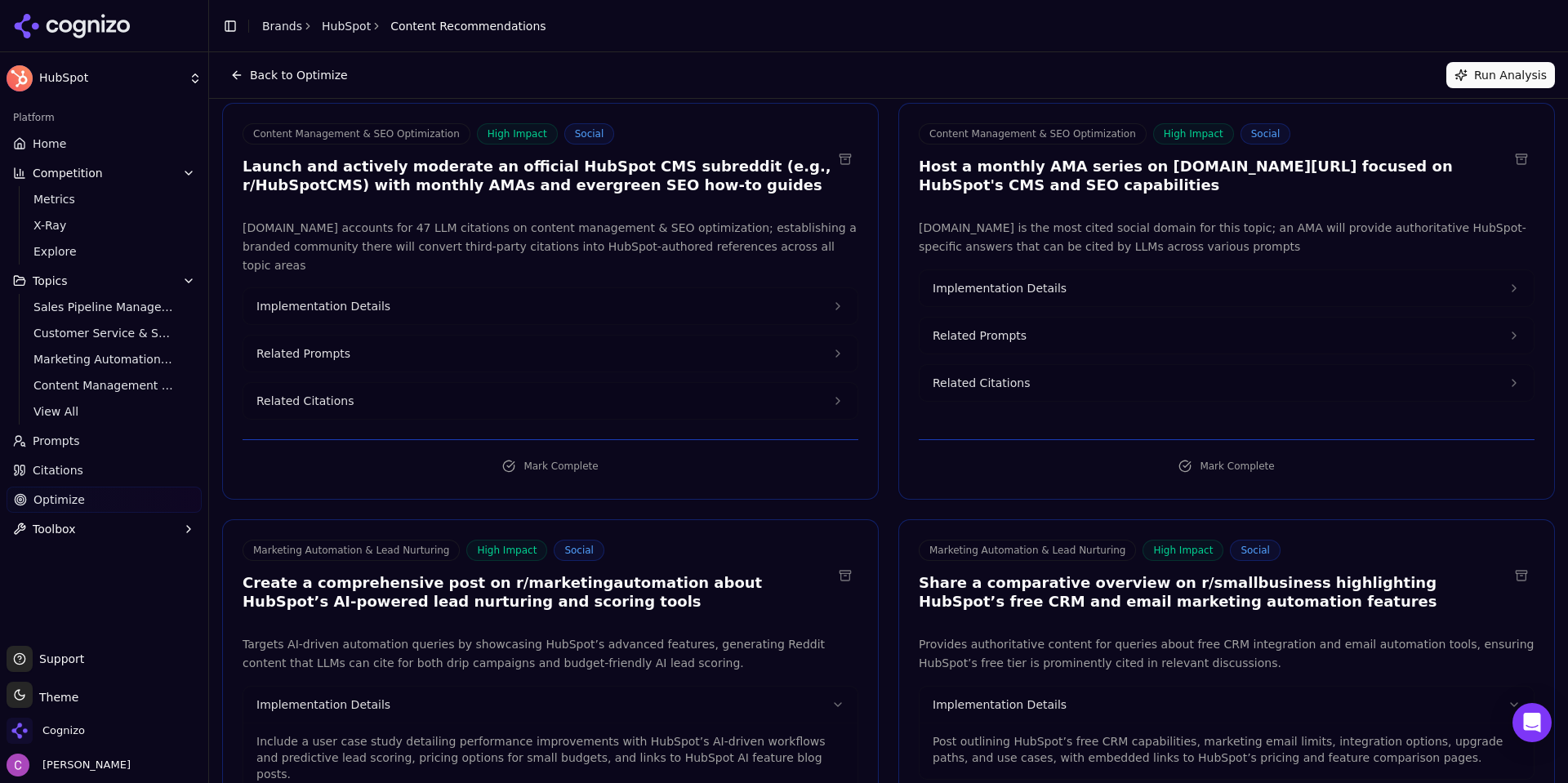
scroll to position [0, 0]
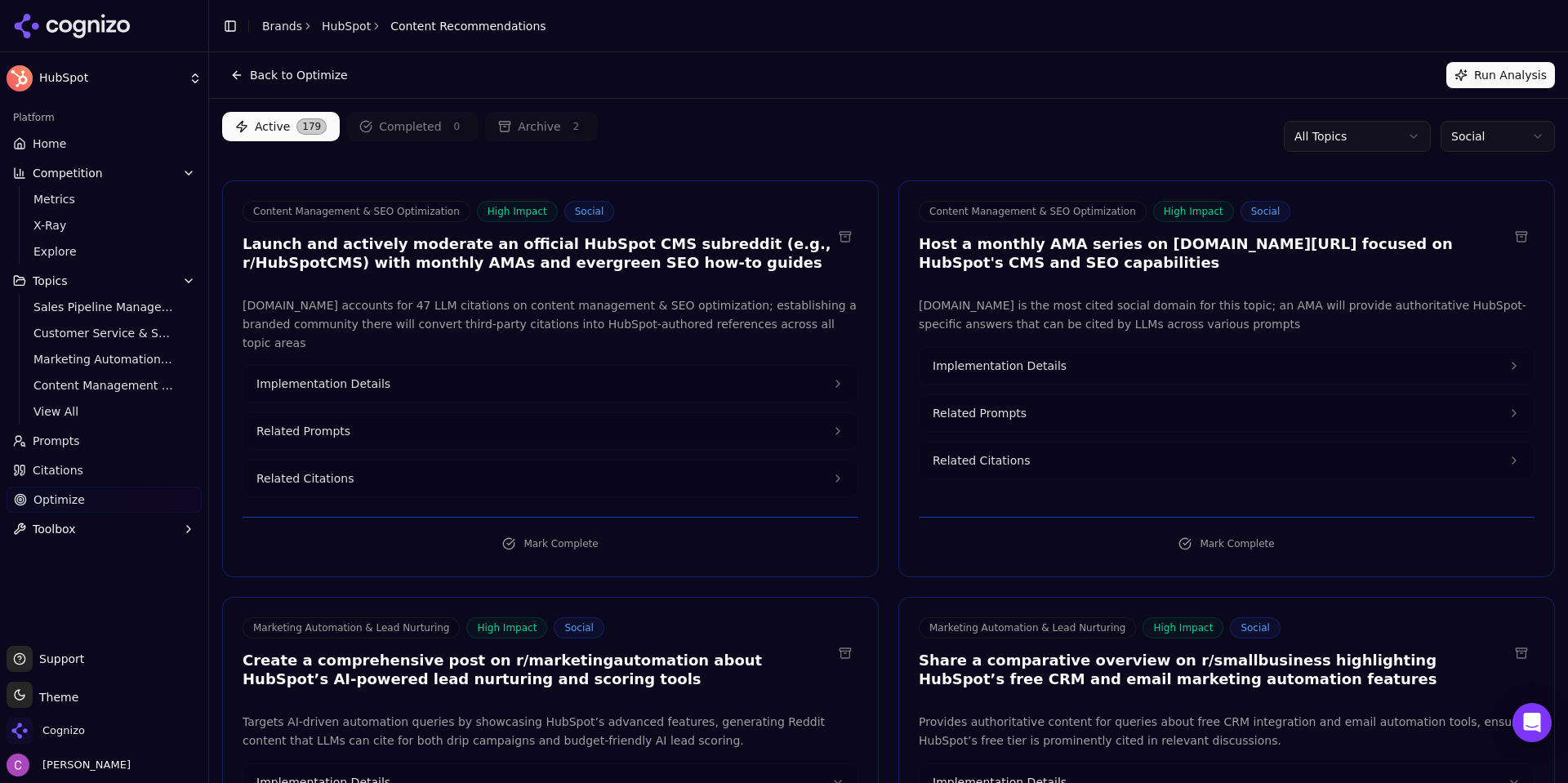
click at [1462, 128] on html "HubSpot Platform Home Competition Metrics X-Ray Explore Topics Sales Pipeline M…" at bounding box center [784, 391] width 1568 height 783
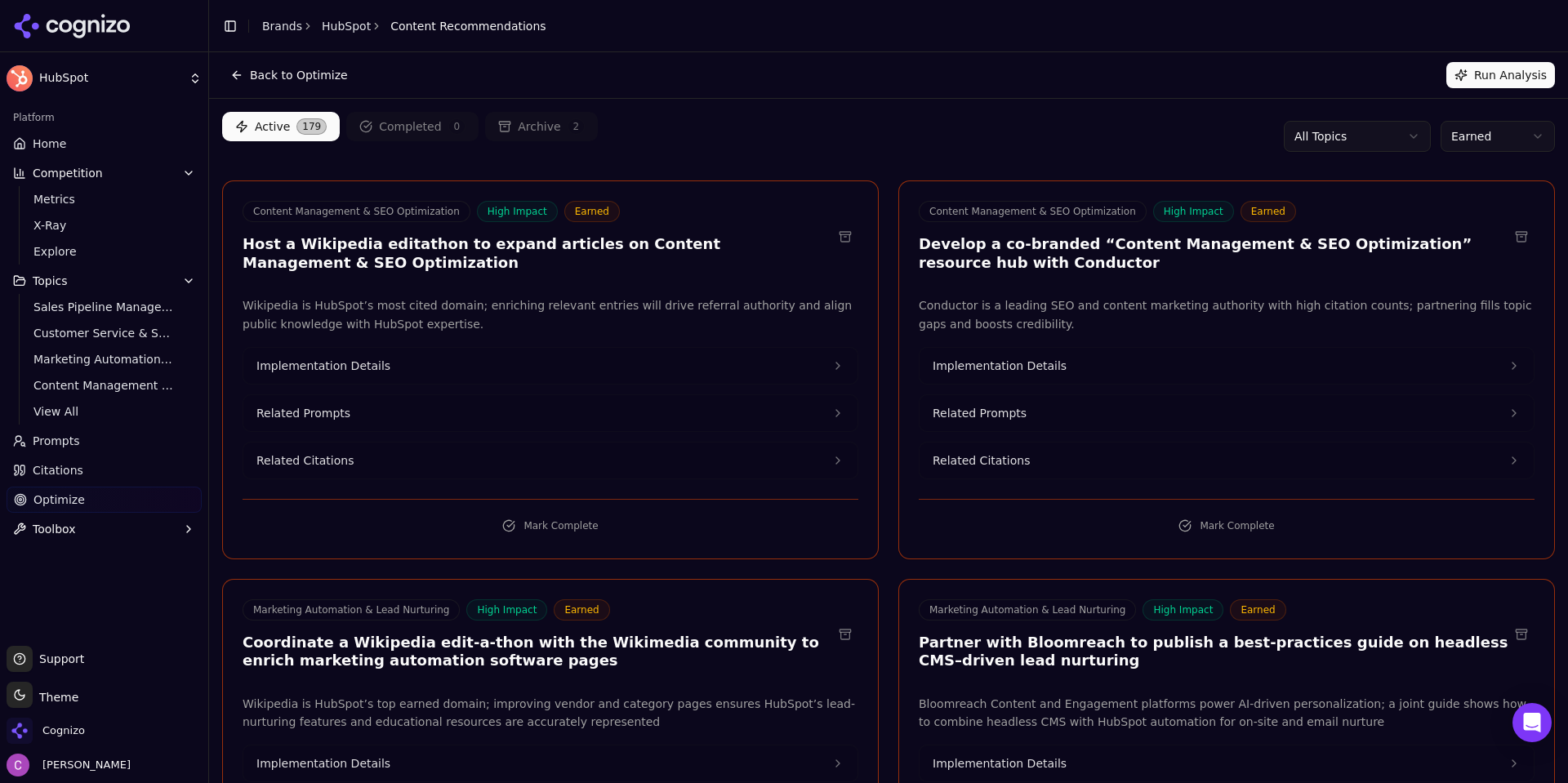
click at [1002, 150] on div "Active 179 Completed 0 Archive 2 All Topics Earned" at bounding box center [888, 136] width 1332 height 49
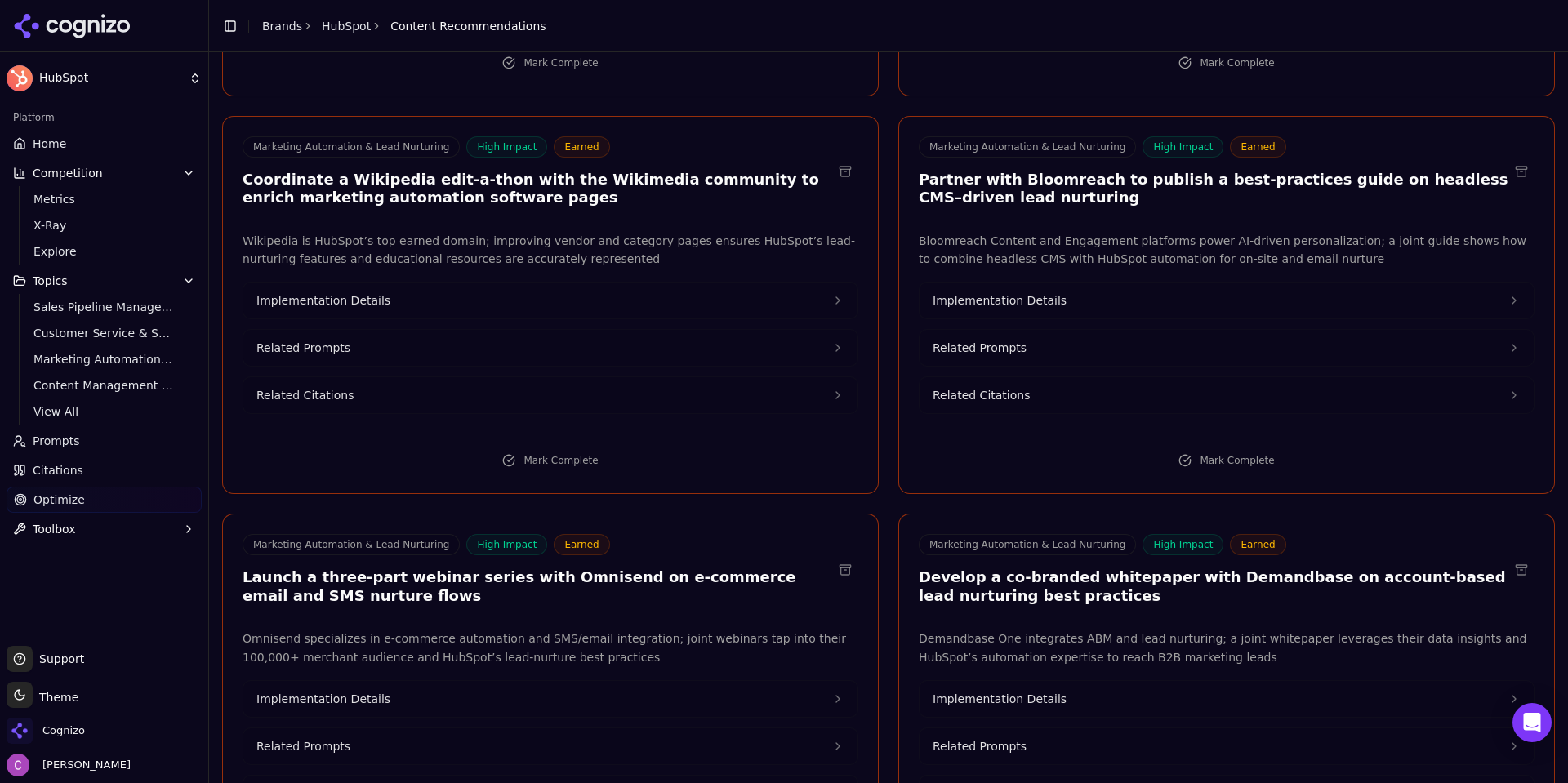
scroll to position [490, 0]
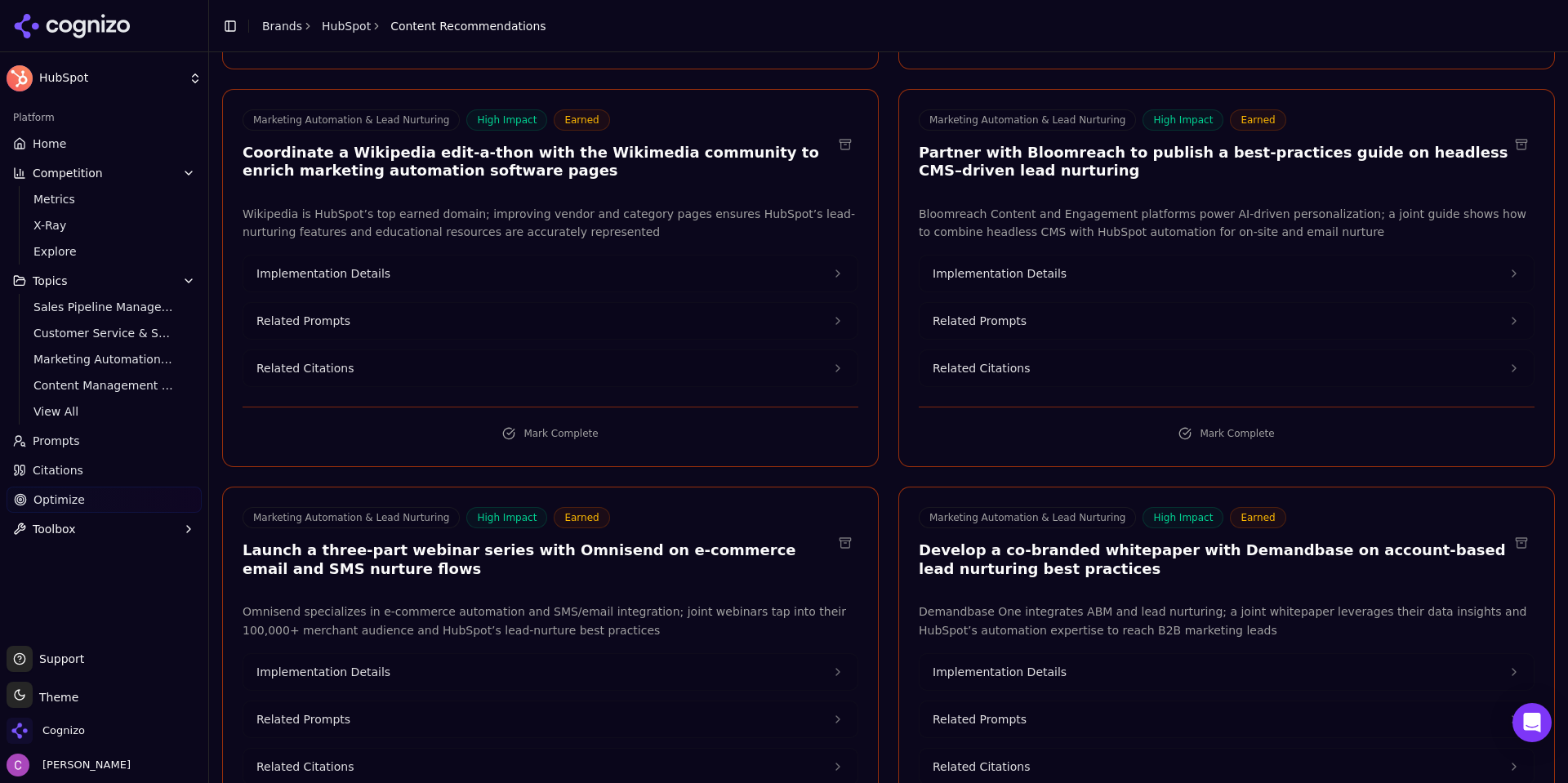
click at [82, 141] on link "Home" at bounding box center [104, 144] width 195 height 26
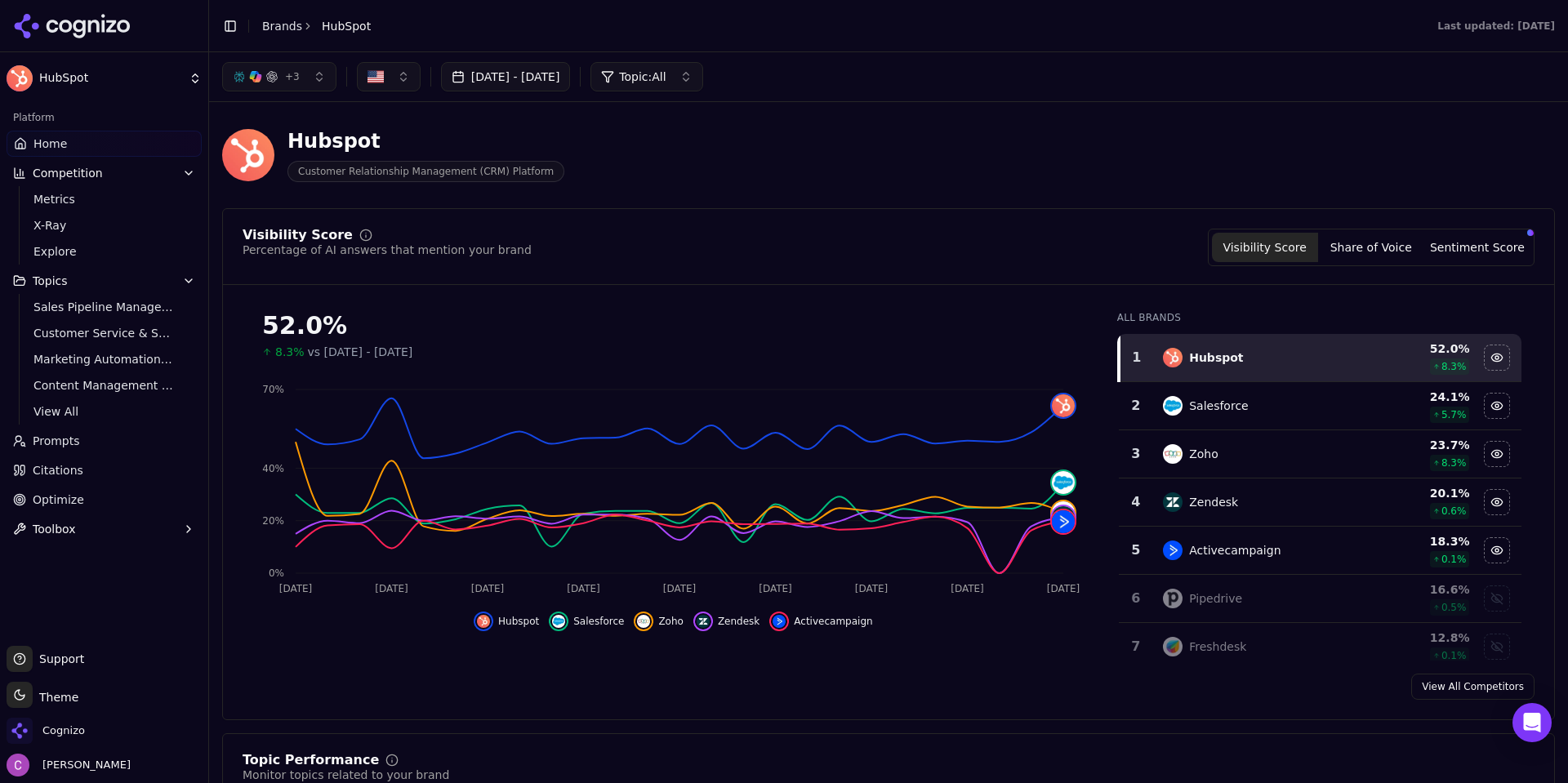
click at [295, 69] on button "+ 3" at bounding box center [279, 76] width 114 height 30
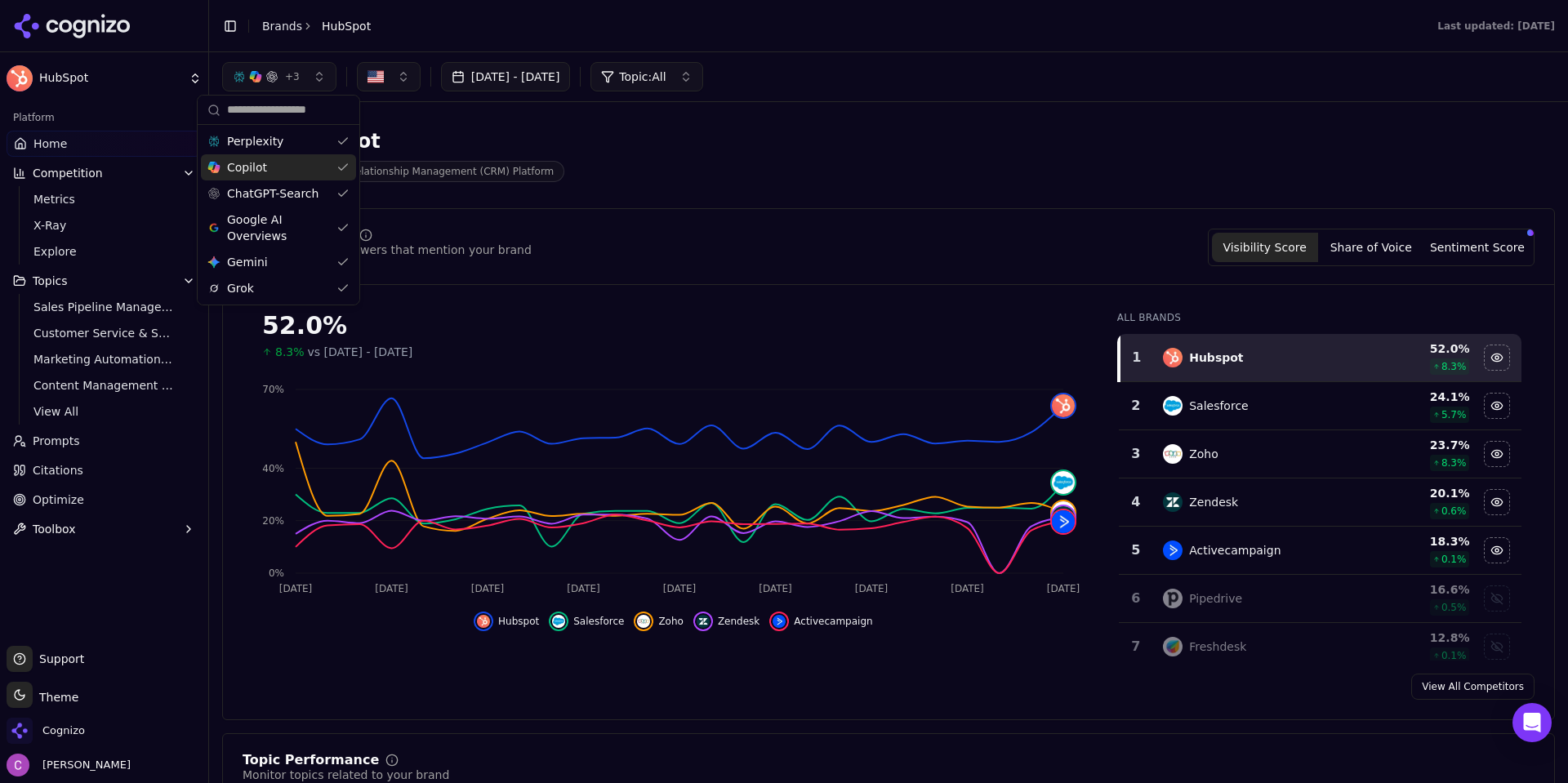
click at [310, 160] on div "Copilot" at bounding box center [279, 167] width 155 height 26
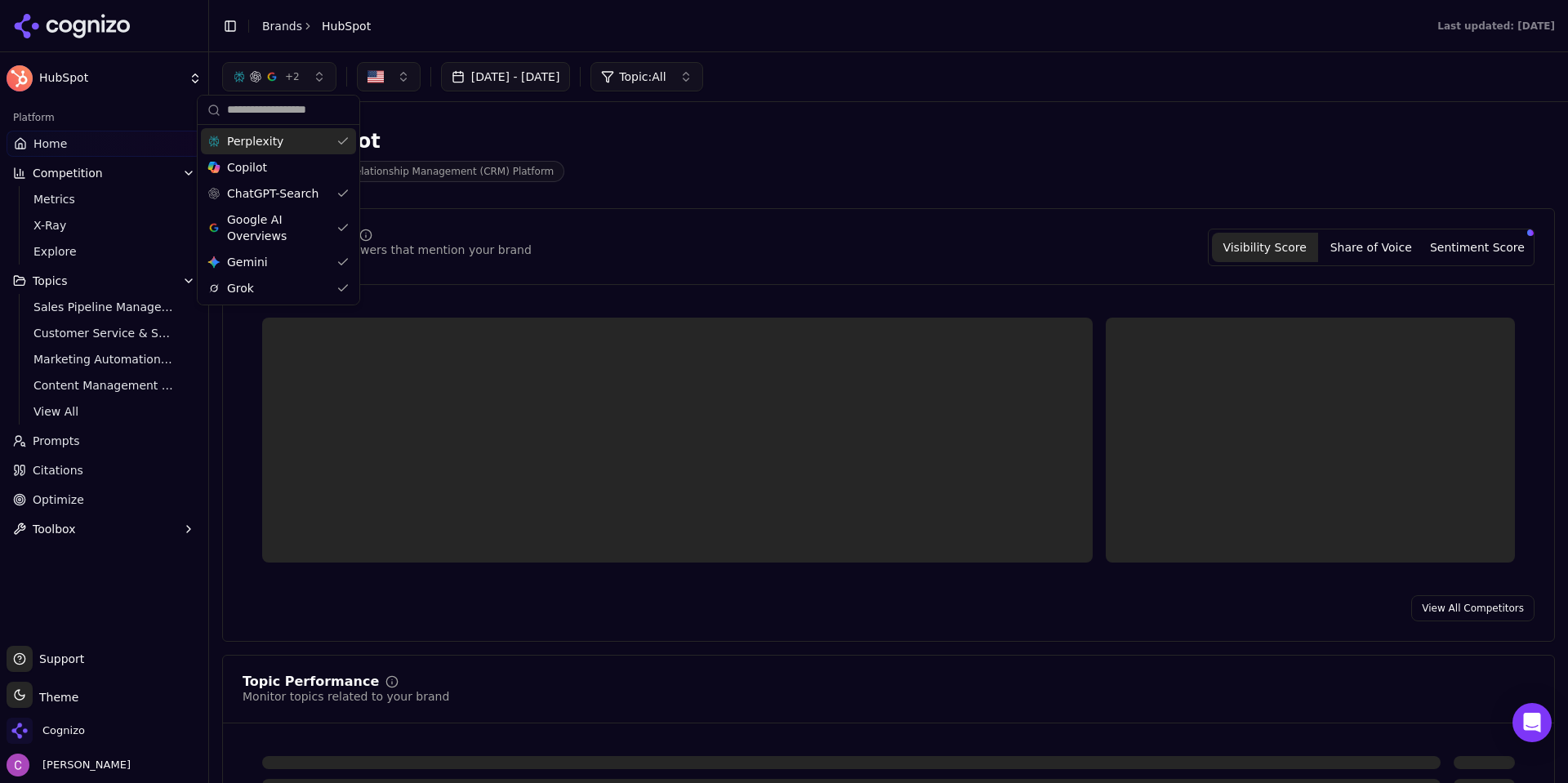
click at [302, 144] on div "Perplexity" at bounding box center [279, 141] width 155 height 26
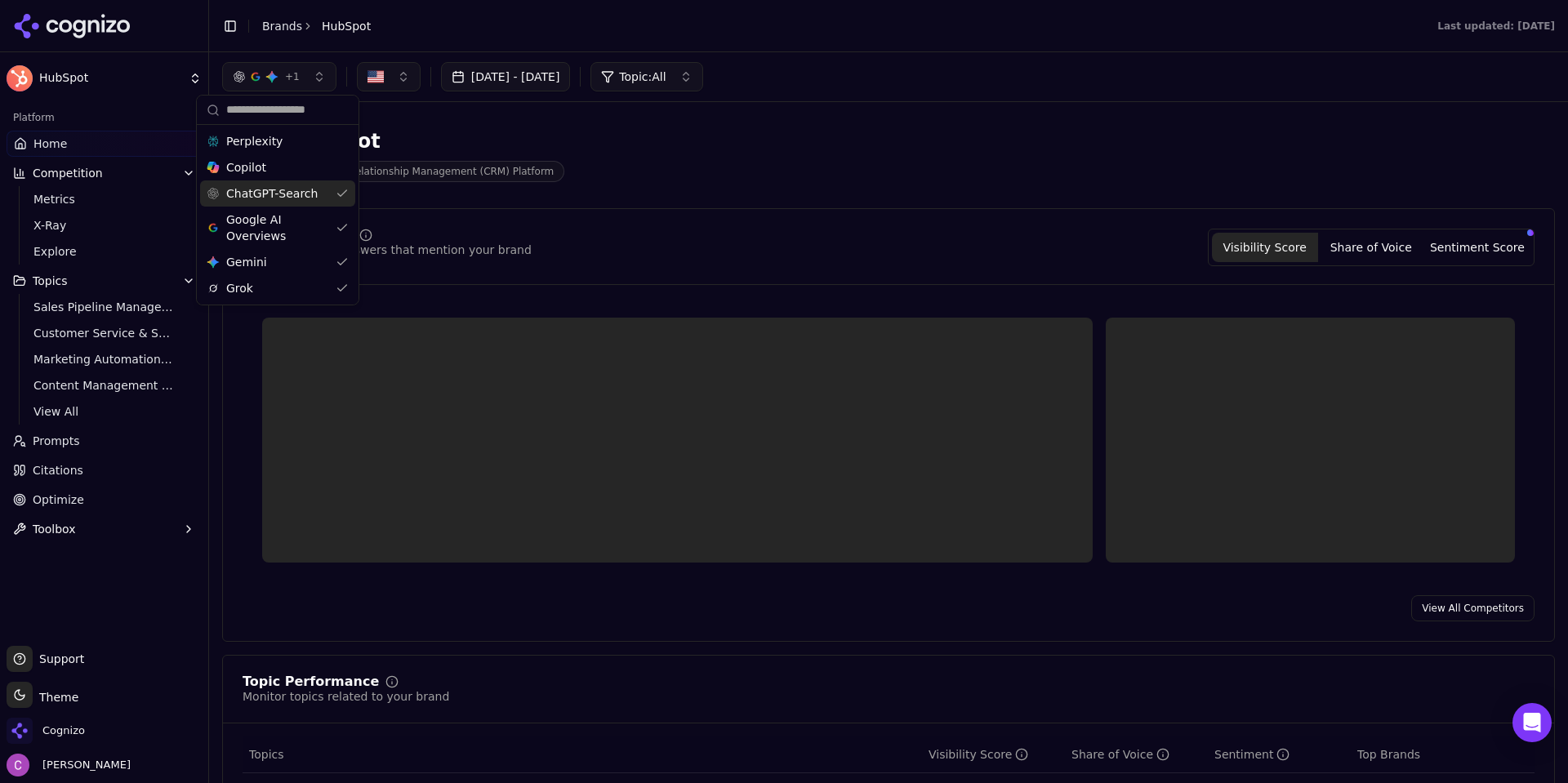
drag, startPoint x: 300, startPoint y: 200, endPoint x: 297, endPoint y: 224, distance: 24.2
click at [300, 201] on span "ChatGPT-Search" at bounding box center [272, 193] width 91 height 16
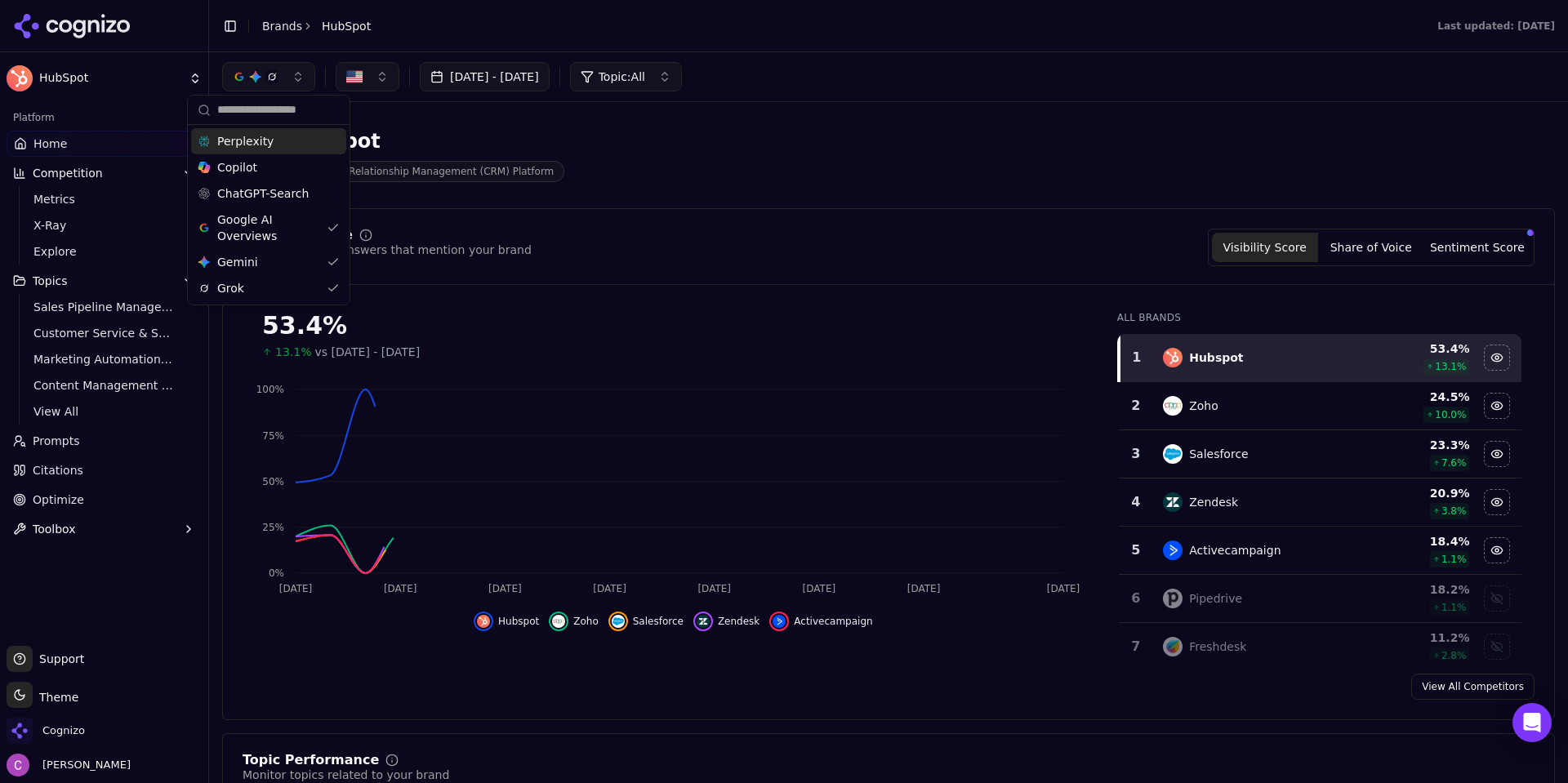
click at [292, 140] on div "Perplexity" at bounding box center [269, 141] width 155 height 26
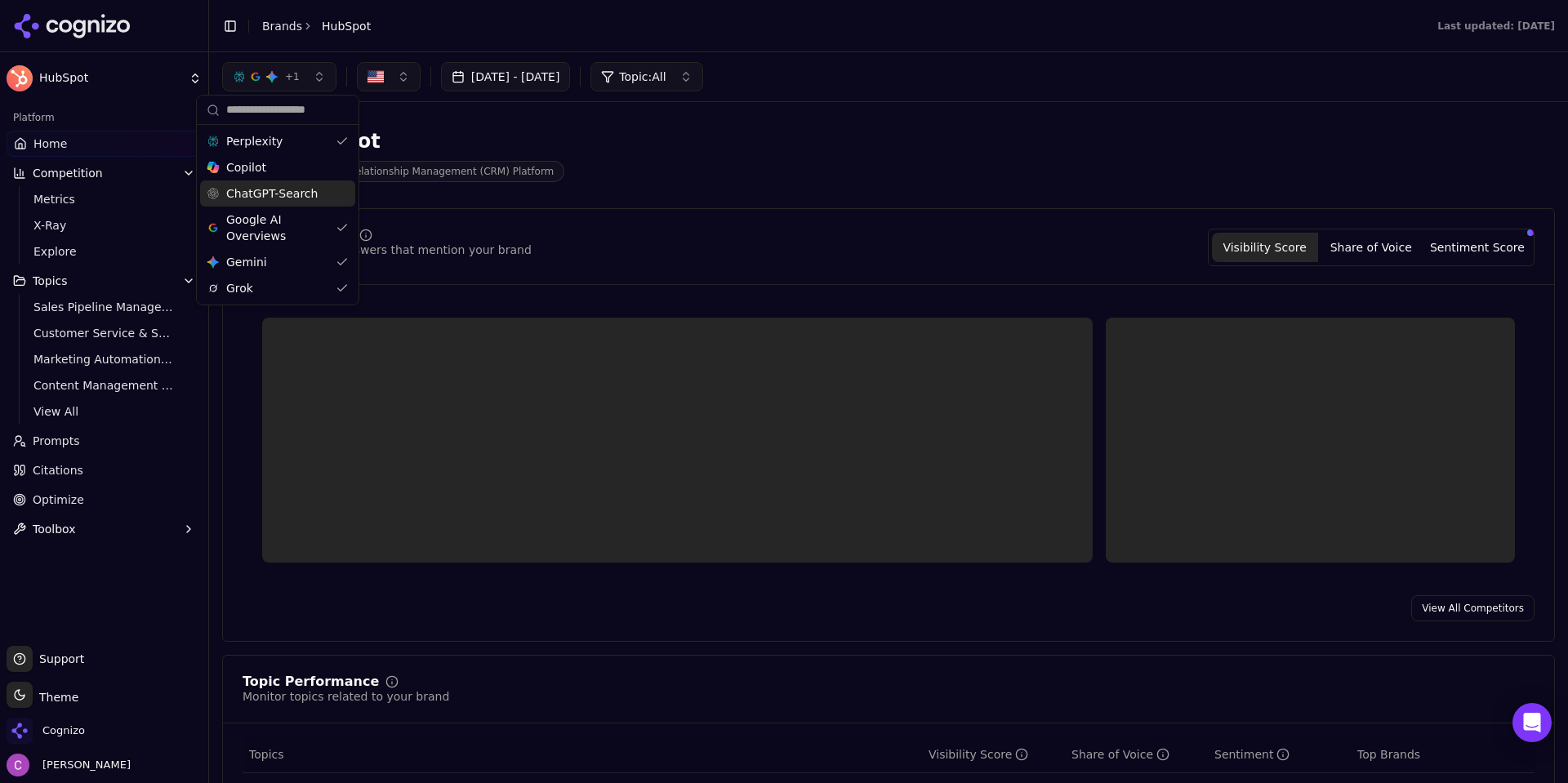
click at [289, 181] on div "ChatGPT-Search" at bounding box center [278, 193] width 155 height 26
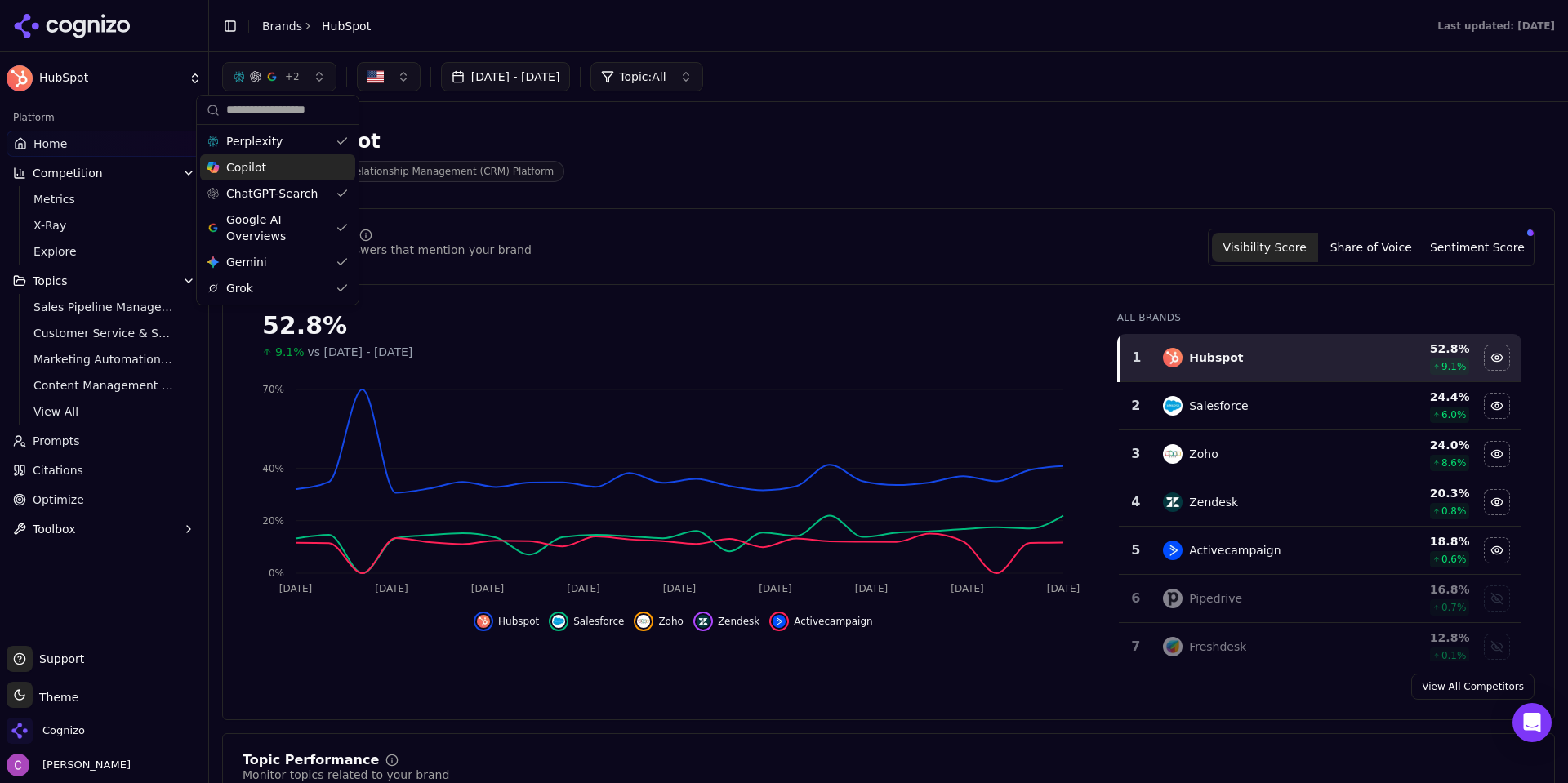
drag, startPoint x: 291, startPoint y: 165, endPoint x: 466, endPoint y: 188, distance: 176.5
click at [292, 165] on div "Copilot" at bounding box center [278, 167] width 155 height 26
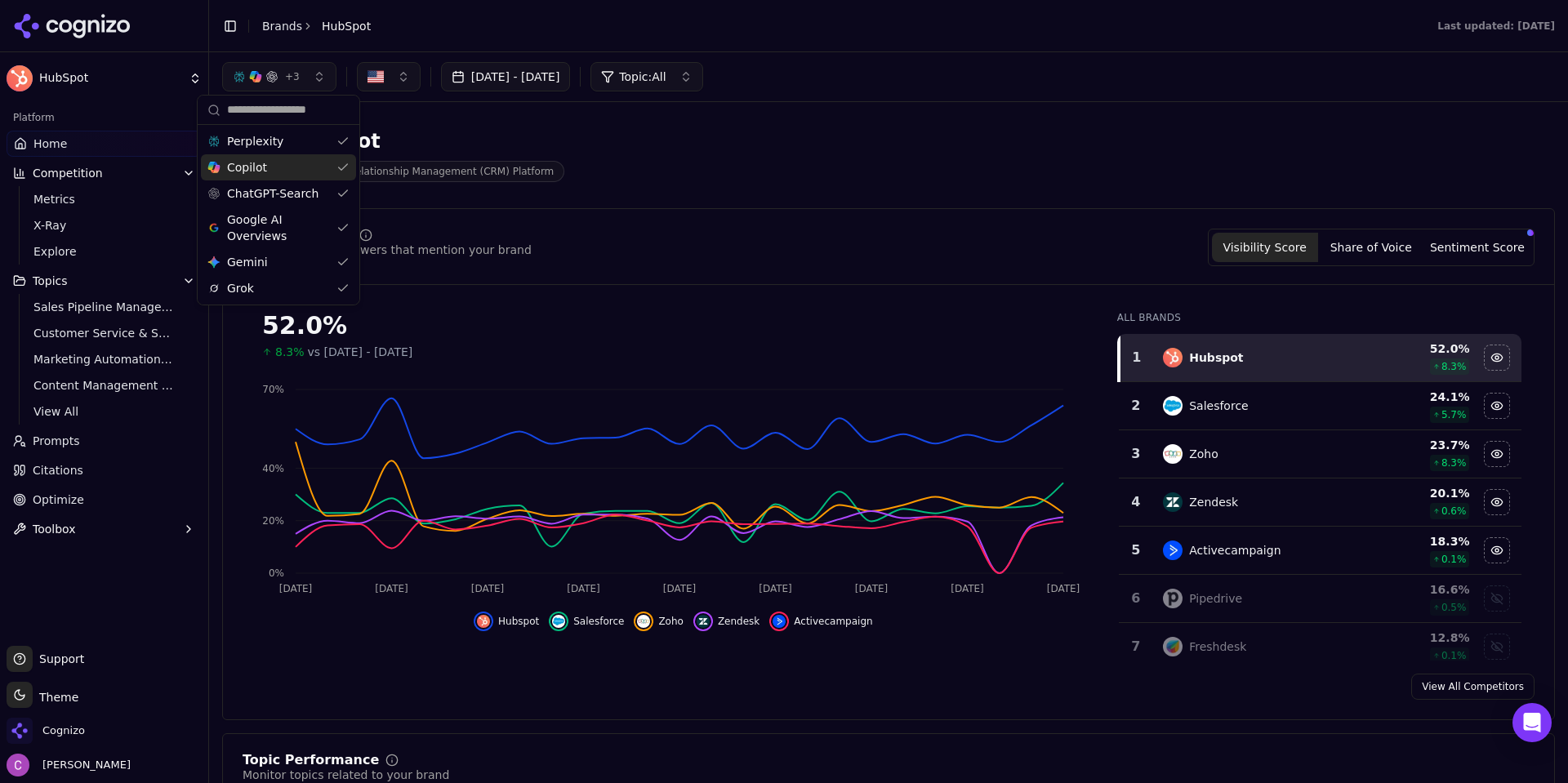
click at [662, 156] on div "Hubspot Customer Relationship Management (CRM) Platform" at bounding box center [588, 155] width 732 height 54
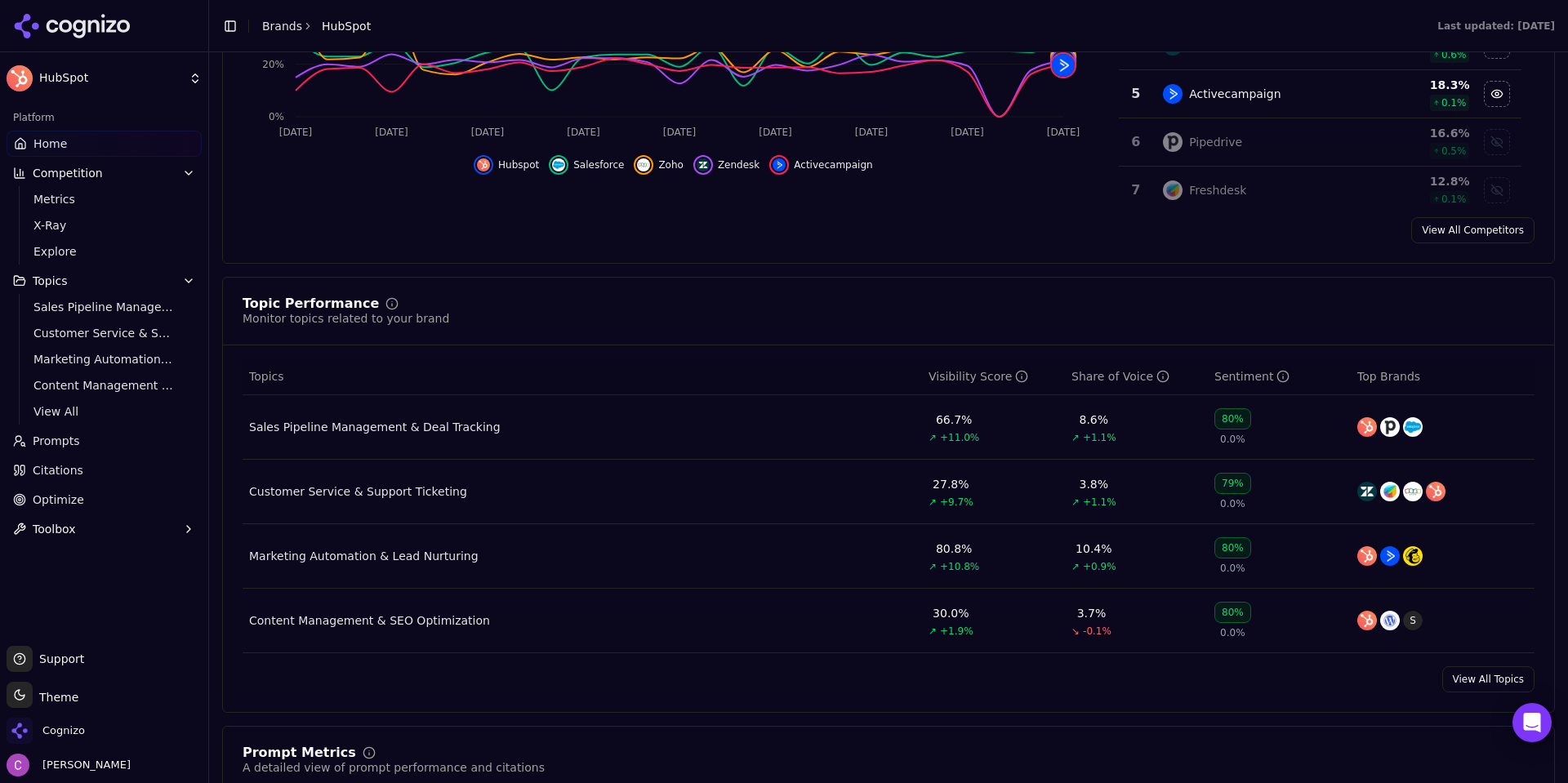
scroll to position [653, 0]
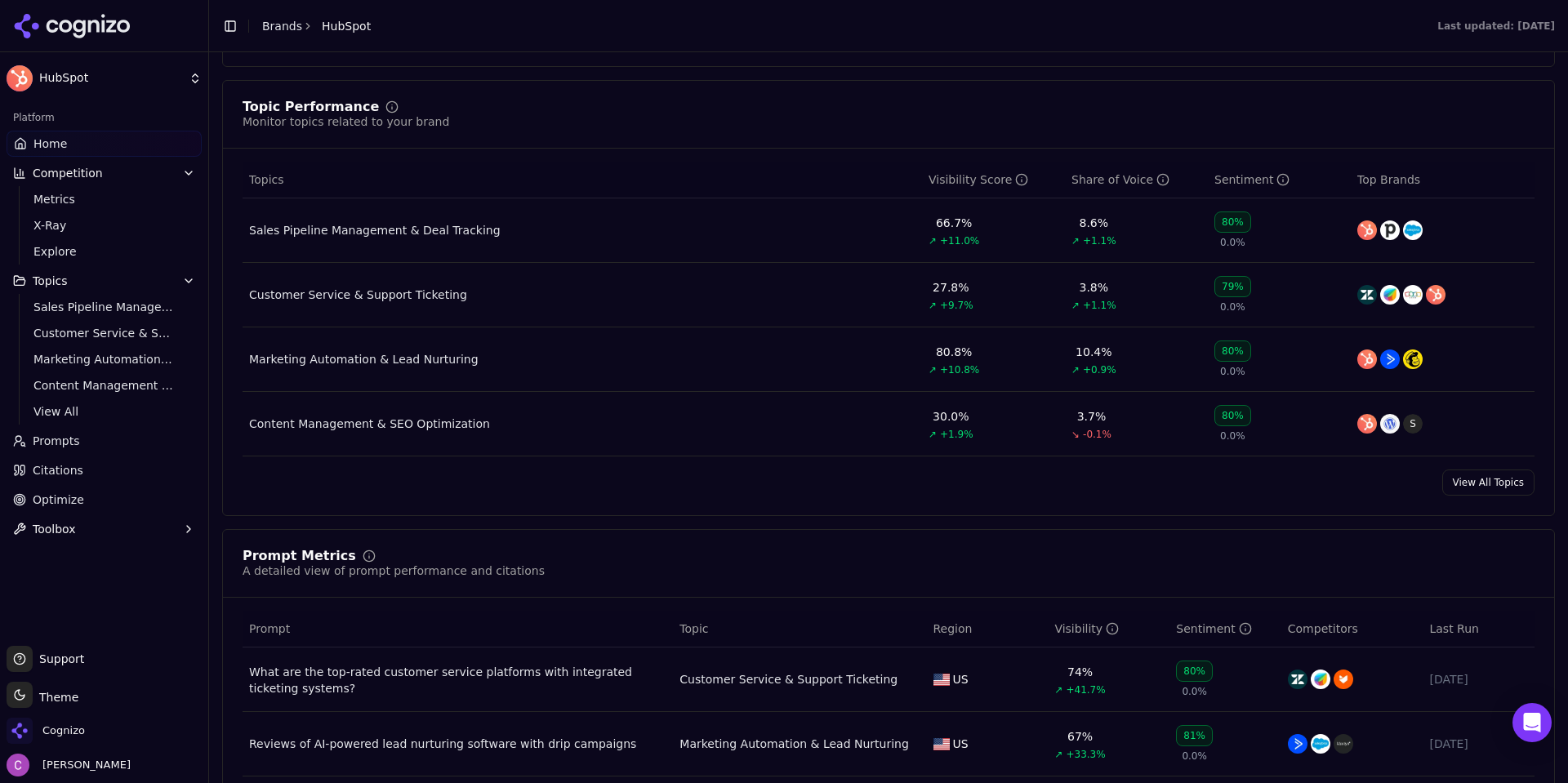
click at [35, 530] on span "Toolbox" at bounding box center [54, 529] width 43 height 16
click at [55, 588] on span "View All" at bounding box center [105, 581] width 142 height 16
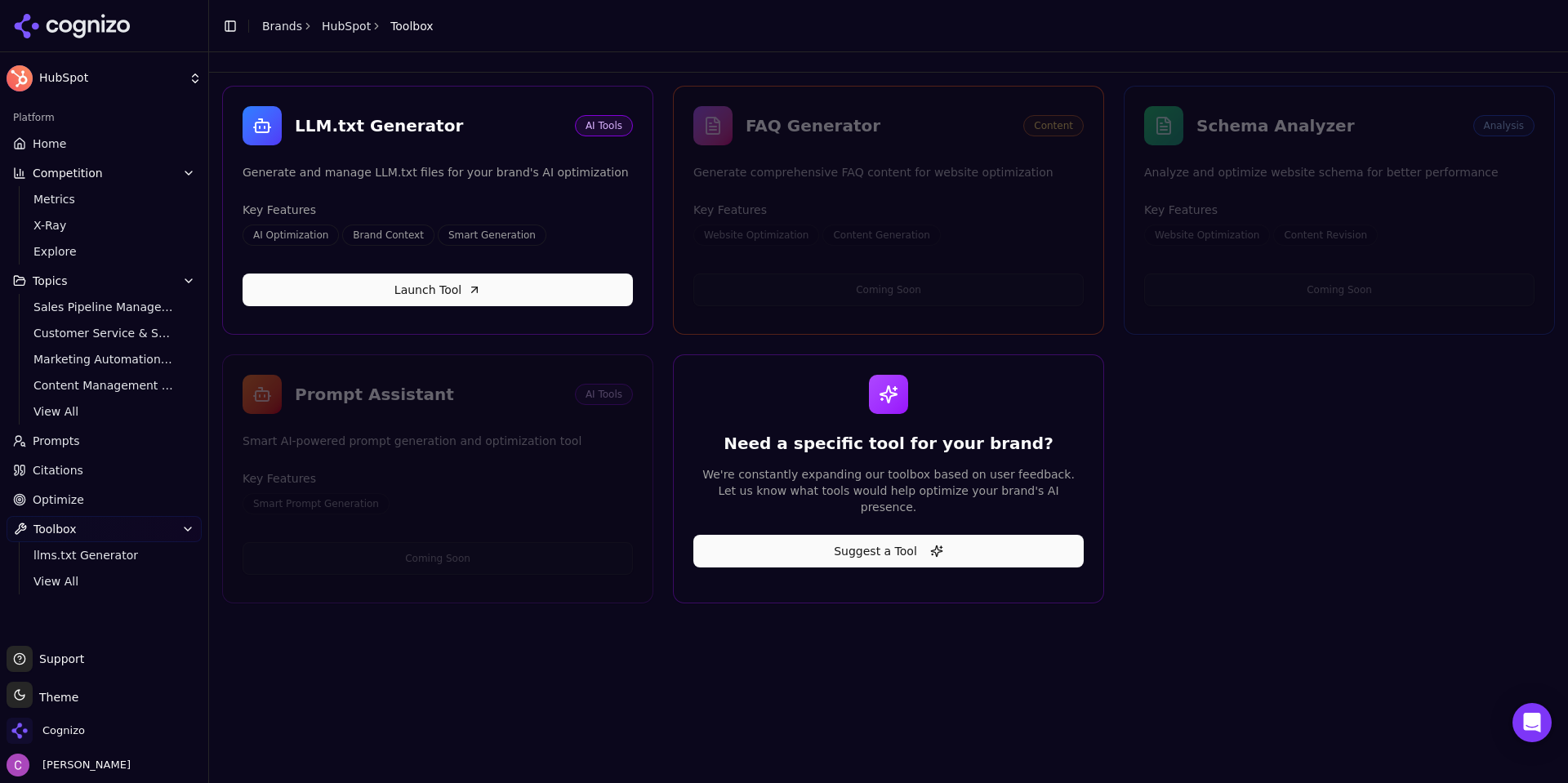
click at [45, 141] on span "Home" at bounding box center [50, 143] width 34 height 16
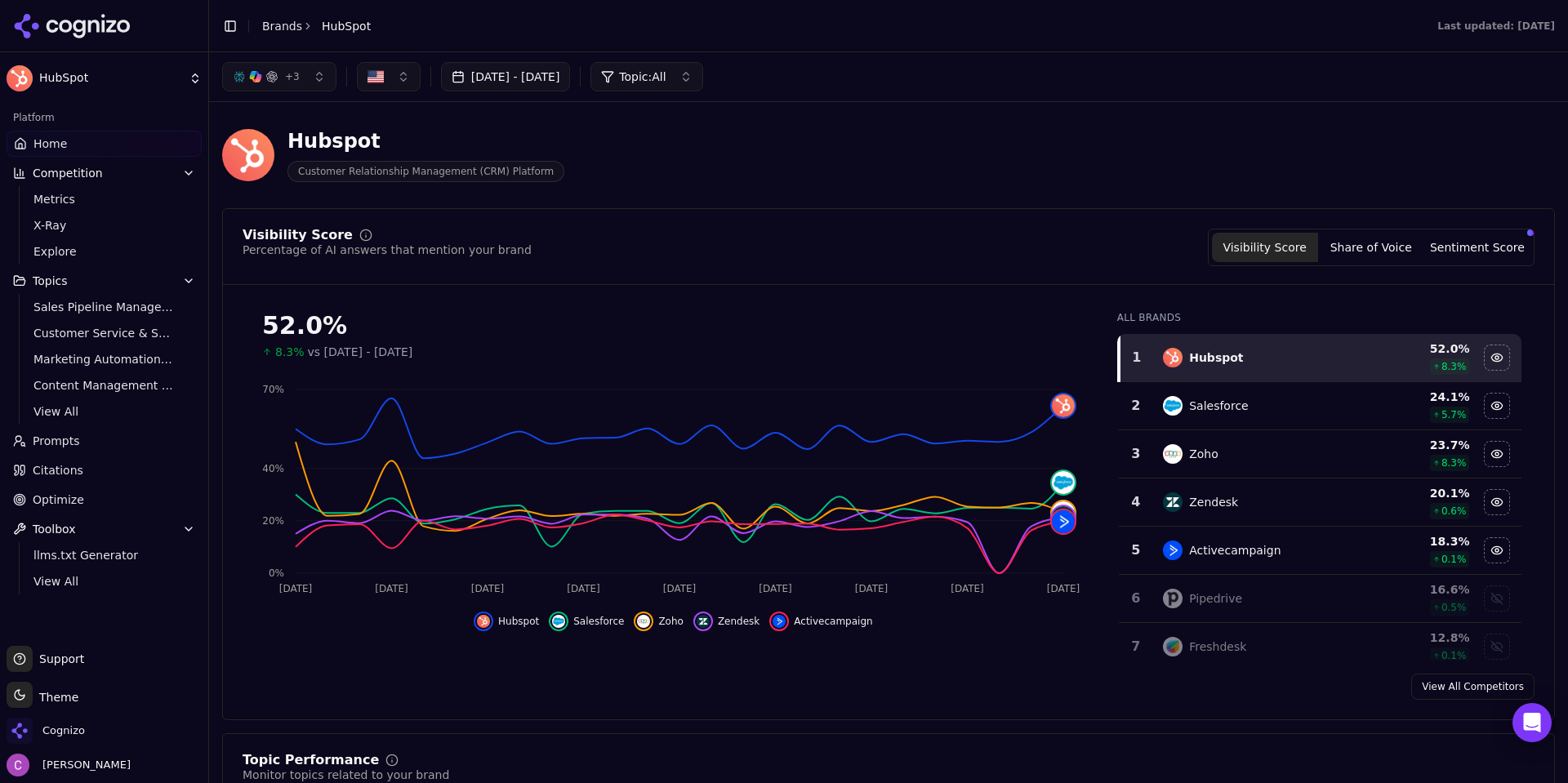
drag, startPoint x: 81, startPoint y: 494, endPoint x: 383, endPoint y: 385, distance: 321.1
click at [81, 494] on link "Optimize" at bounding box center [104, 499] width 195 height 26
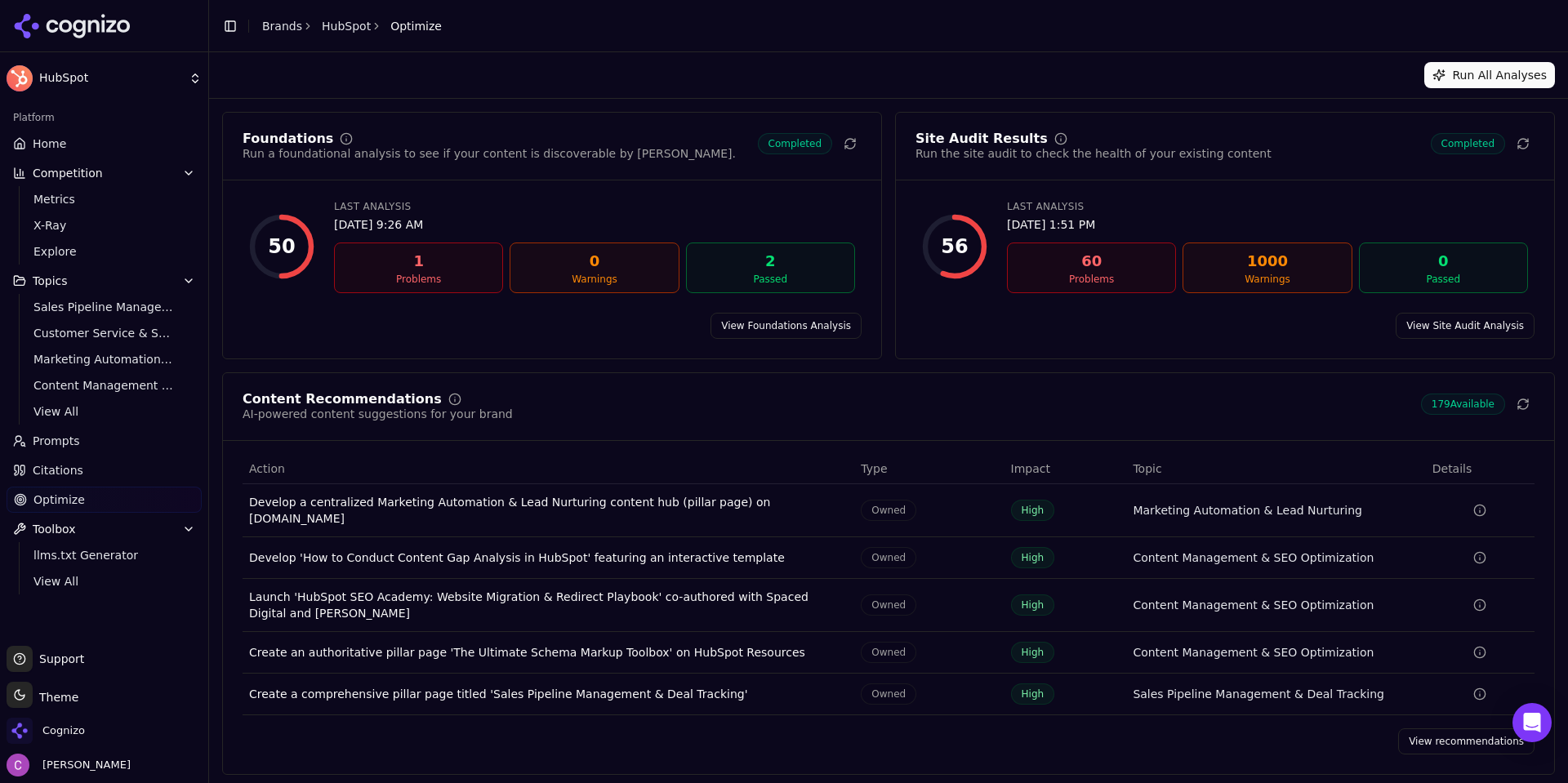
click at [1427, 739] on link "View recommendations" at bounding box center [1466, 741] width 136 height 26
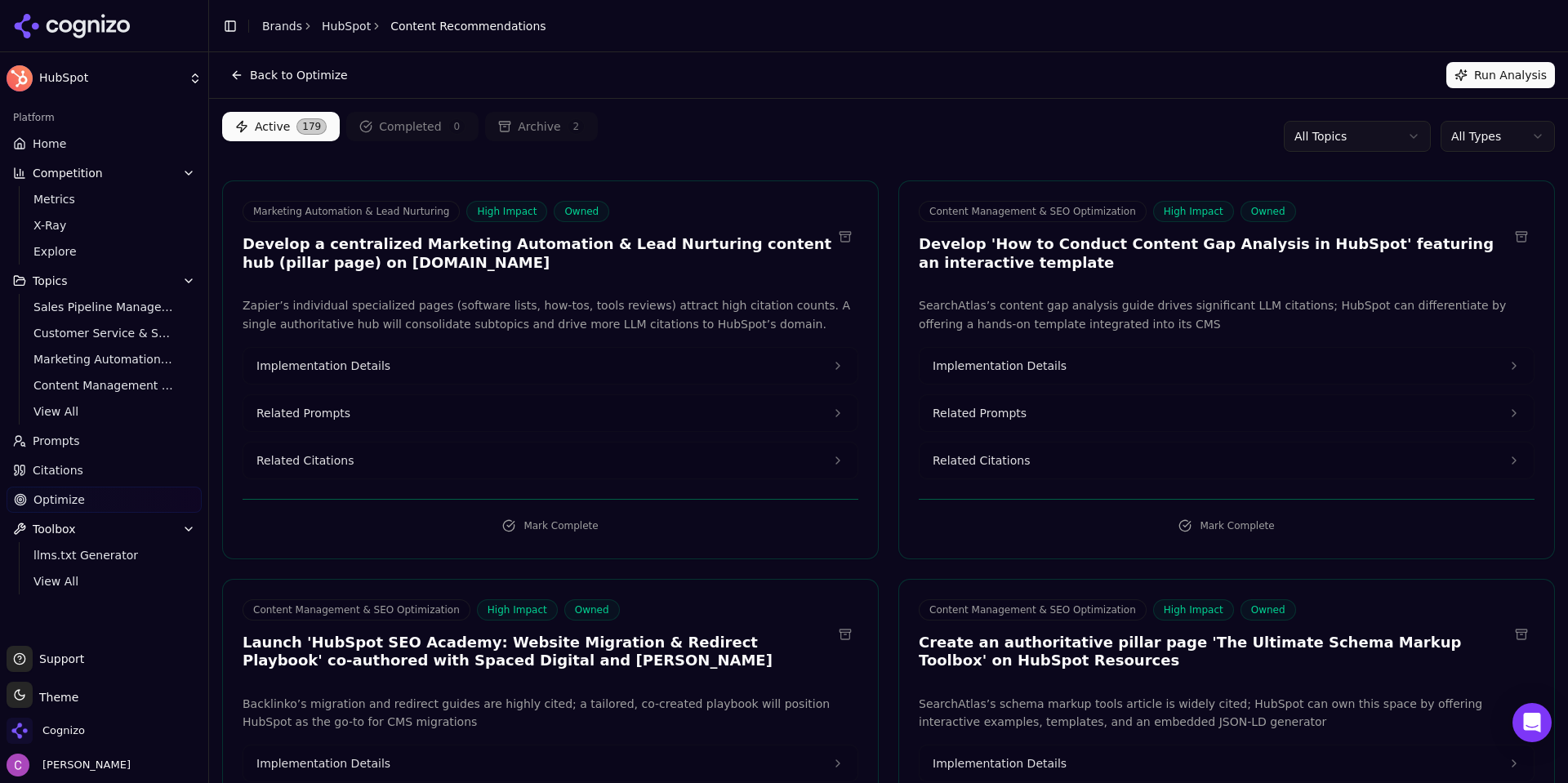
drag, startPoint x: 71, startPoint y: 146, endPoint x: 240, endPoint y: 146, distance: 169.0
click at [71, 146] on link "Home" at bounding box center [104, 144] width 195 height 26
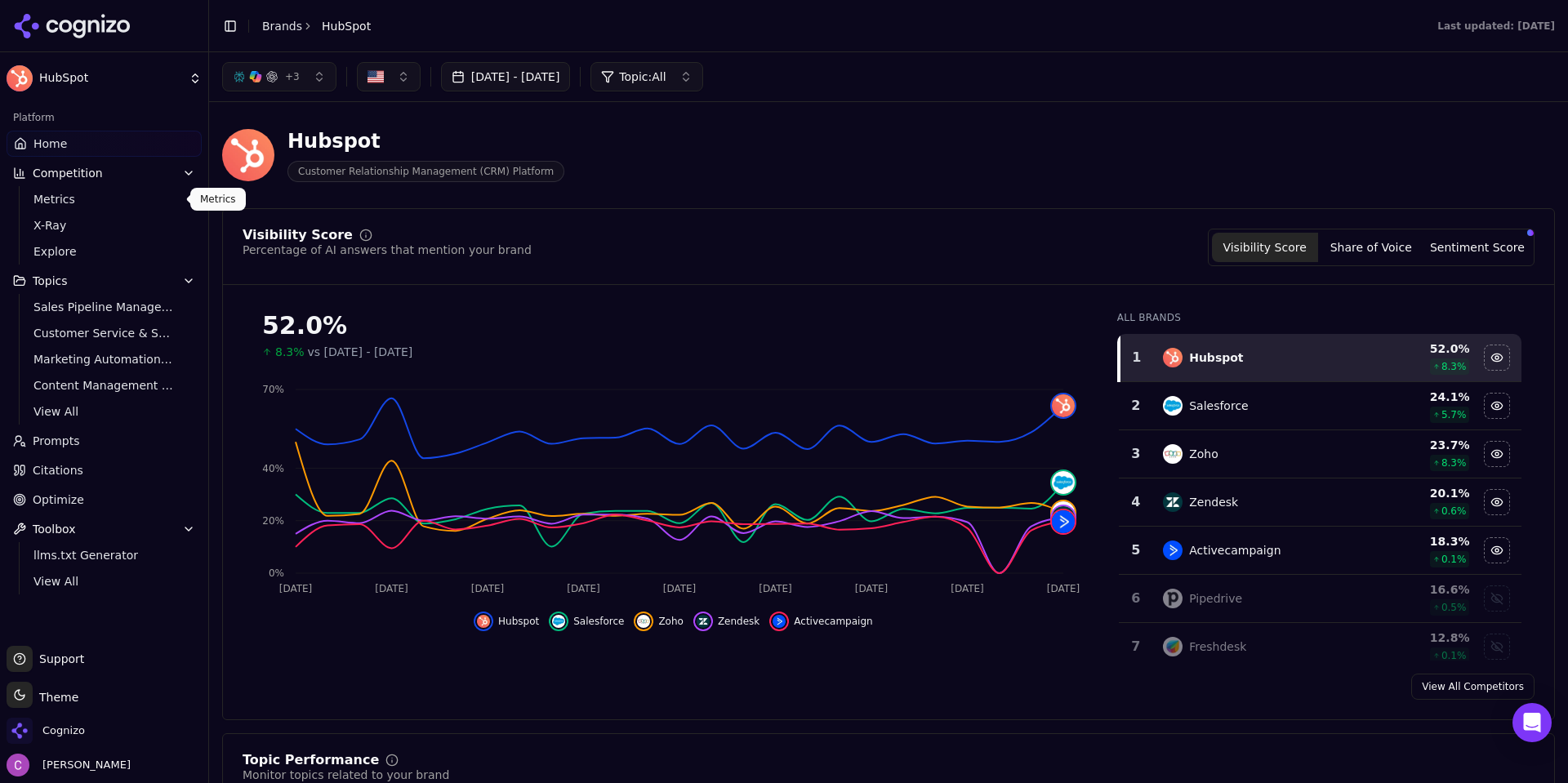
click at [90, 214] on link "X-Ray" at bounding box center [105, 225] width 155 height 23
click at [81, 227] on html "HubSpot Platform Home Competition Metrics X-Ray Explore Topics Sales Pipeline M…" at bounding box center [784, 391] width 1568 height 783
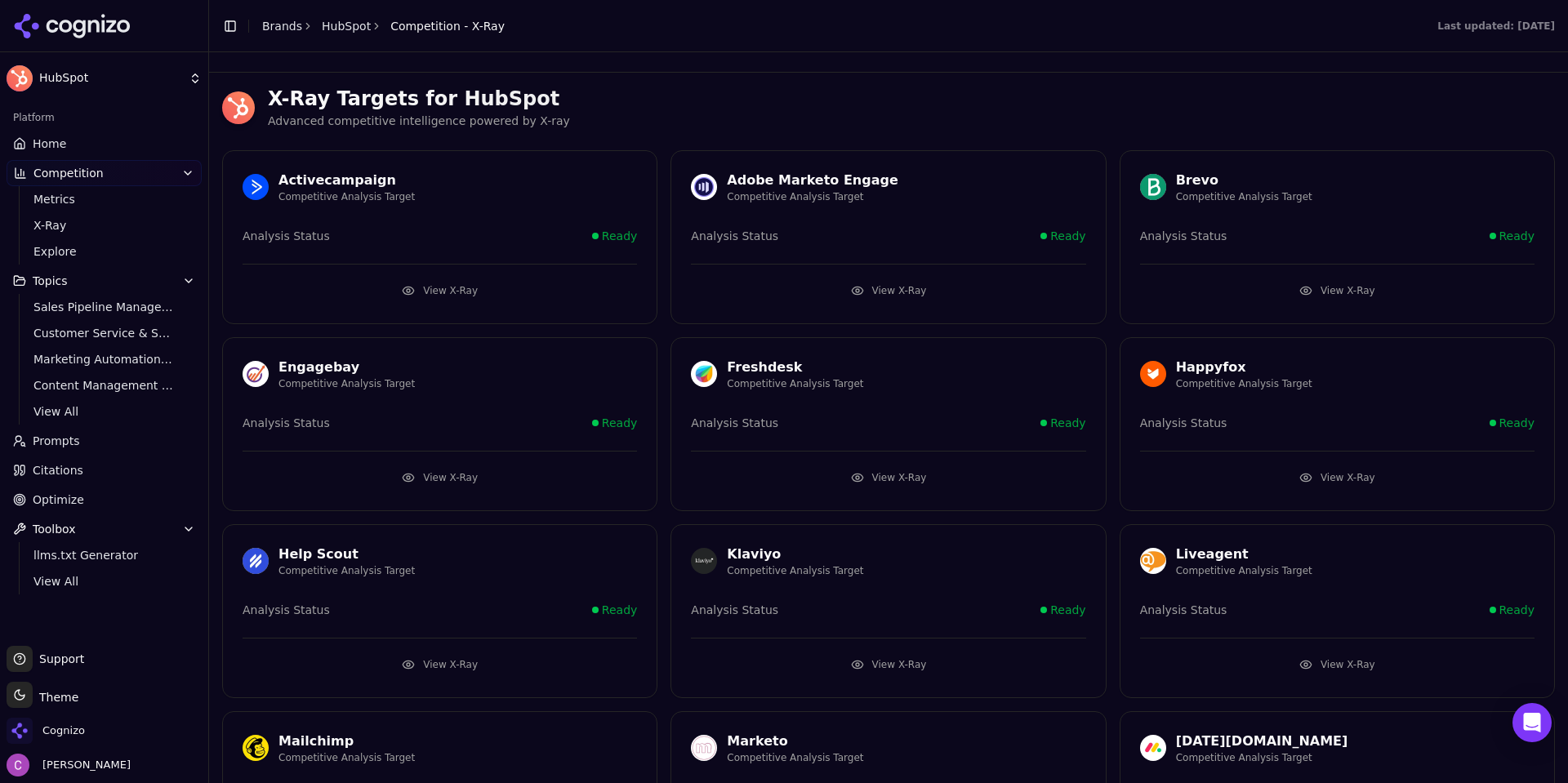
click at [158, 144] on link "Home" at bounding box center [104, 144] width 195 height 26
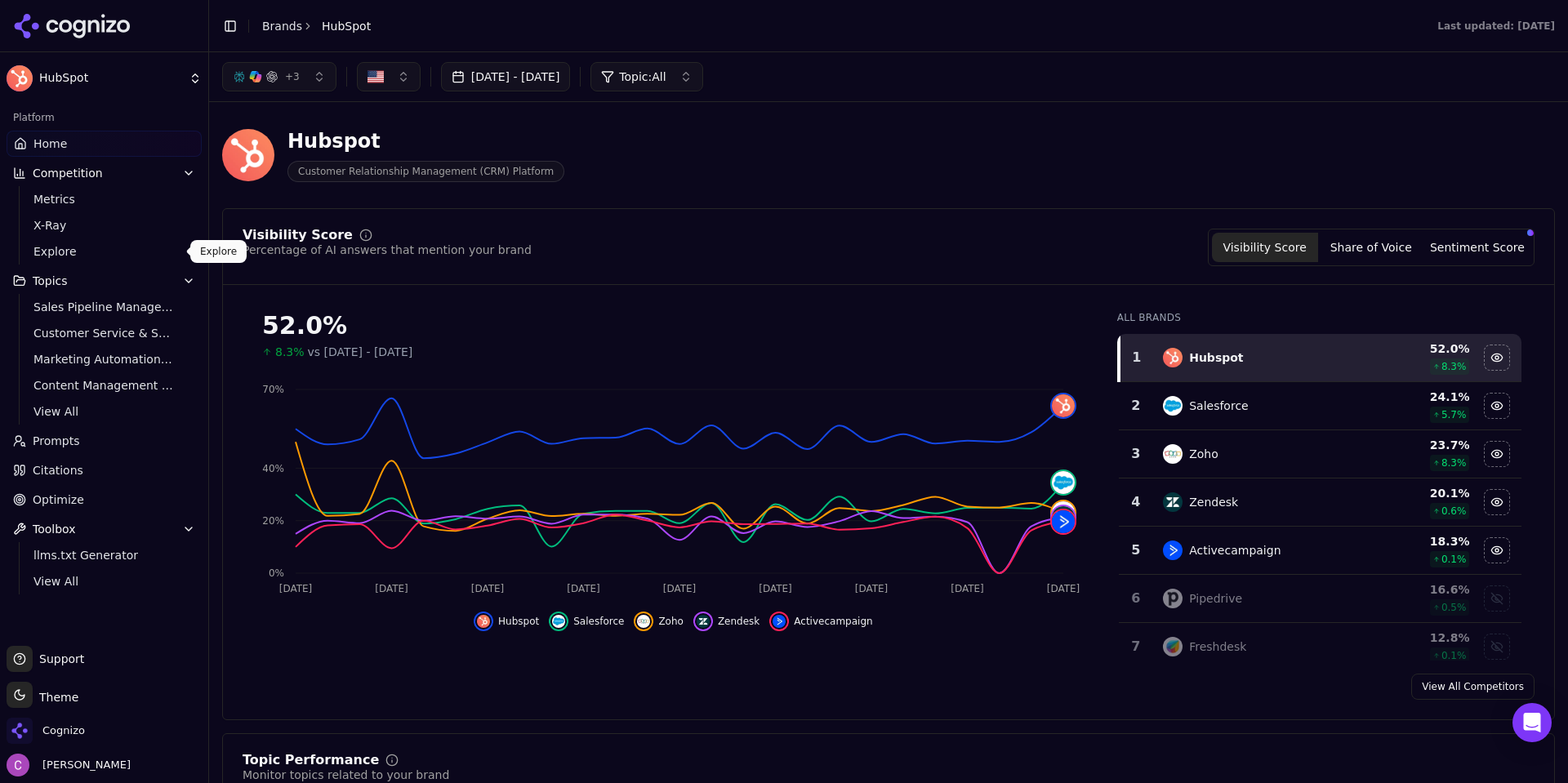
click at [85, 252] on span "Explore" at bounding box center [105, 251] width 142 height 16
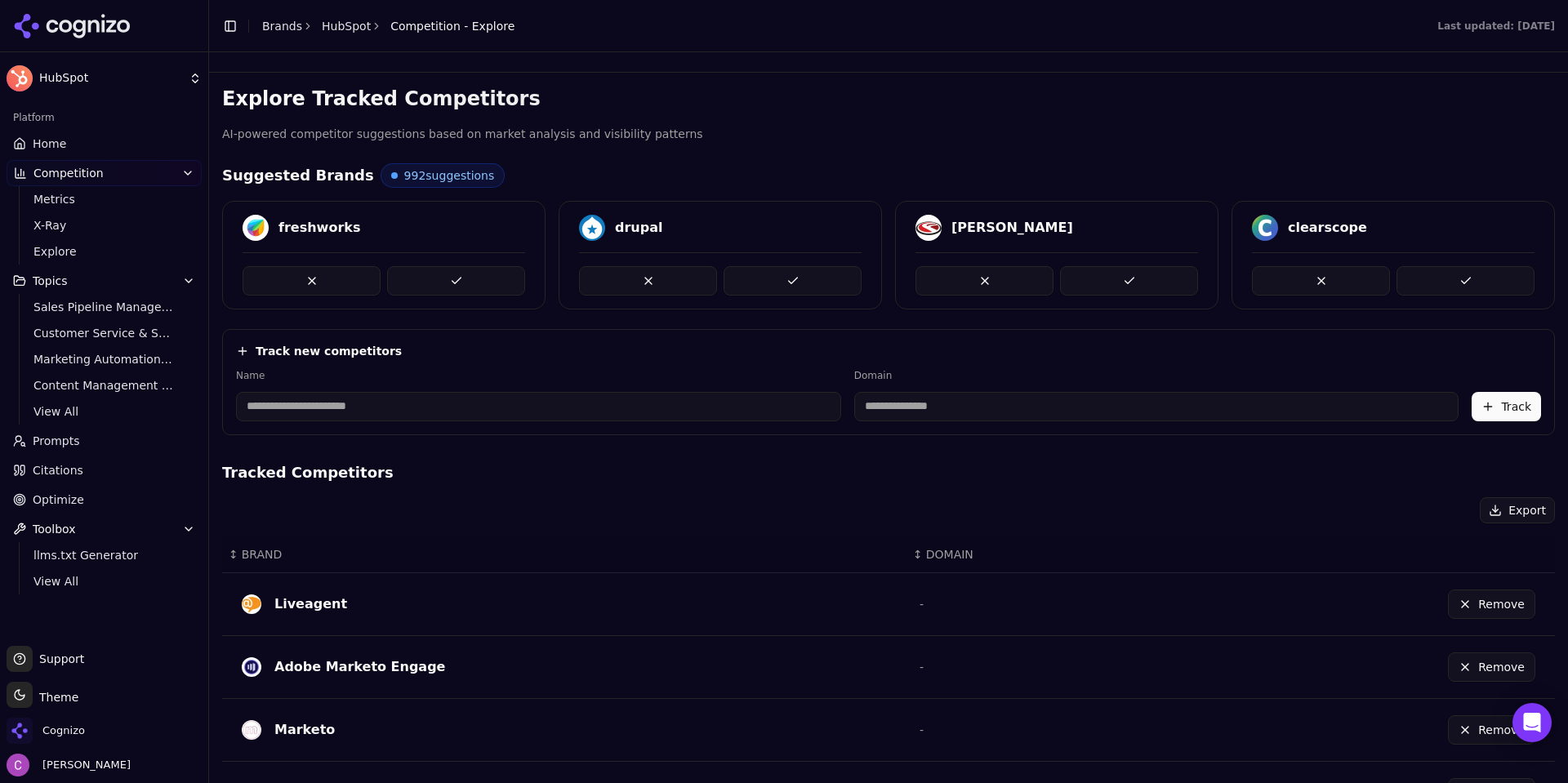
click at [344, 414] on input at bounding box center [538, 406] width 605 height 30
click at [297, 350] on h4 "Track new competitors" at bounding box center [329, 351] width 146 height 16
click at [373, 403] on input at bounding box center [538, 406] width 605 height 30
click at [854, 77] on div "Explore Tracked Competitors AI-powered competitor suggestions based on market a…" at bounding box center [888, 663] width 1358 height 1182
click at [81, 138] on link "Home" at bounding box center [104, 144] width 195 height 26
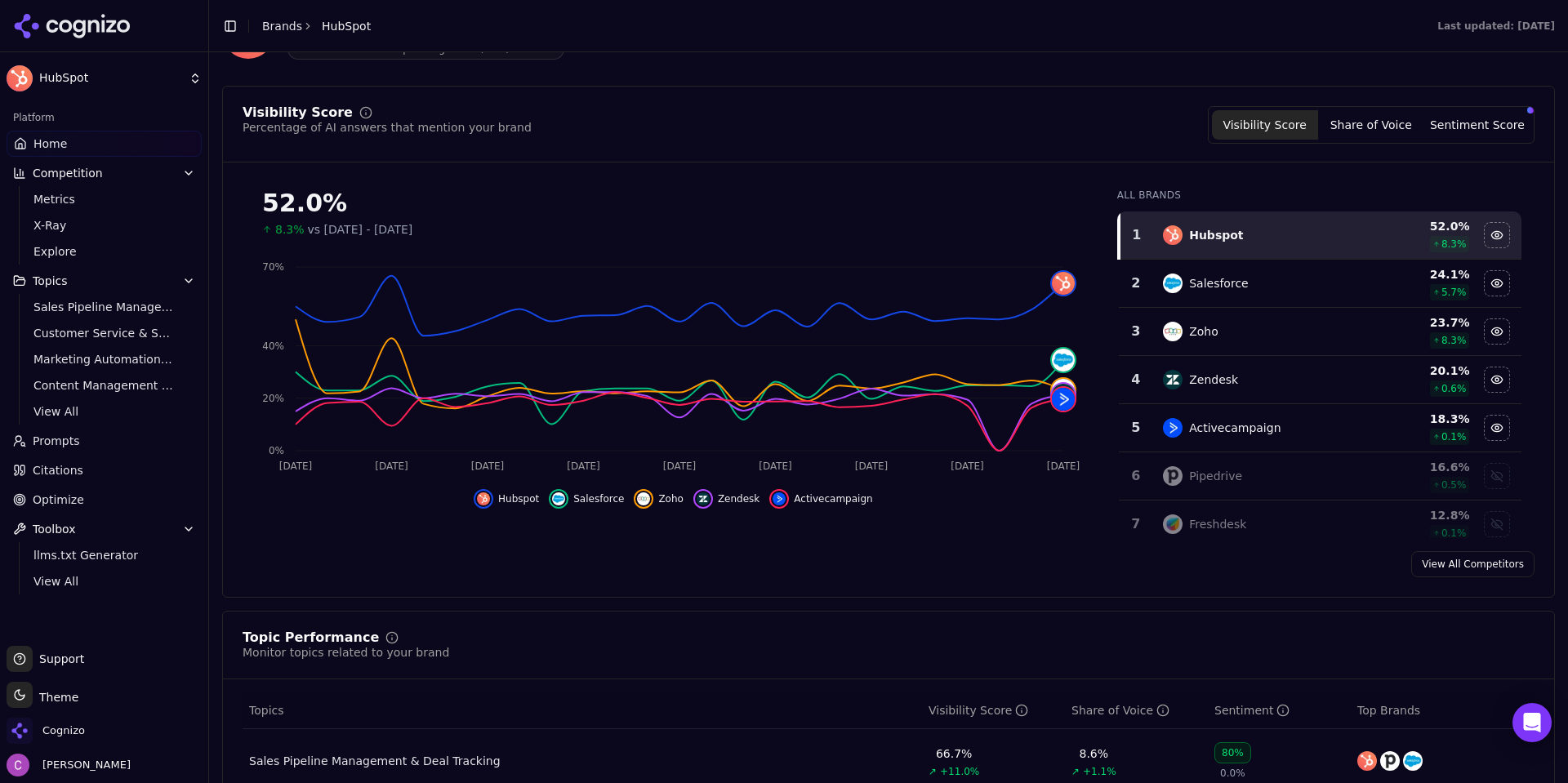
scroll to position [245, 0]
